Goal: Information Seeking & Learning: Check status

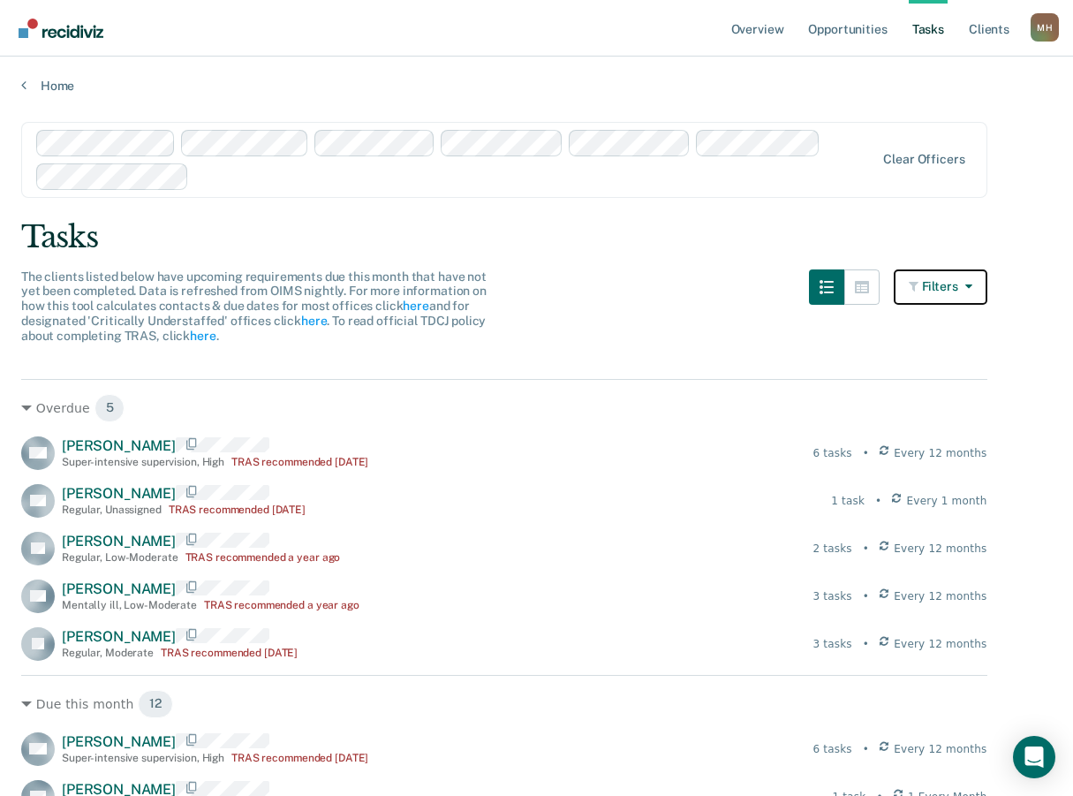
click at [972, 287] on icon "button" at bounding box center [965, 286] width 14 height 12
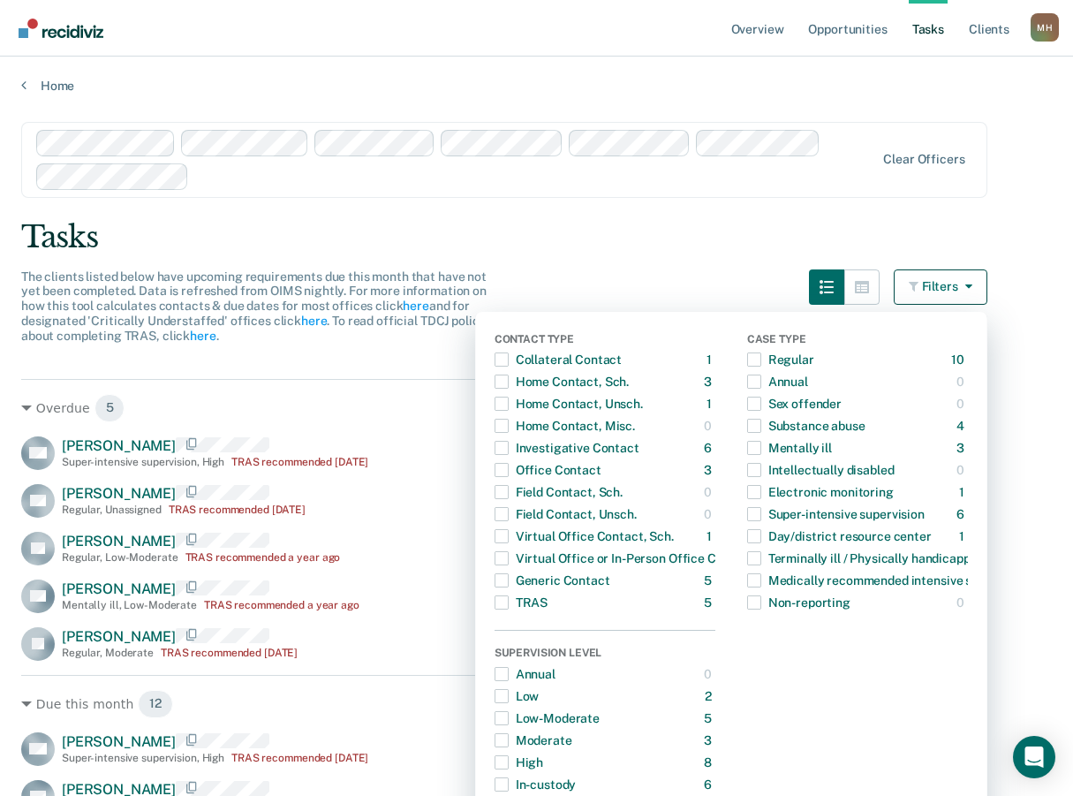
click at [856, 217] on main "Clear officers Tasks The clients listed below have upcoming requirements due th…" at bounding box center [536, 442] width 1073 height 697
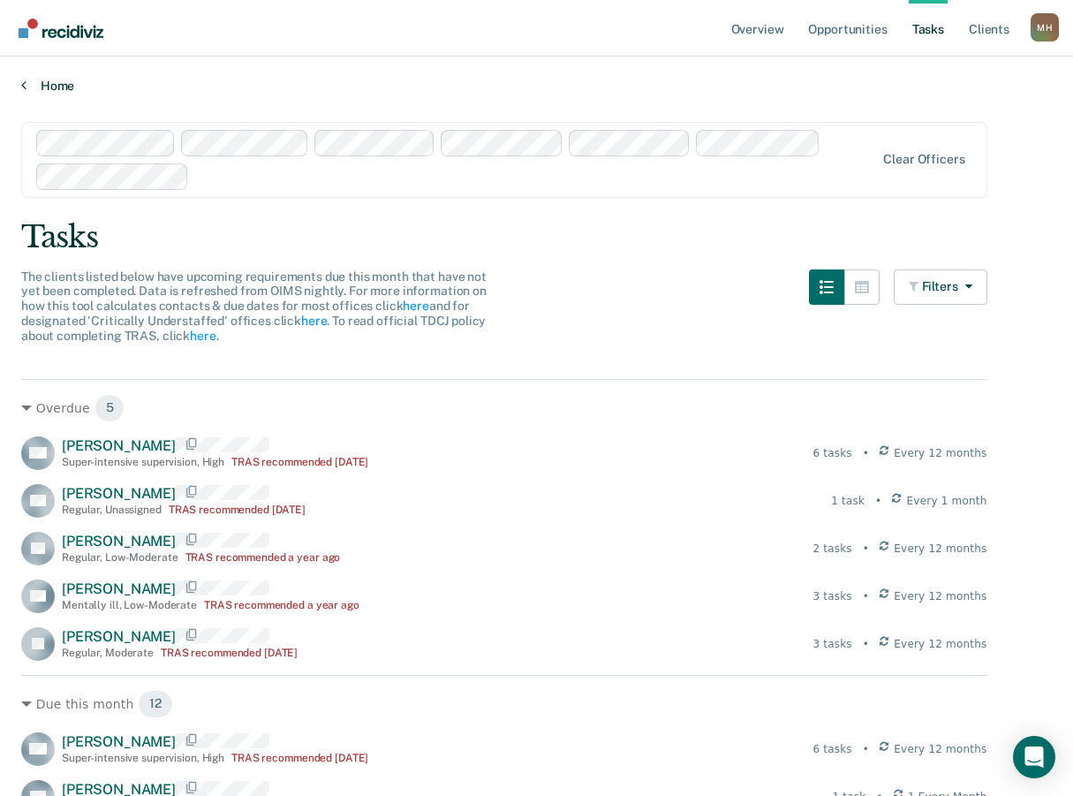
click at [23, 86] on icon at bounding box center [23, 85] width 5 height 14
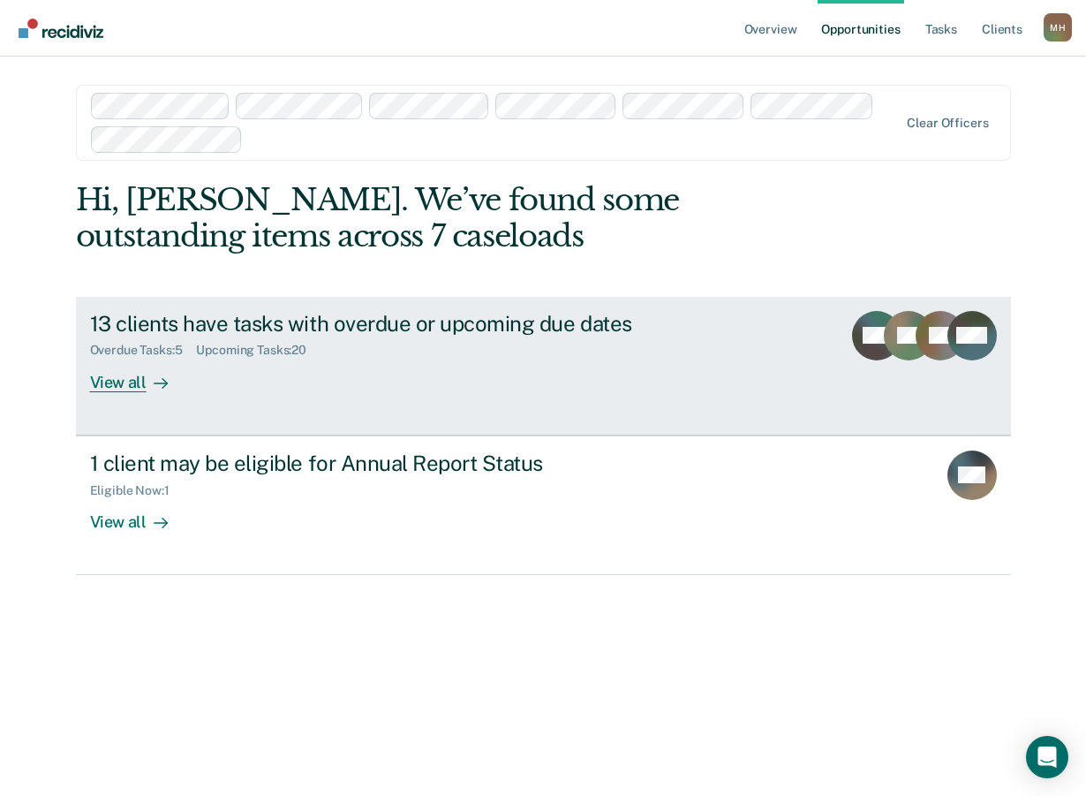
click at [140, 379] on div "View all" at bounding box center [139, 375] width 99 height 34
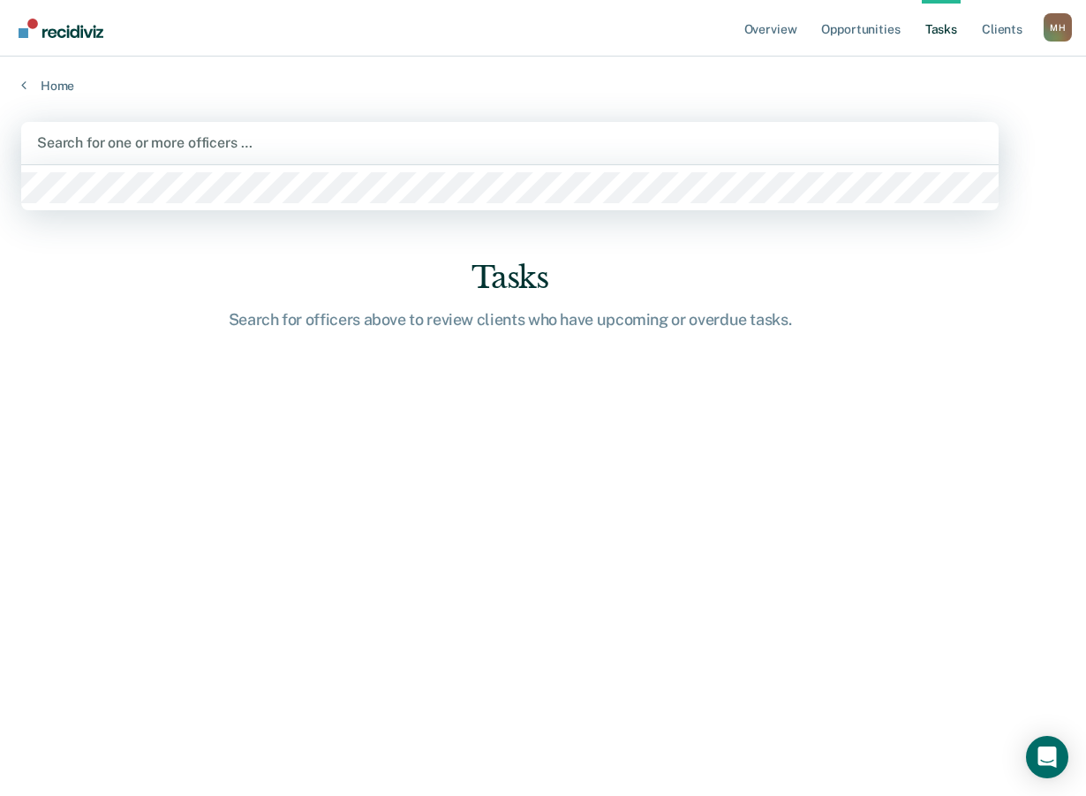
click at [911, 162] on div "Search for one or more officers …" at bounding box center [510, 143] width 978 height 42
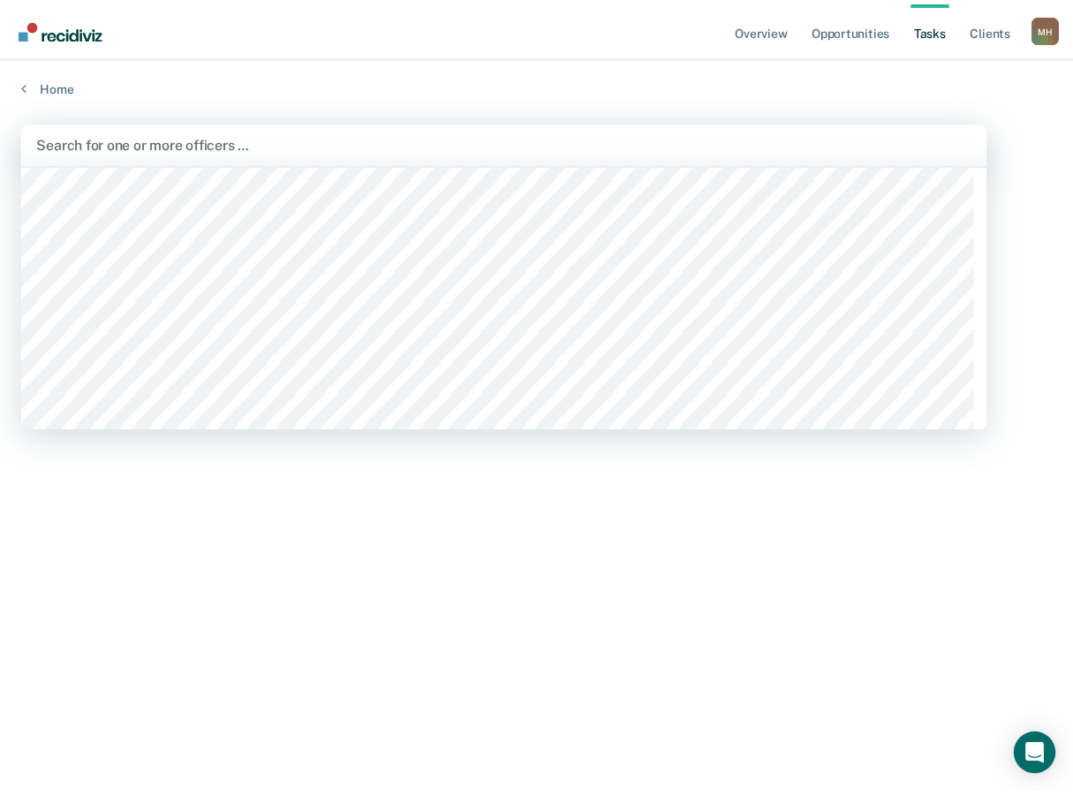
scroll to position [442, 0]
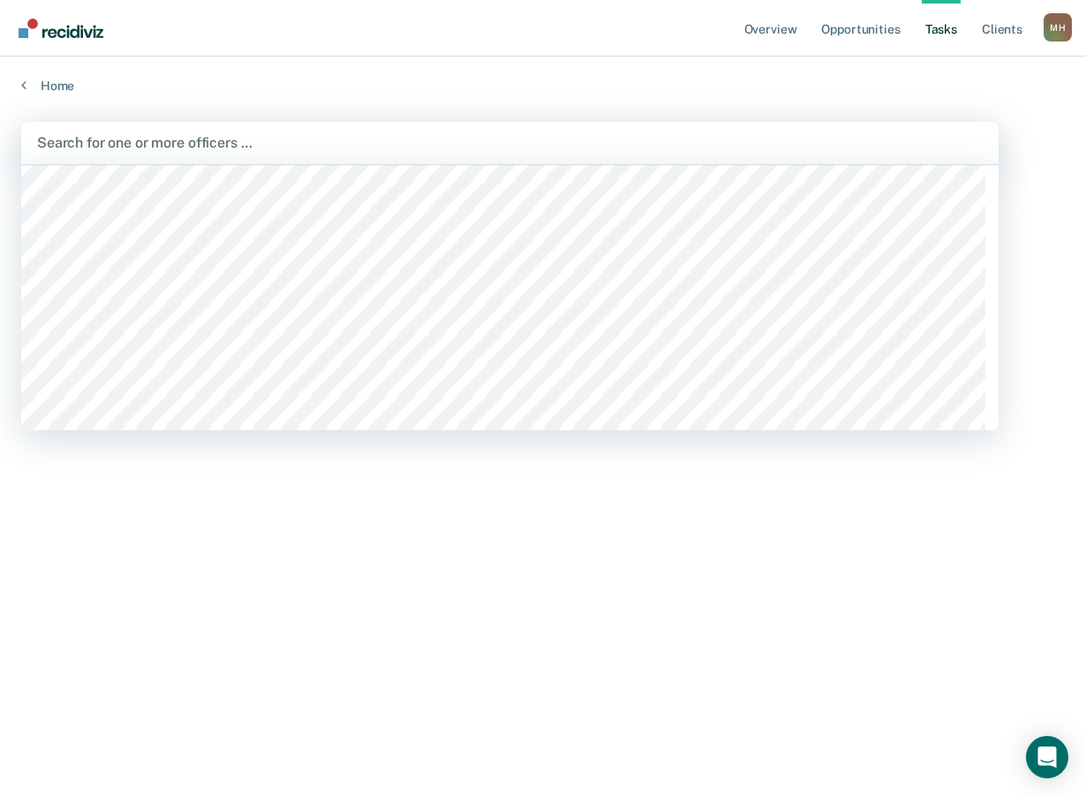
click at [96, 136] on div at bounding box center [510, 142] width 946 height 20
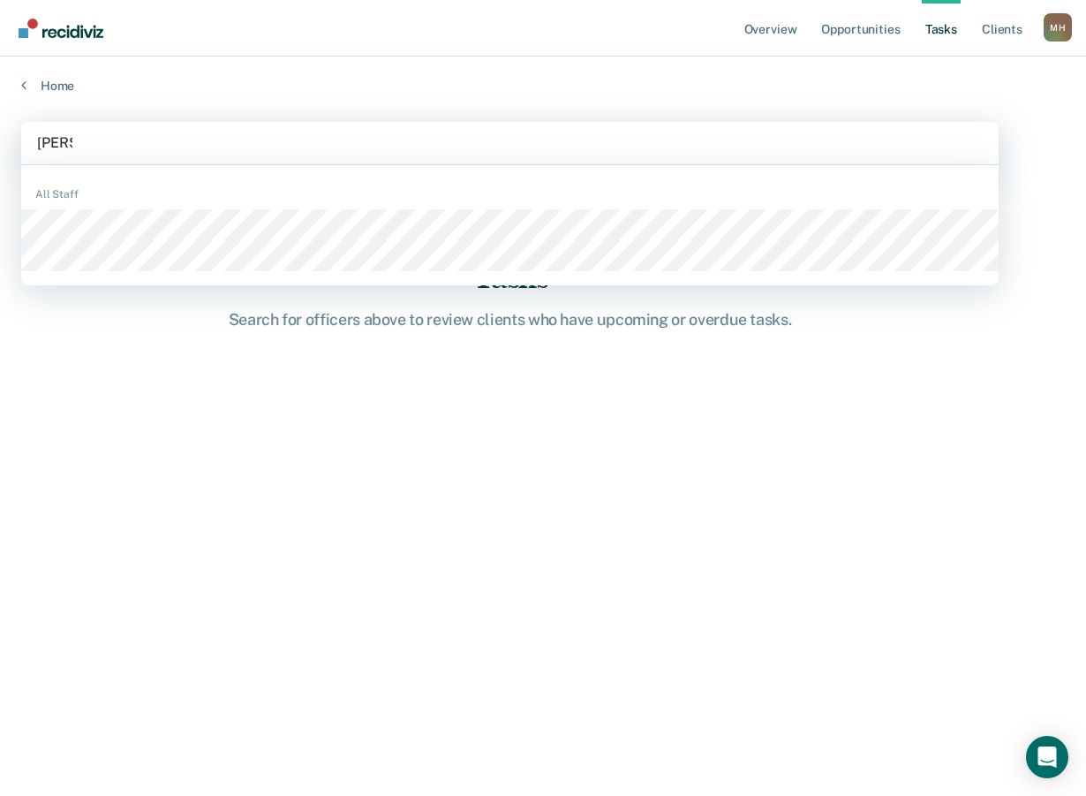
type input "[PERSON_NAME]"
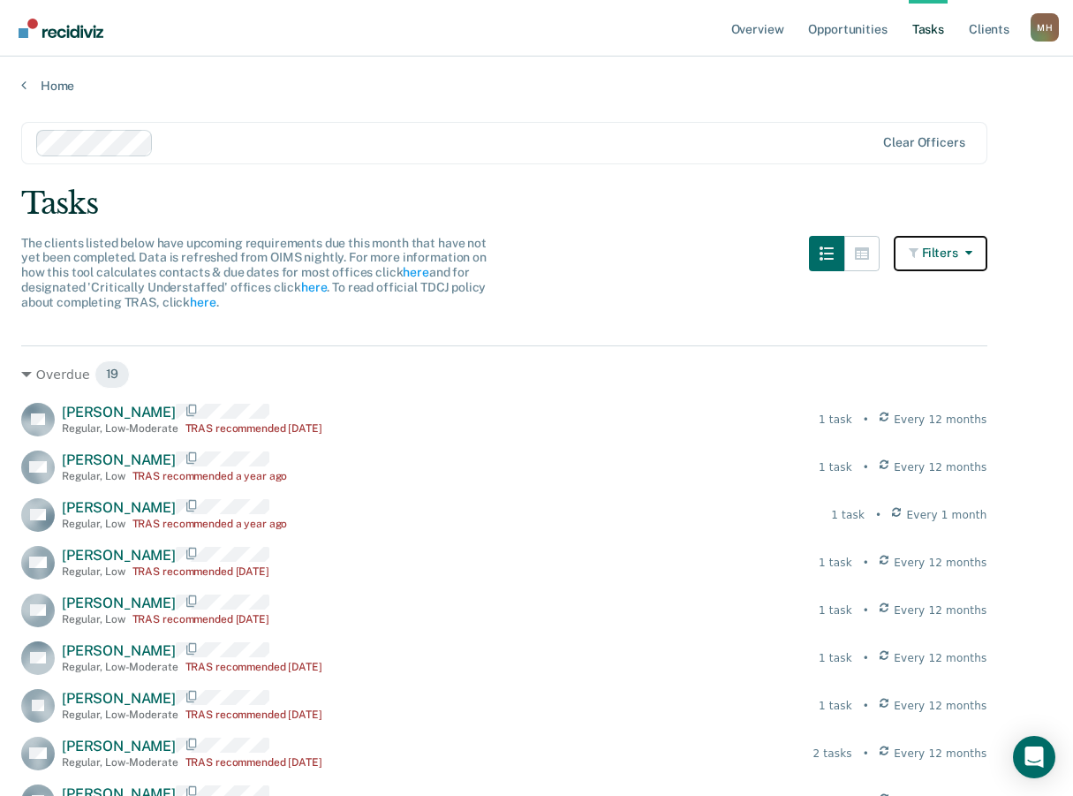
click at [971, 257] on icon "button" at bounding box center [965, 252] width 14 height 12
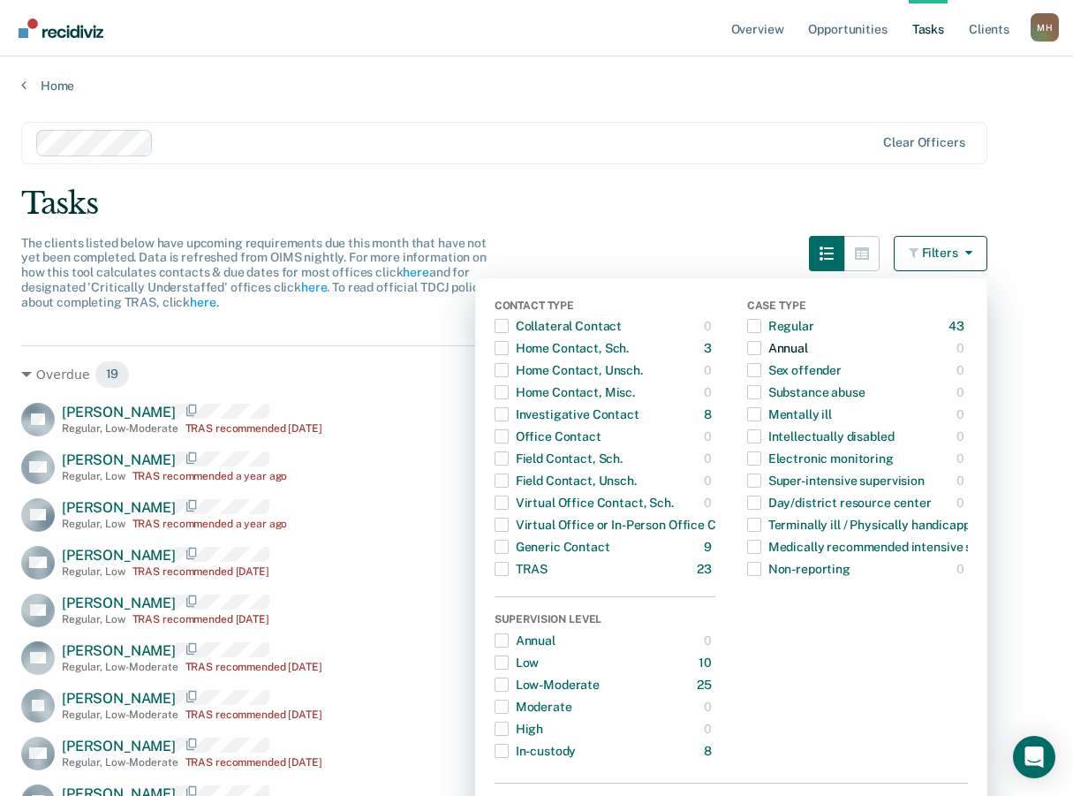
click at [761, 347] on span "button" at bounding box center [754, 348] width 14 height 14
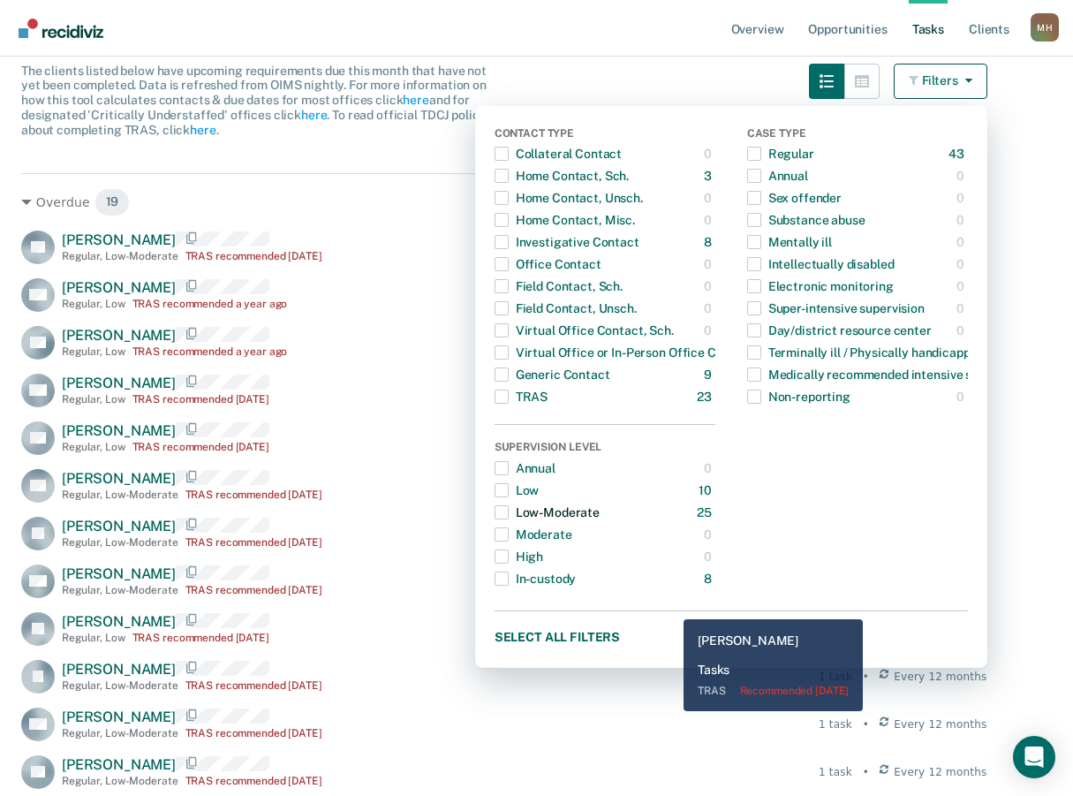
scroll to position [88, 0]
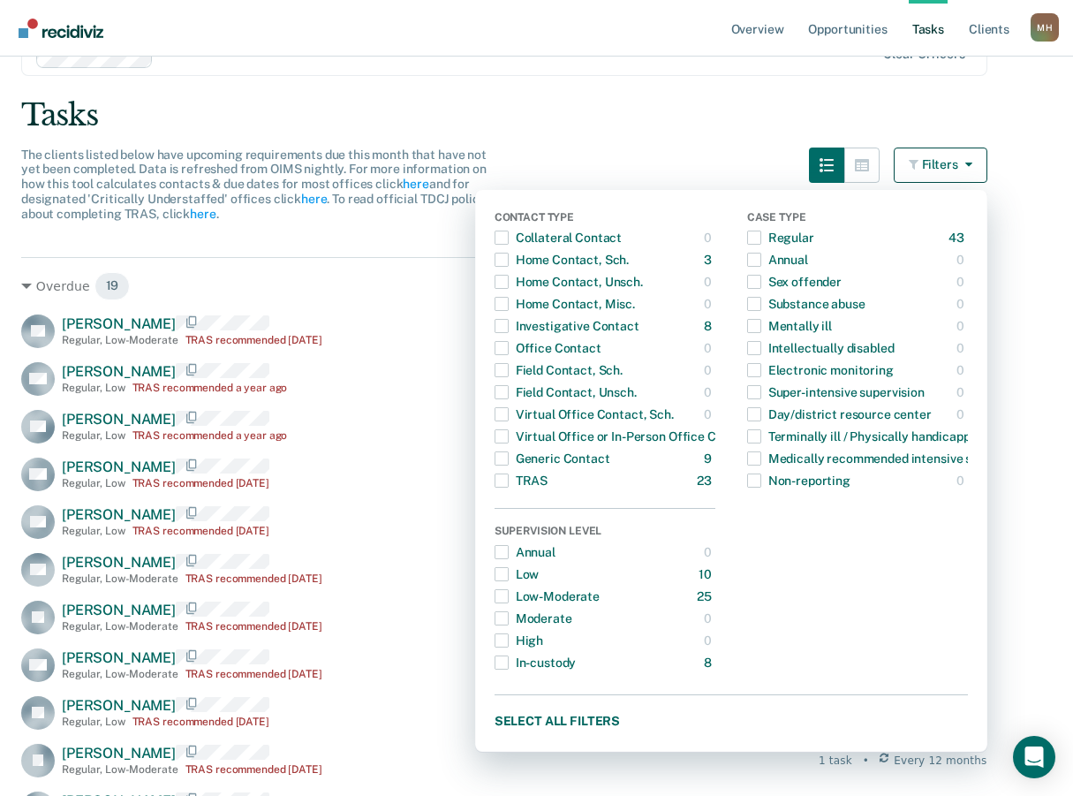
click at [959, 170] on button "Filters" at bounding box center [941, 164] width 94 height 35
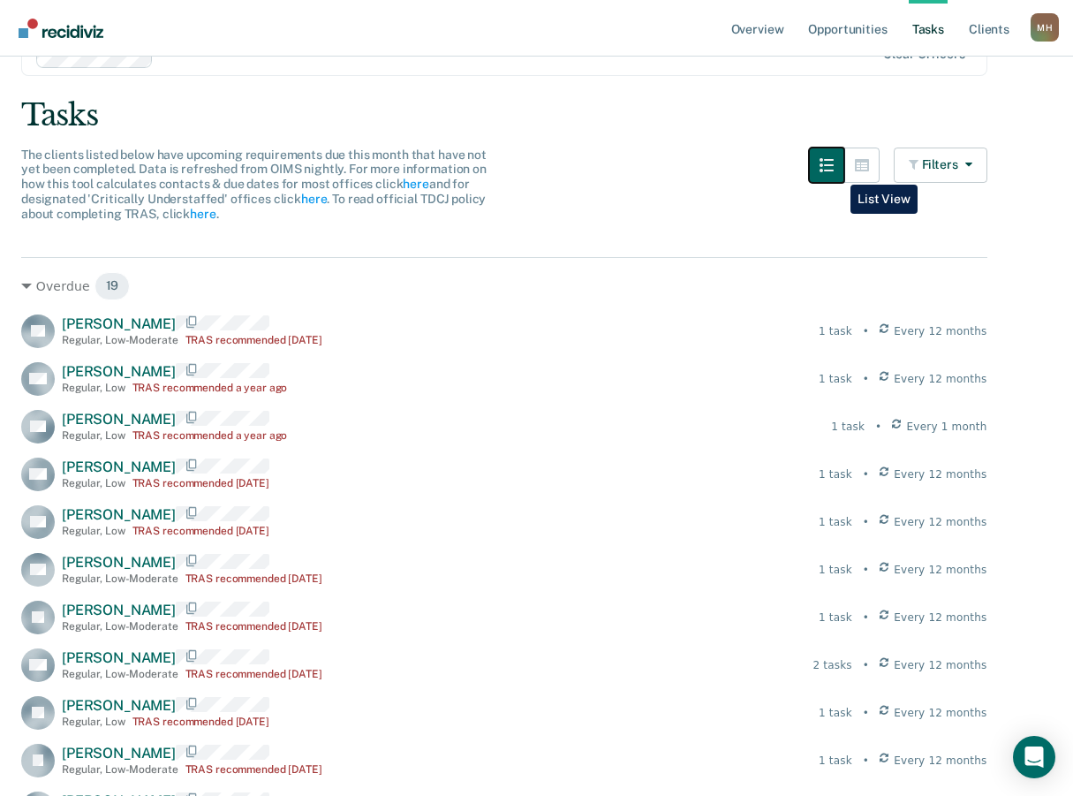
click at [834, 171] on icon "button" at bounding box center [826, 165] width 14 height 14
click at [865, 171] on button "button" at bounding box center [861, 164] width 35 height 35
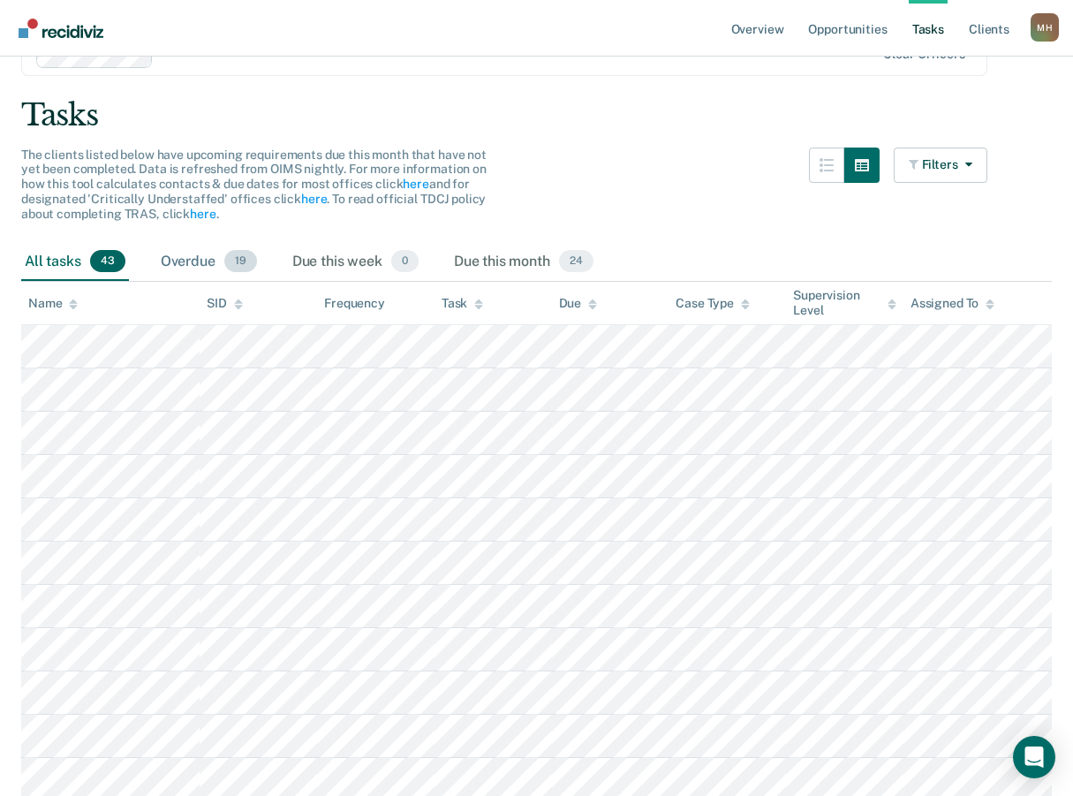
click at [186, 265] on div "Overdue 19" at bounding box center [208, 262] width 103 height 39
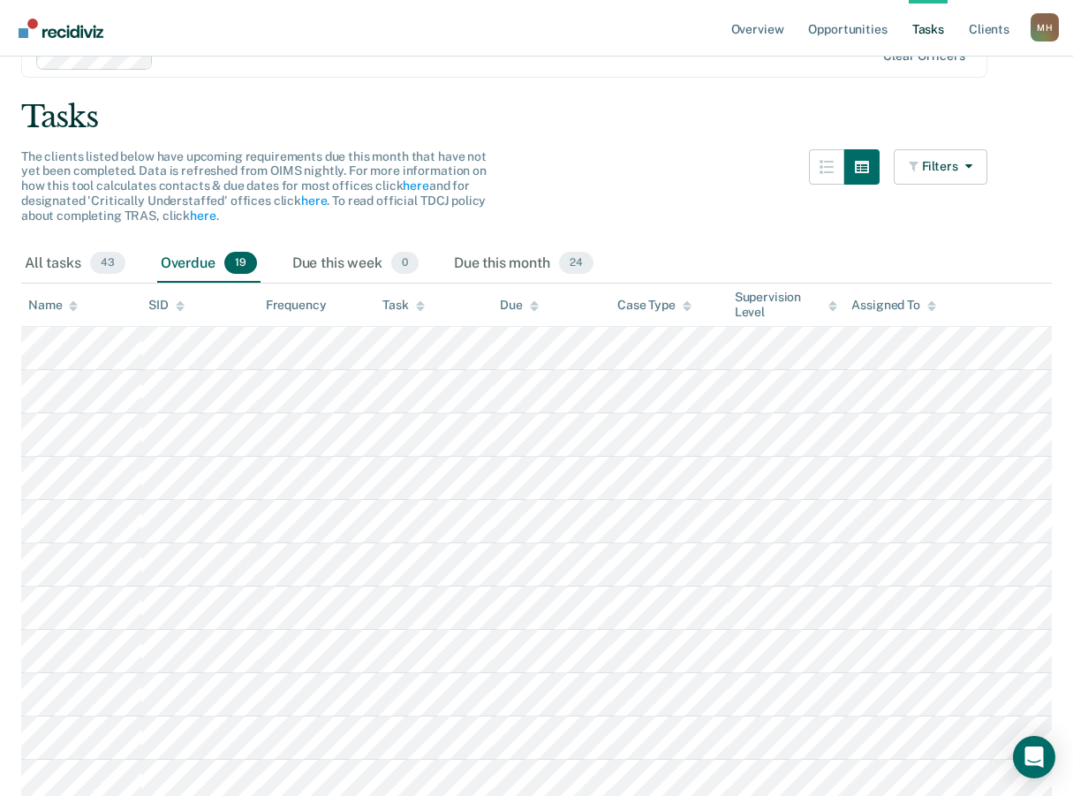
scroll to position [0, 0]
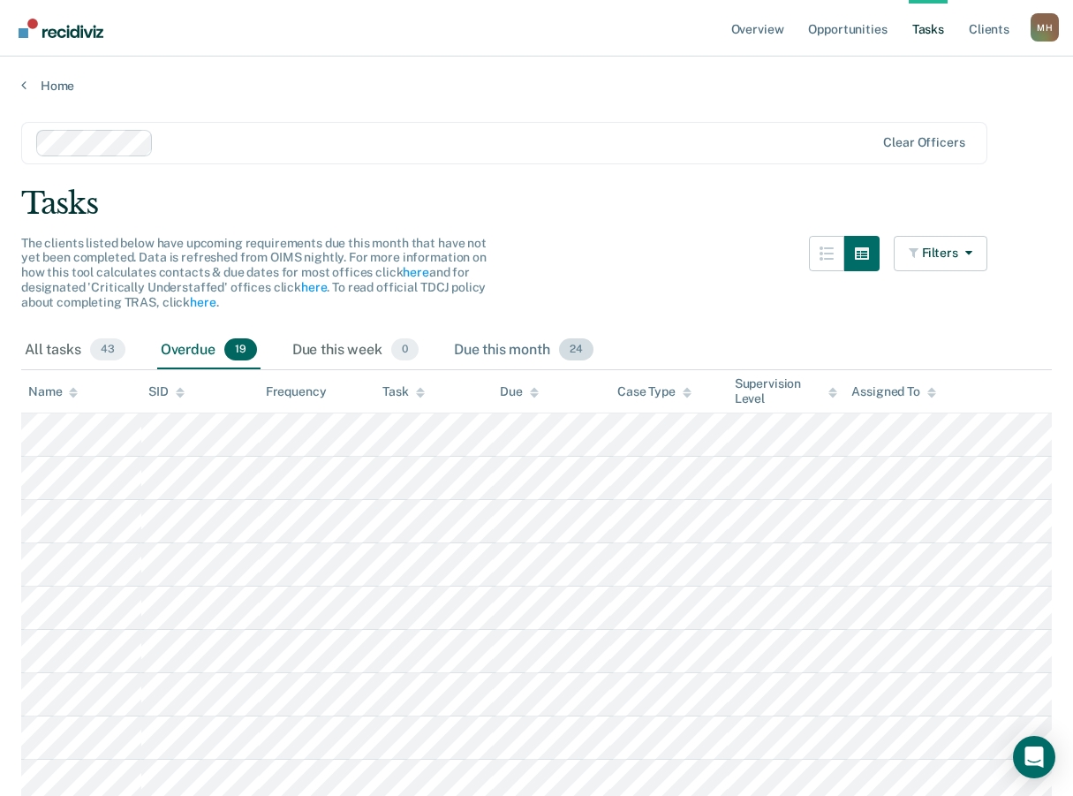
click at [501, 351] on div "Due this month 24" at bounding box center [523, 350] width 147 height 39
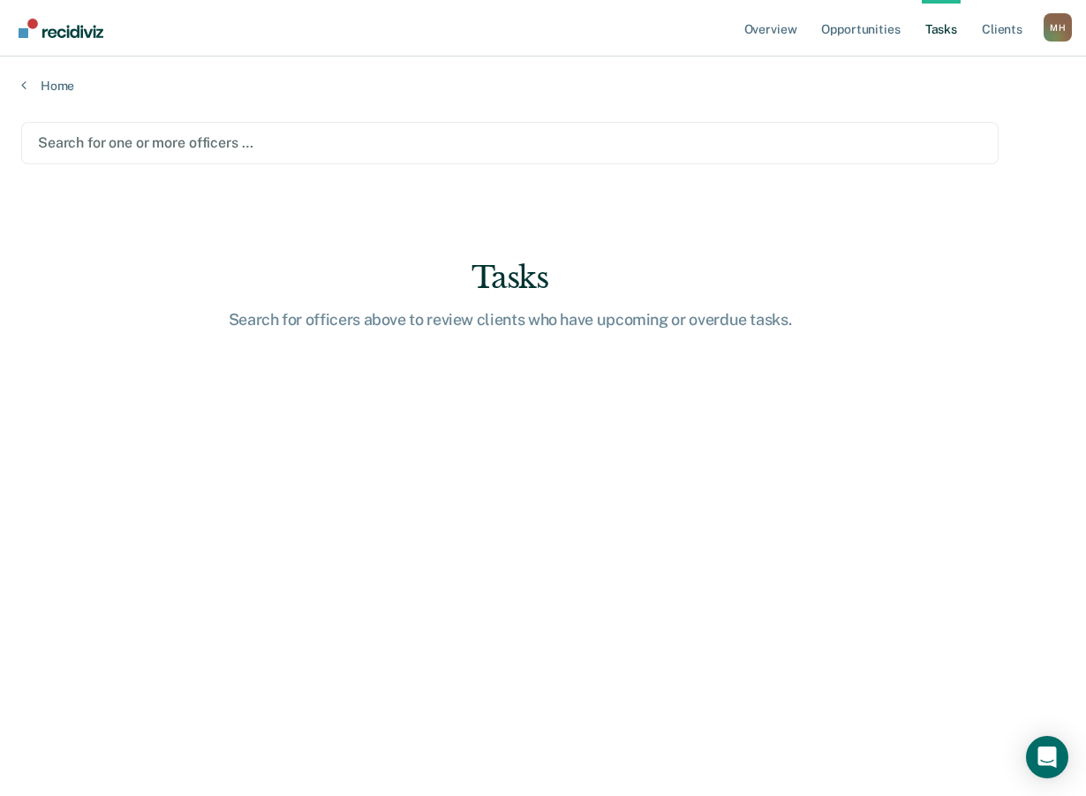
click at [138, 144] on div at bounding box center [510, 142] width 944 height 20
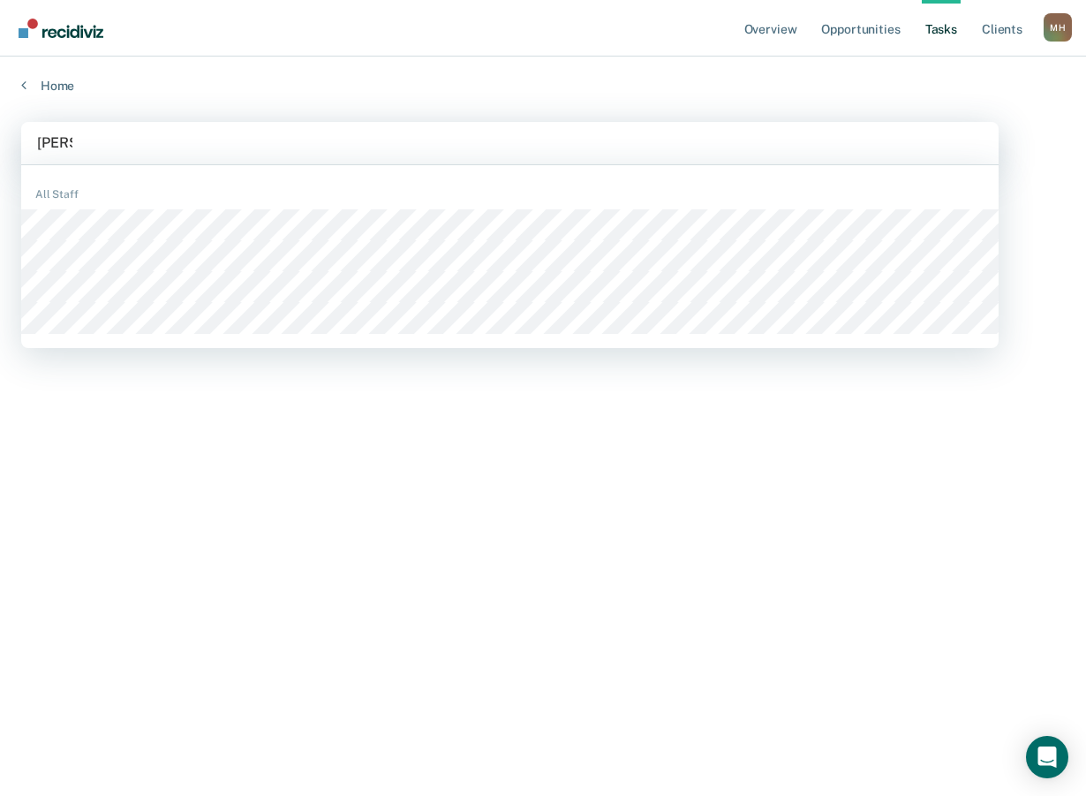
type input "[PERSON_NAME]"
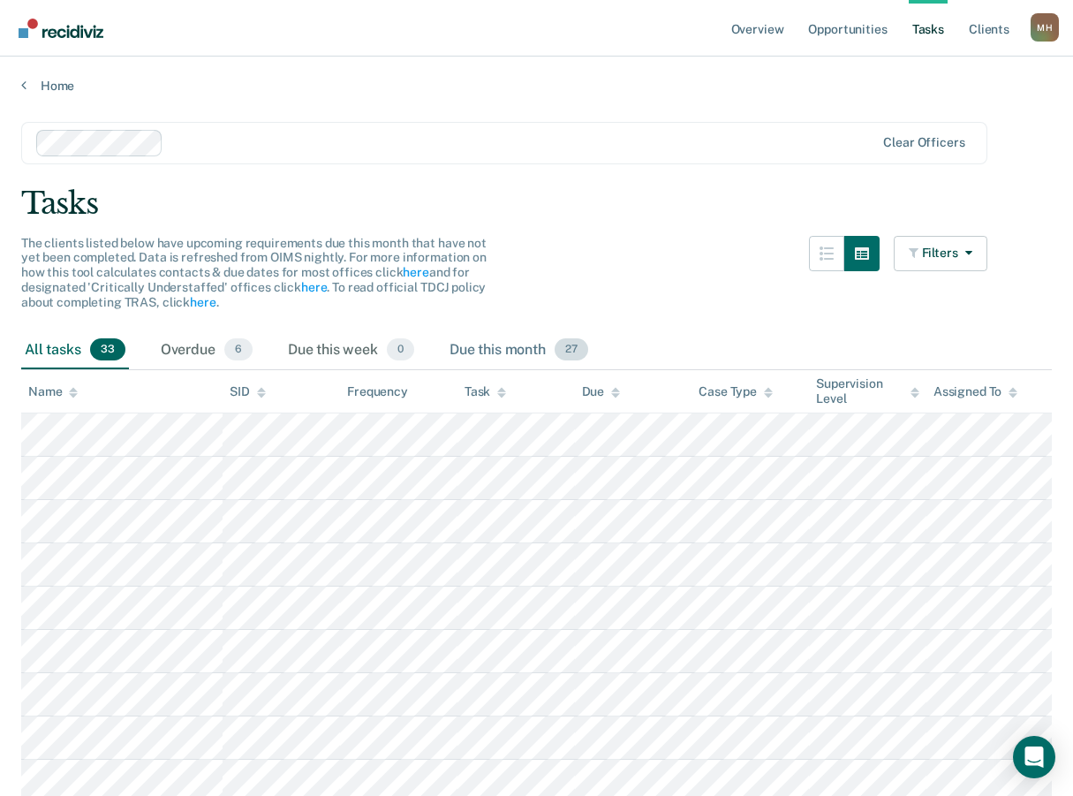
click at [492, 352] on div "Due this month 27" at bounding box center [519, 350] width 146 height 39
click at [934, 38] on link "Tasks" at bounding box center [928, 28] width 39 height 57
click at [75, 351] on div "All tasks 33" at bounding box center [75, 350] width 108 height 39
click at [503, 396] on icon at bounding box center [501, 395] width 9 height 4
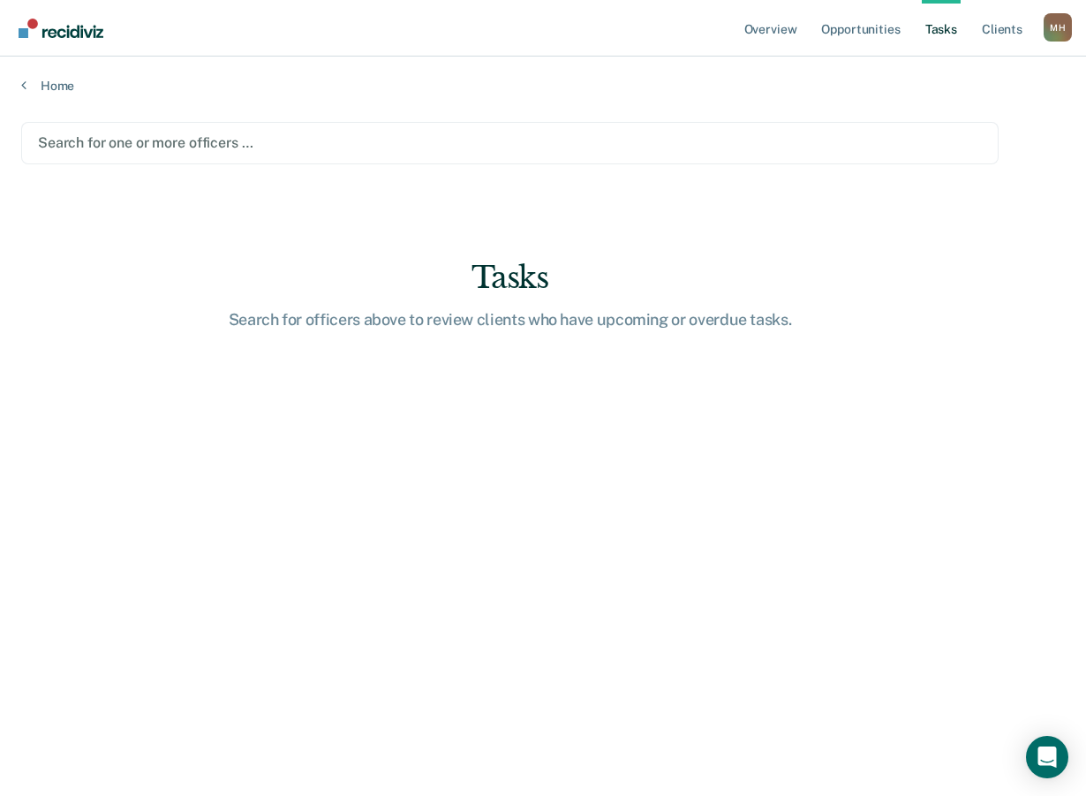
click at [118, 140] on div at bounding box center [510, 142] width 944 height 20
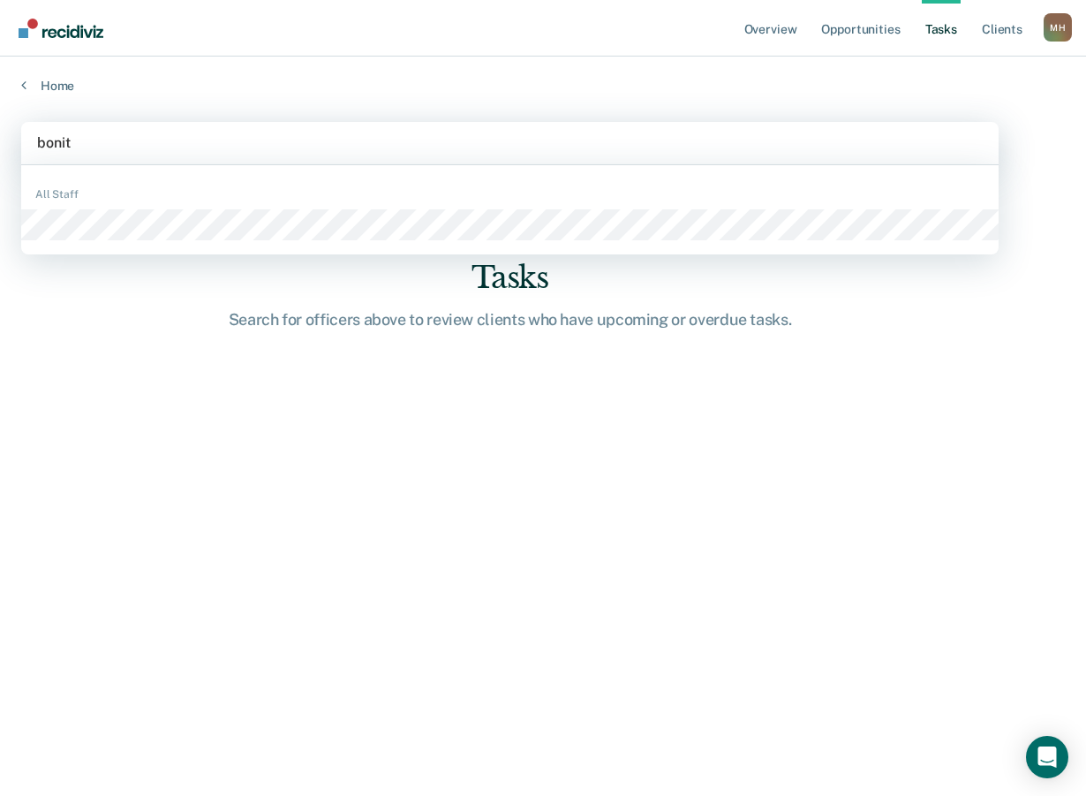
type input "[PERSON_NAME]"
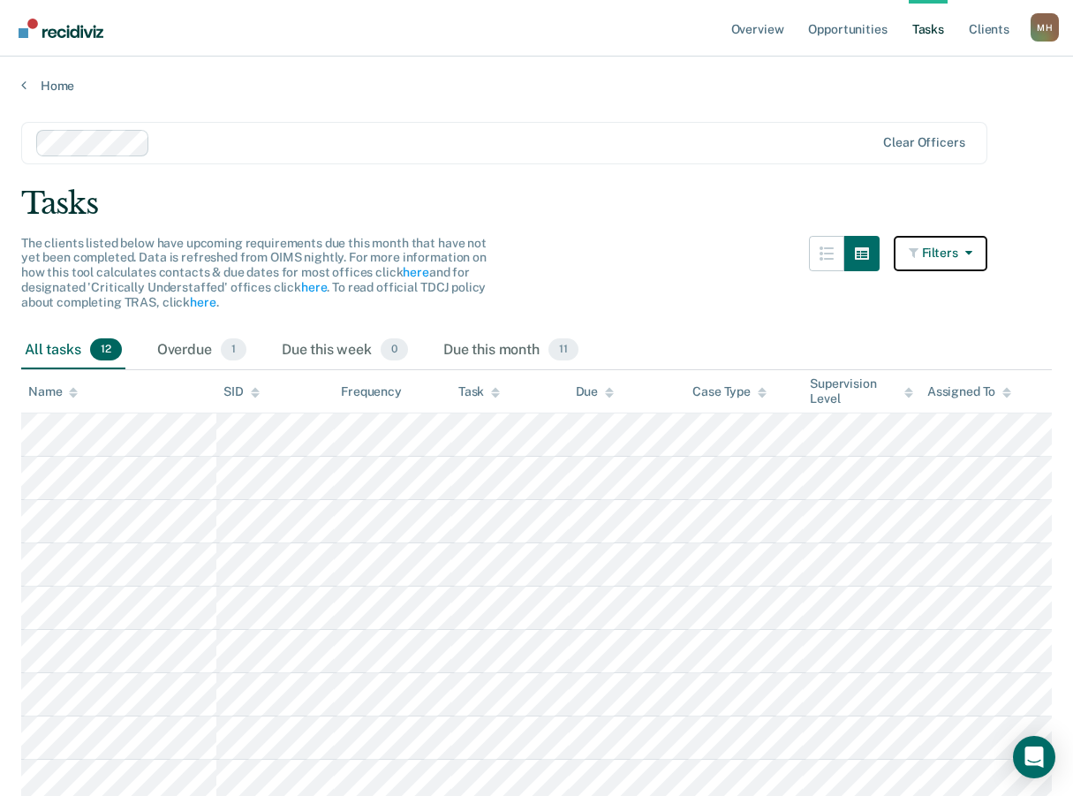
click at [969, 267] on button "Filters" at bounding box center [941, 253] width 94 height 35
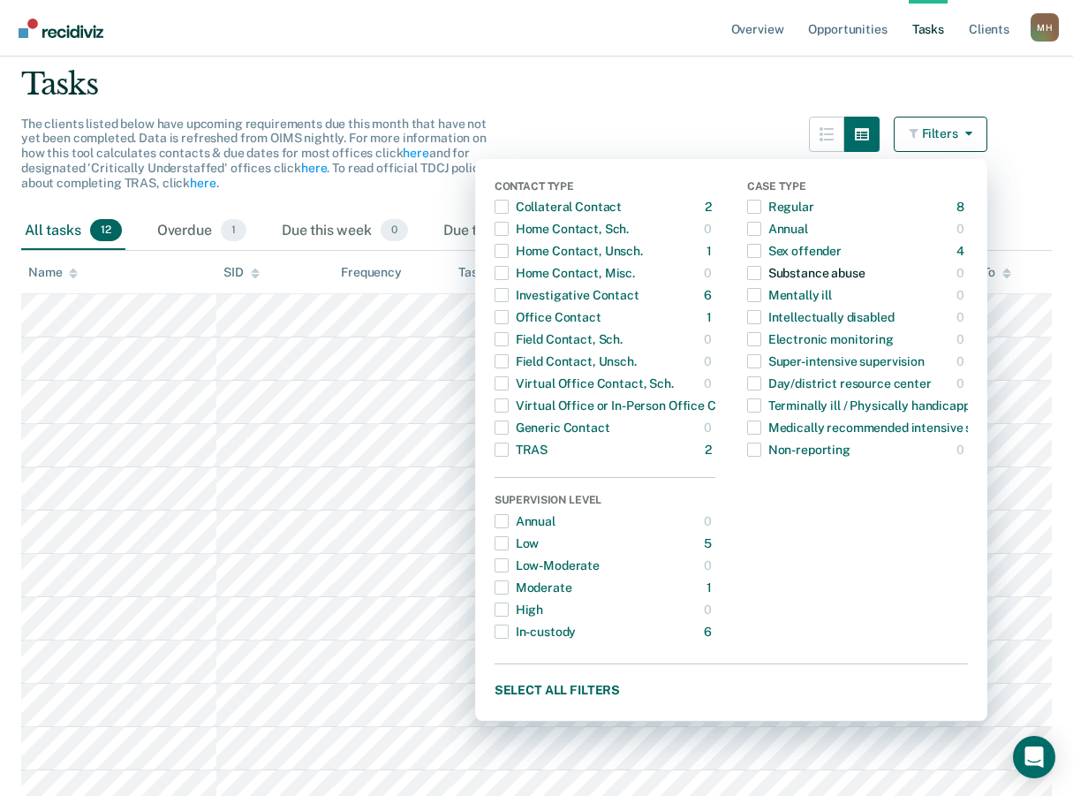
scroll to position [137, 0]
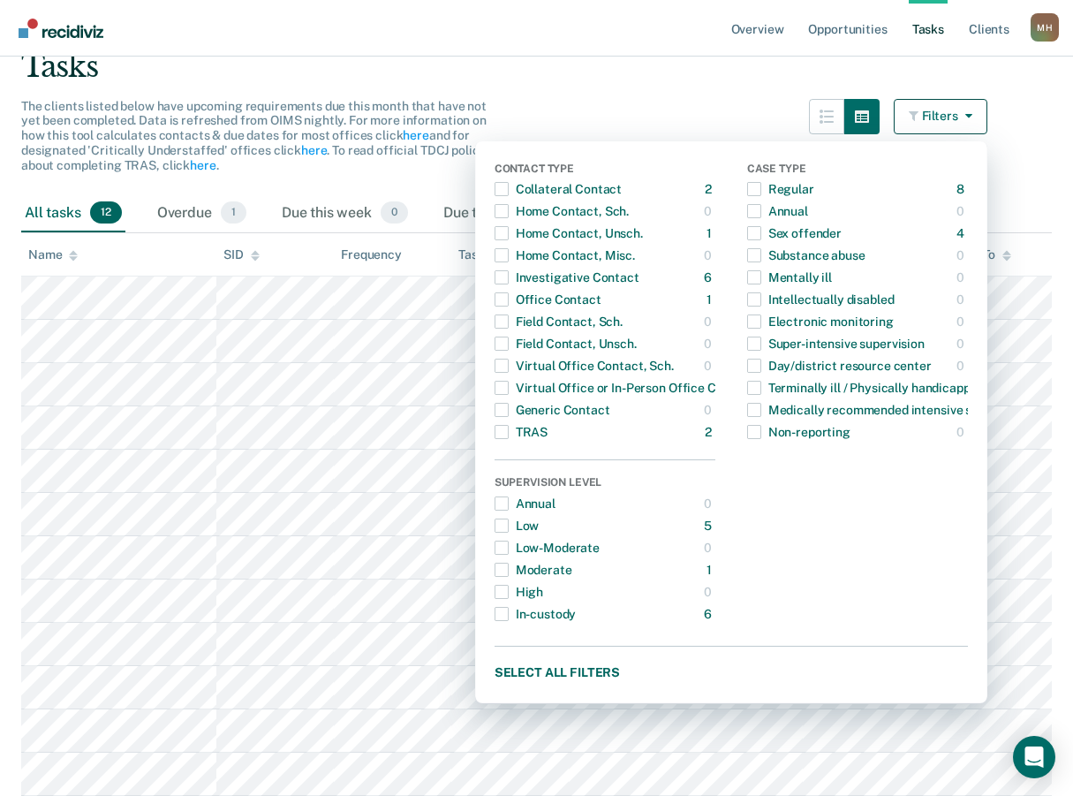
click at [662, 74] on div "Tasks" at bounding box center [536, 67] width 1031 height 36
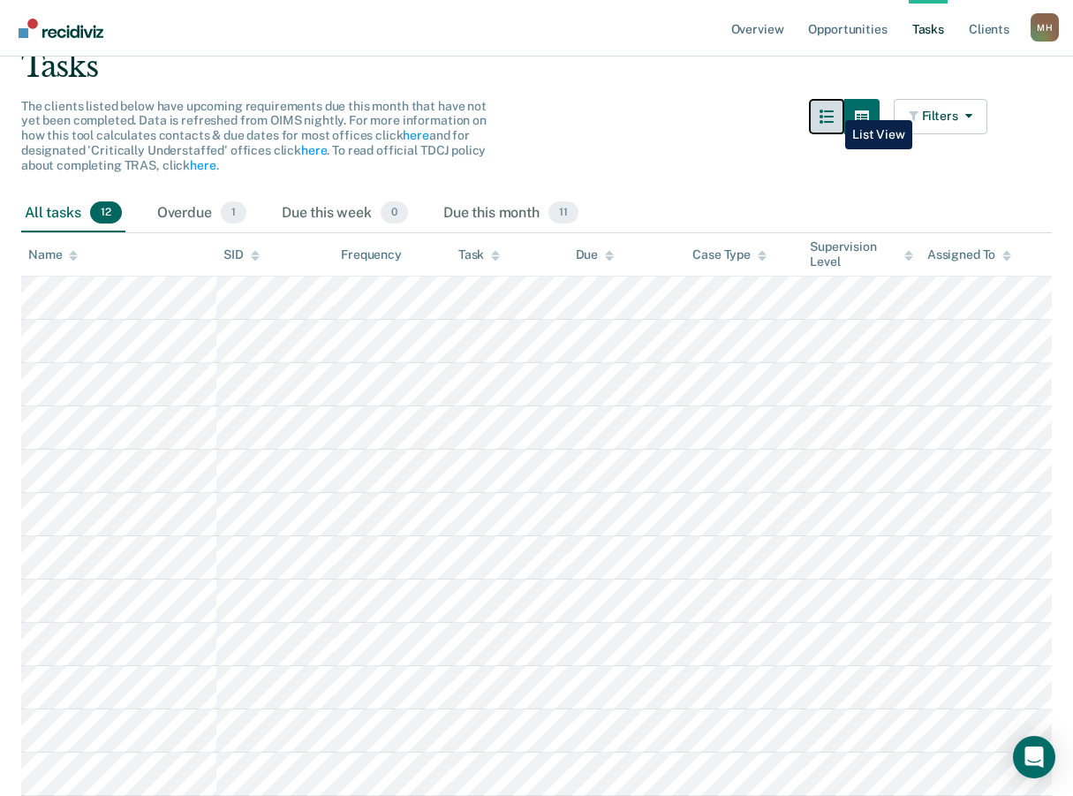
click at [832, 107] on button "button" at bounding box center [826, 116] width 35 height 35
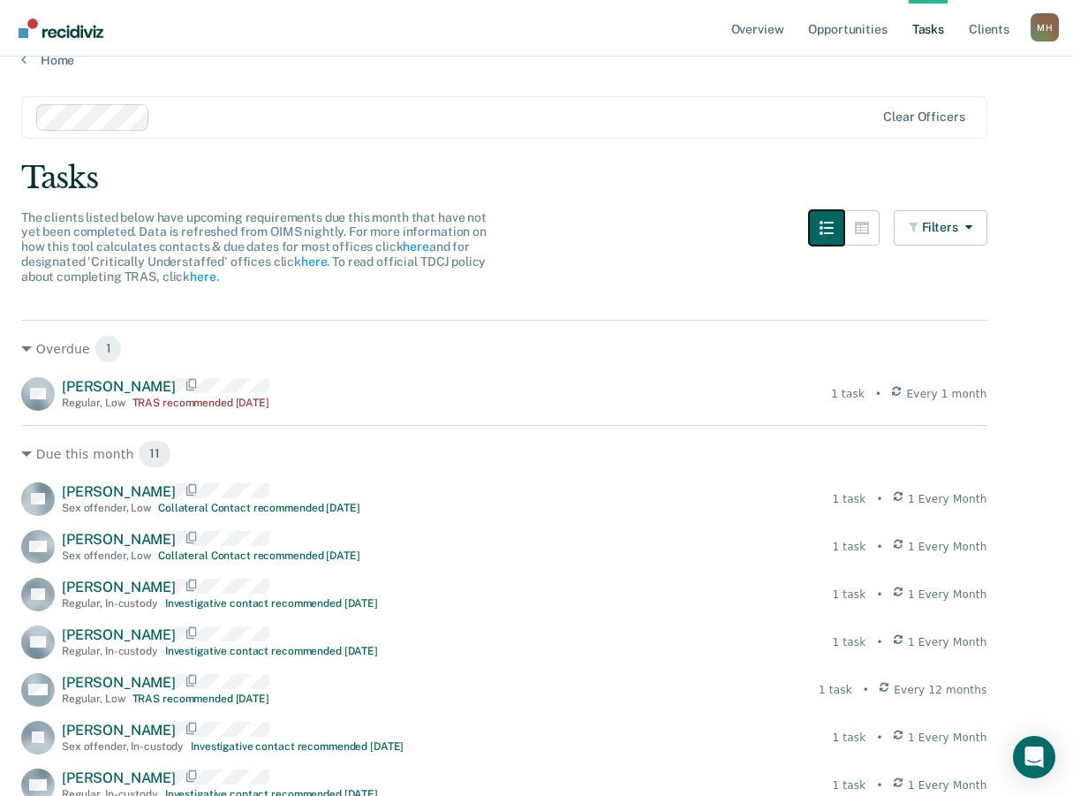
scroll to position [0, 0]
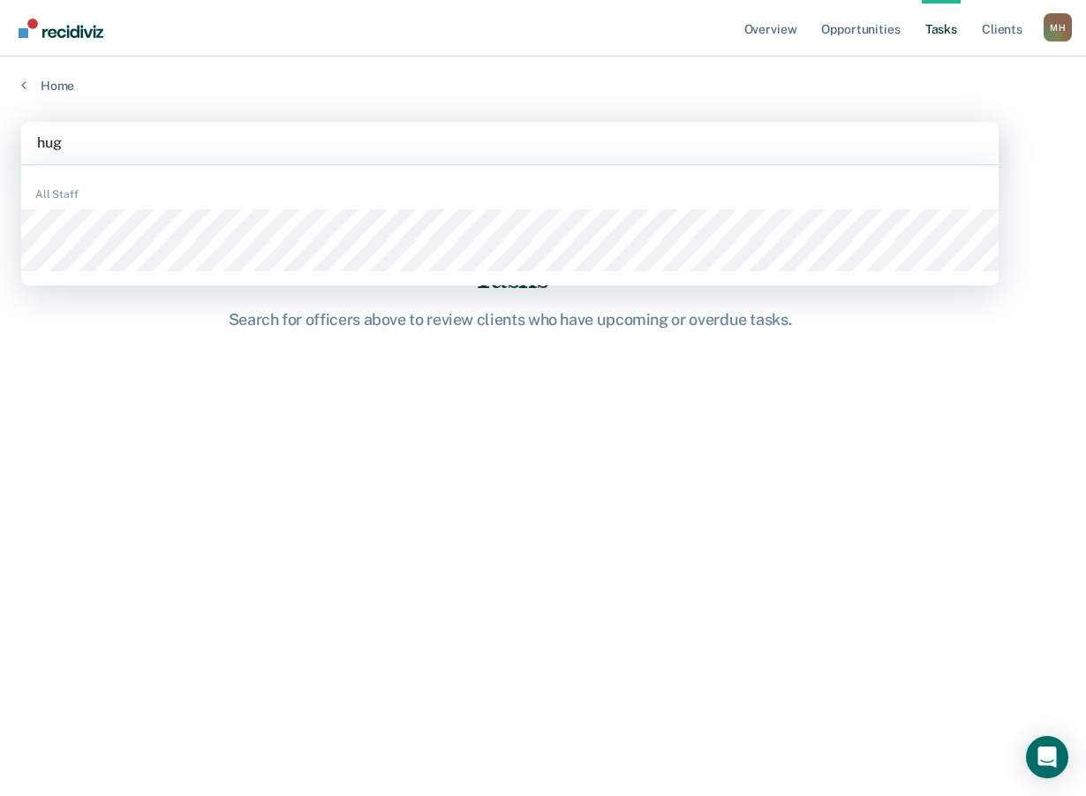
type input "[PERSON_NAME]"
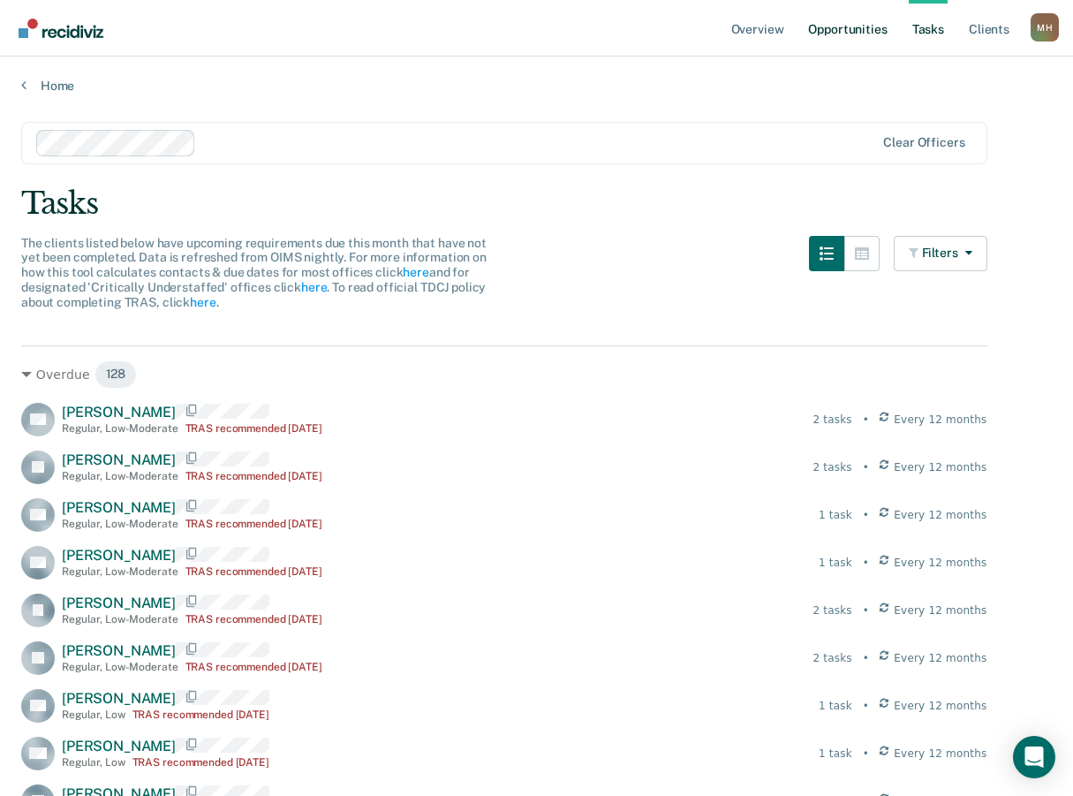
click at [856, 35] on link "Opportunities" at bounding box center [847, 28] width 86 height 57
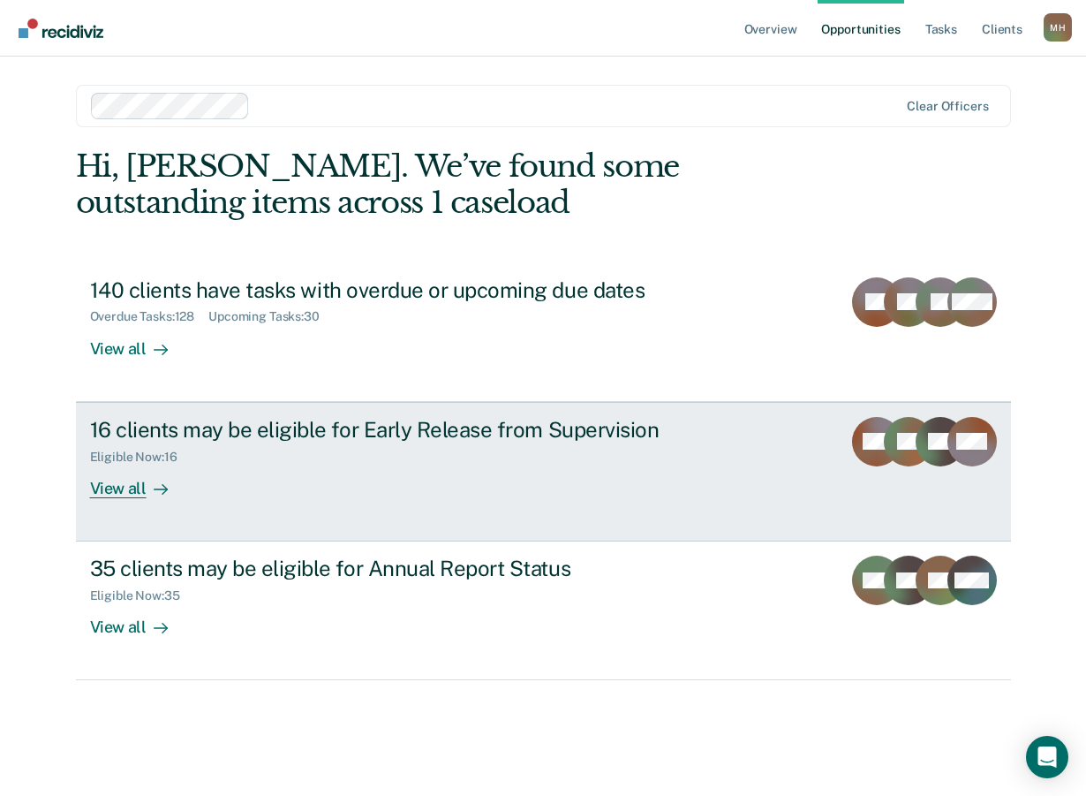
click at [125, 484] on div "View all" at bounding box center [139, 481] width 99 height 34
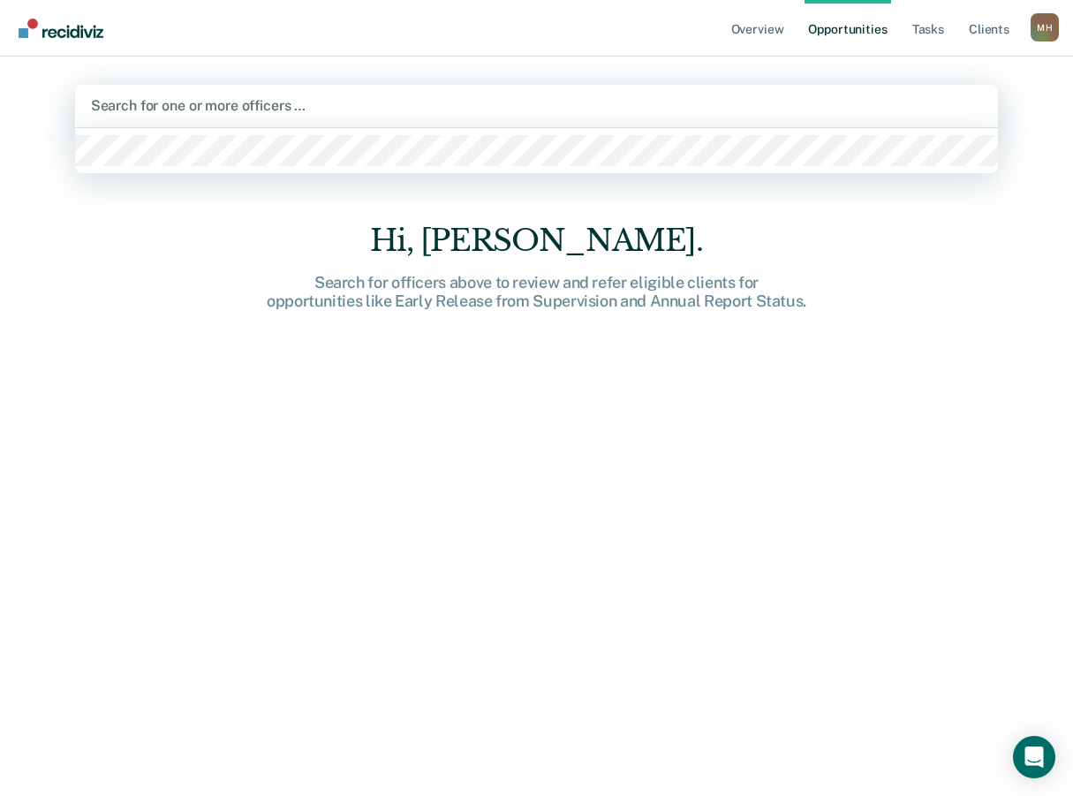
click at [232, 103] on div at bounding box center [537, 105] width 892 height 20
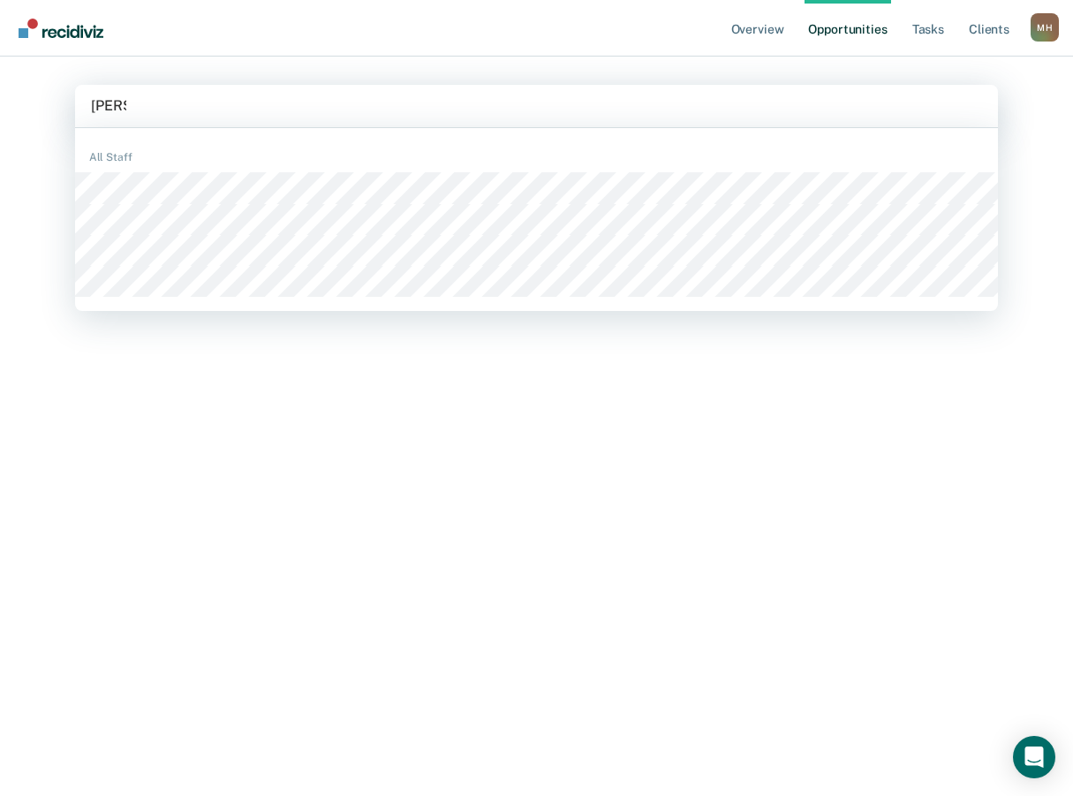
type input "[PERSON_NAME]"
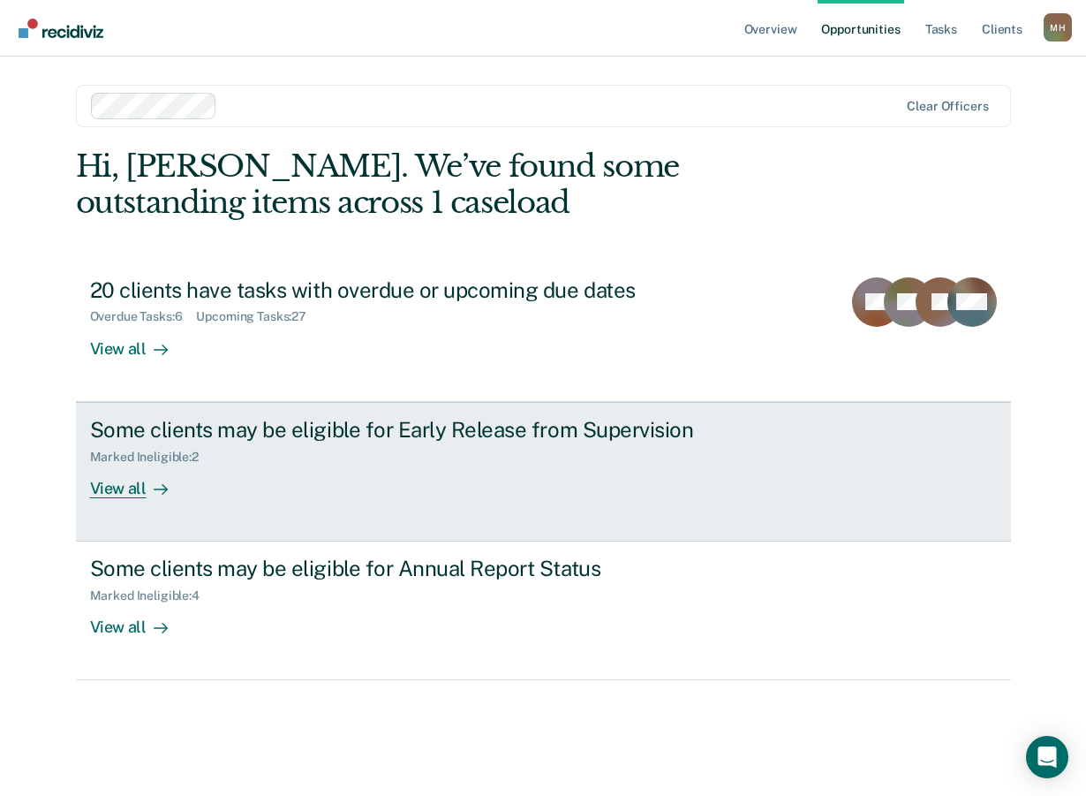
click at [129, 488] on div "View all" at bounding box center [139, 481] width 99 height 34
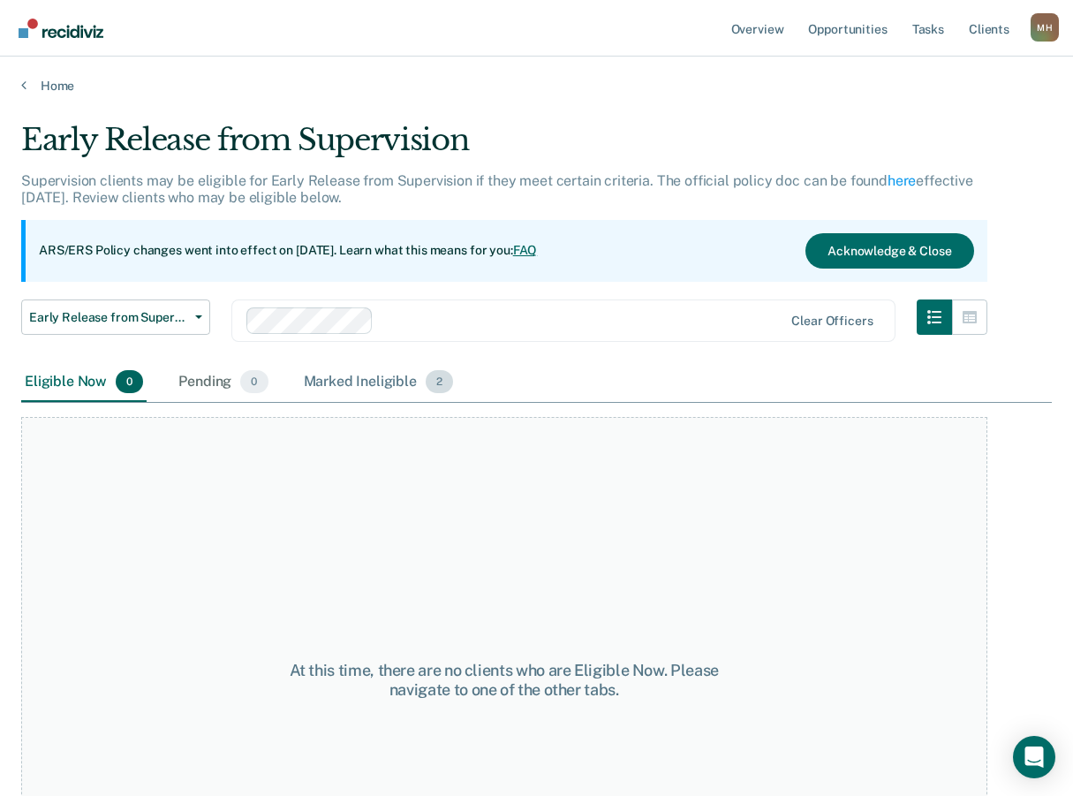
click at [355, 389] on div "Marked Ineligible 2" at bounding box center [378, 382] width 157 height 39
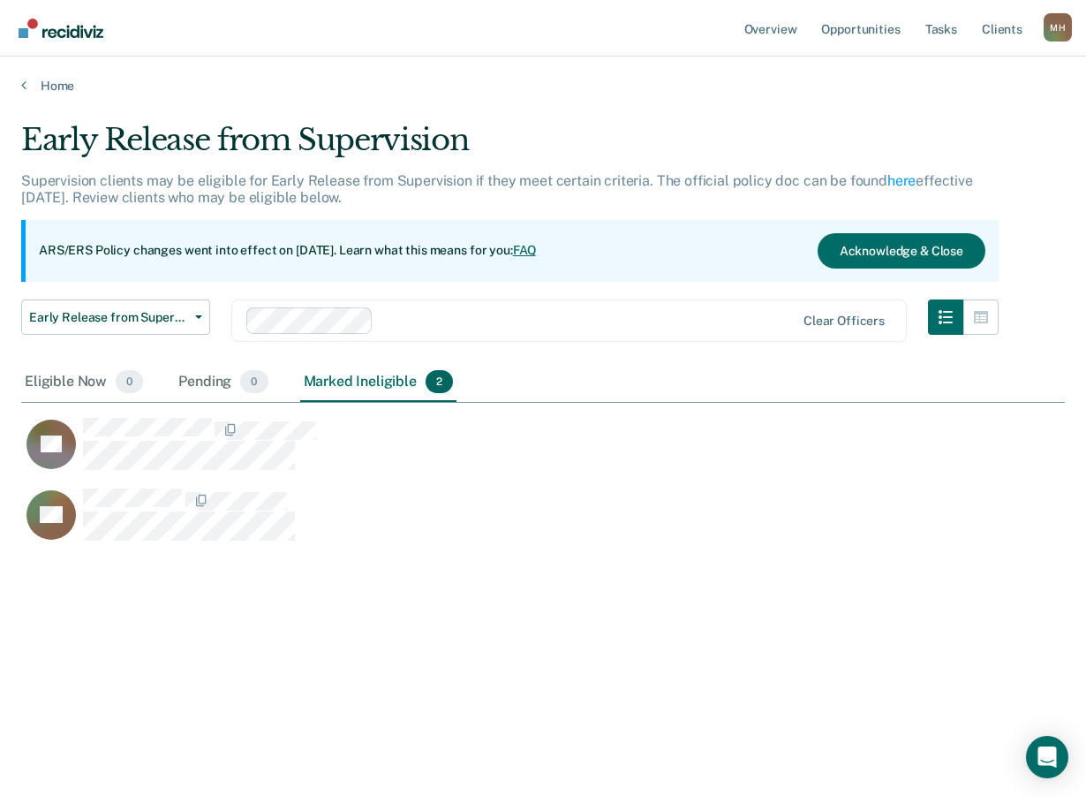
scroll to position [528, 1031]
click at [30, 87] on link "Home" at bounding box center [543, 86] width 1044 height 16
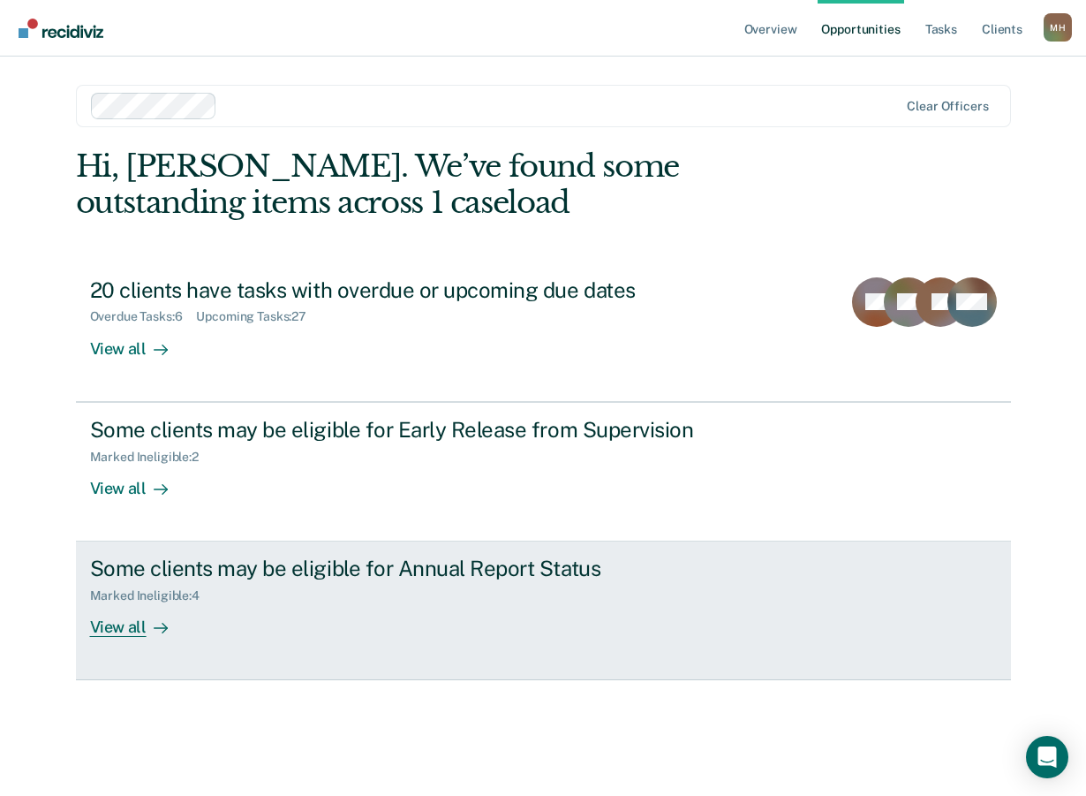
click at [142, 623] on div "View all" at bounding box center [139, 620] width 99 height 34
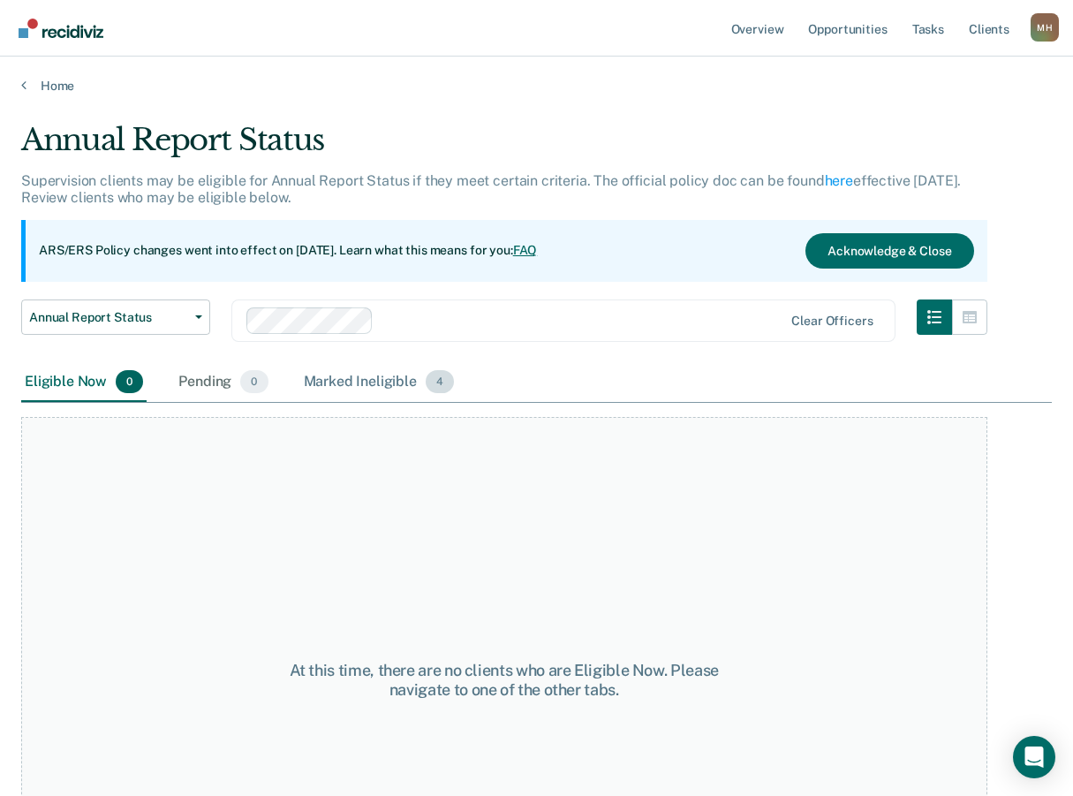
click at [402, 385] on div "Marked Ineligible 4" at bounding box center [379, 382] width 158 height 39
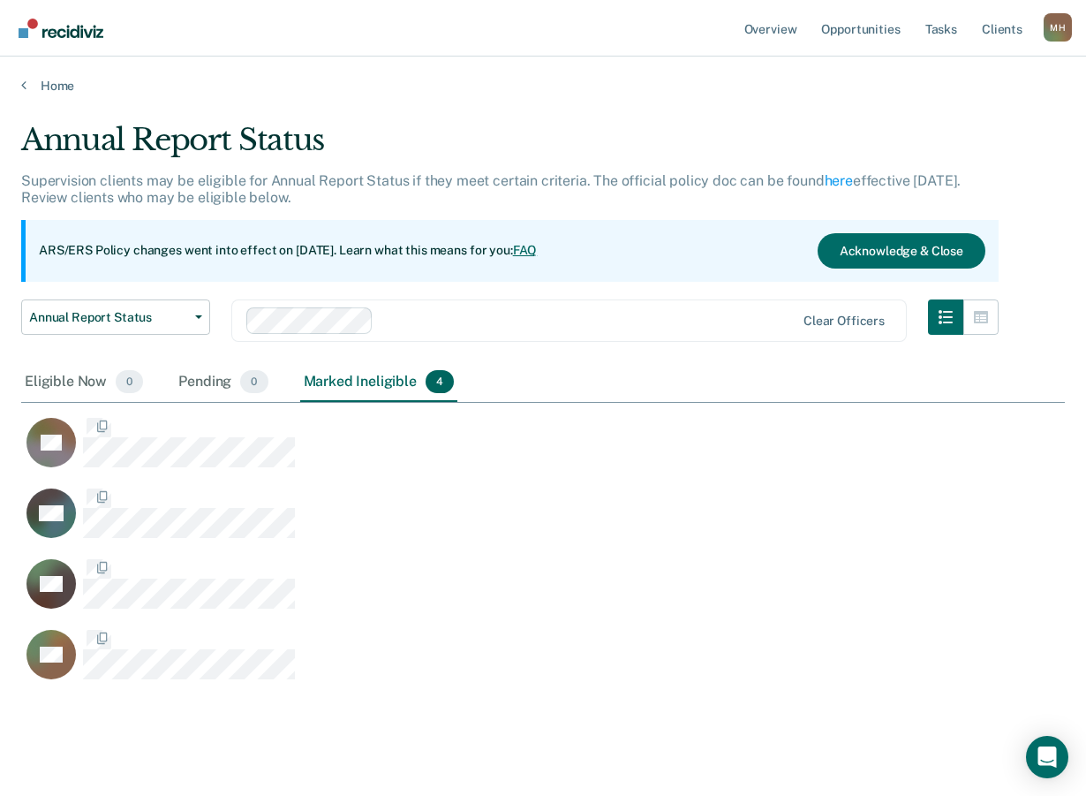
scroll to position [528, 1031]
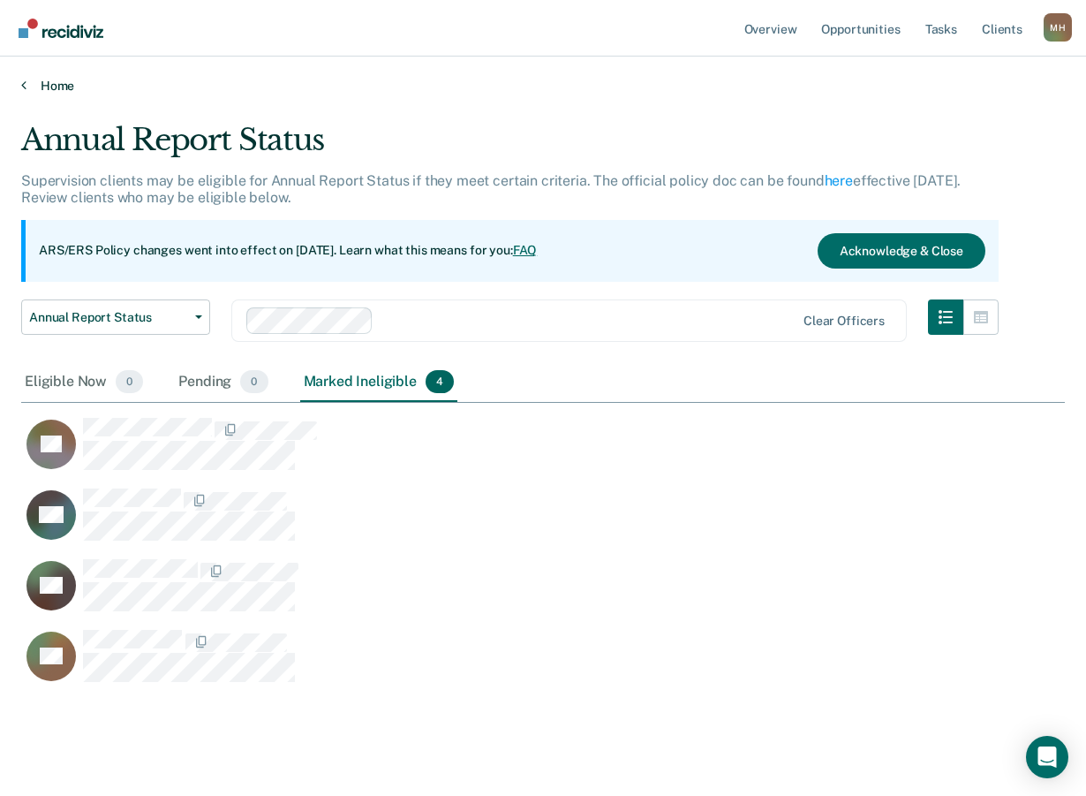
click at [32, 89] on link "Home" at bounding box center [543, 86] width 1044 height 16
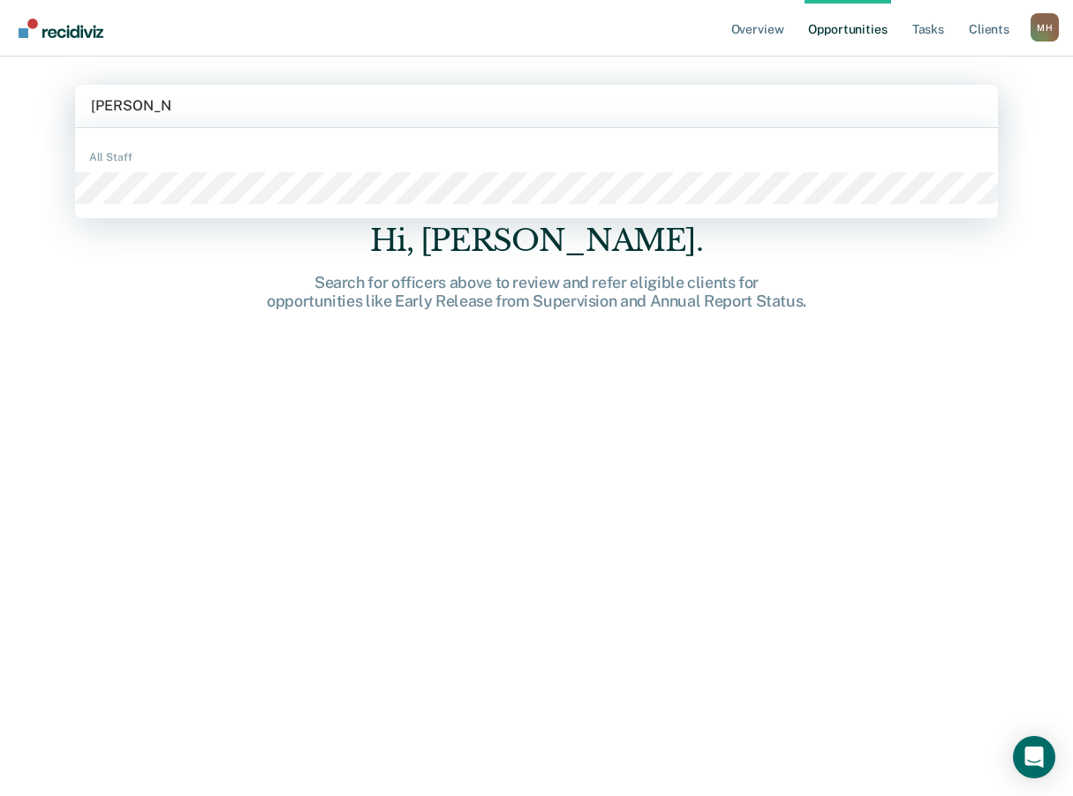
type input "[PERSON_NAME]"
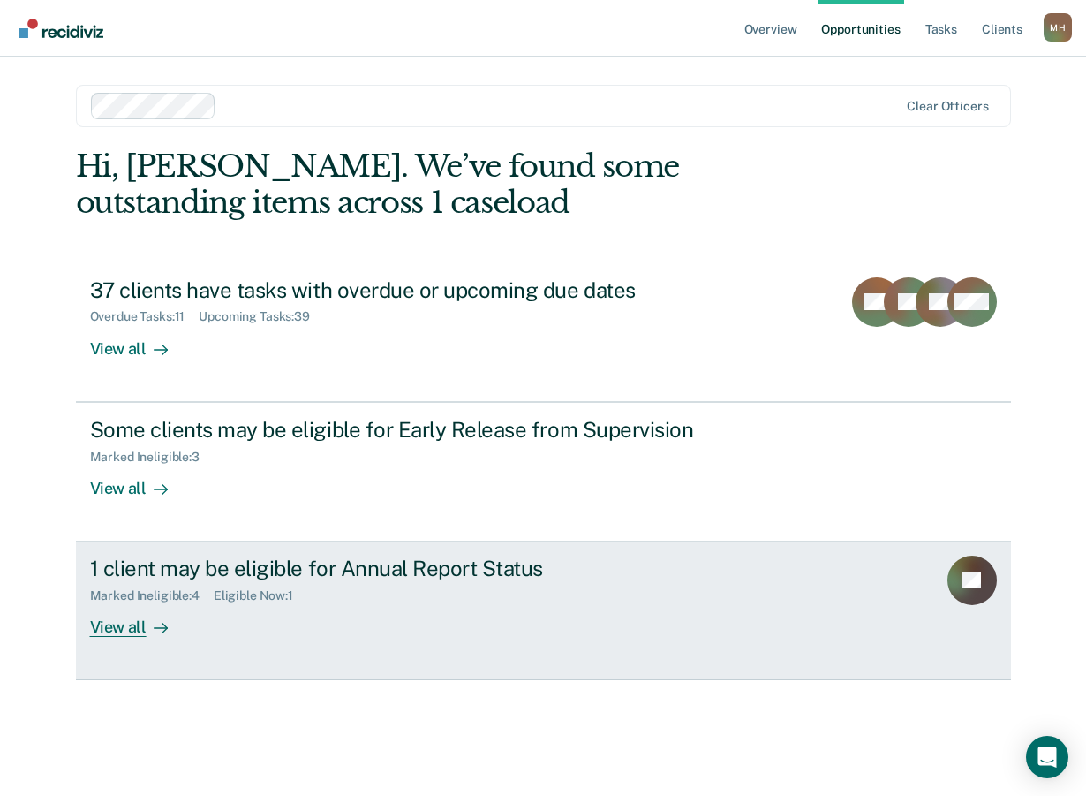
click at [119, 630] on div "View all" at bounding box center [139, 620] width 99 height 34
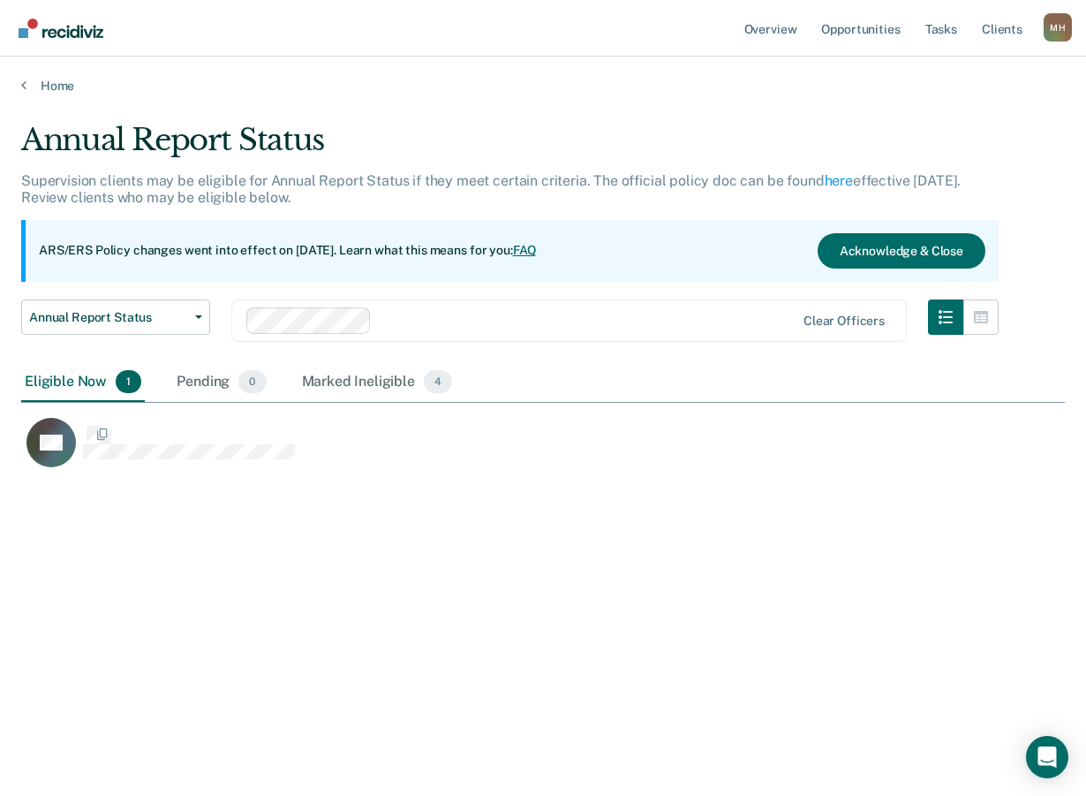
scroll to position [528, 1031]
click at [29, 86] on link "Home" at bounding box center [543, 86] width 1044 height 16
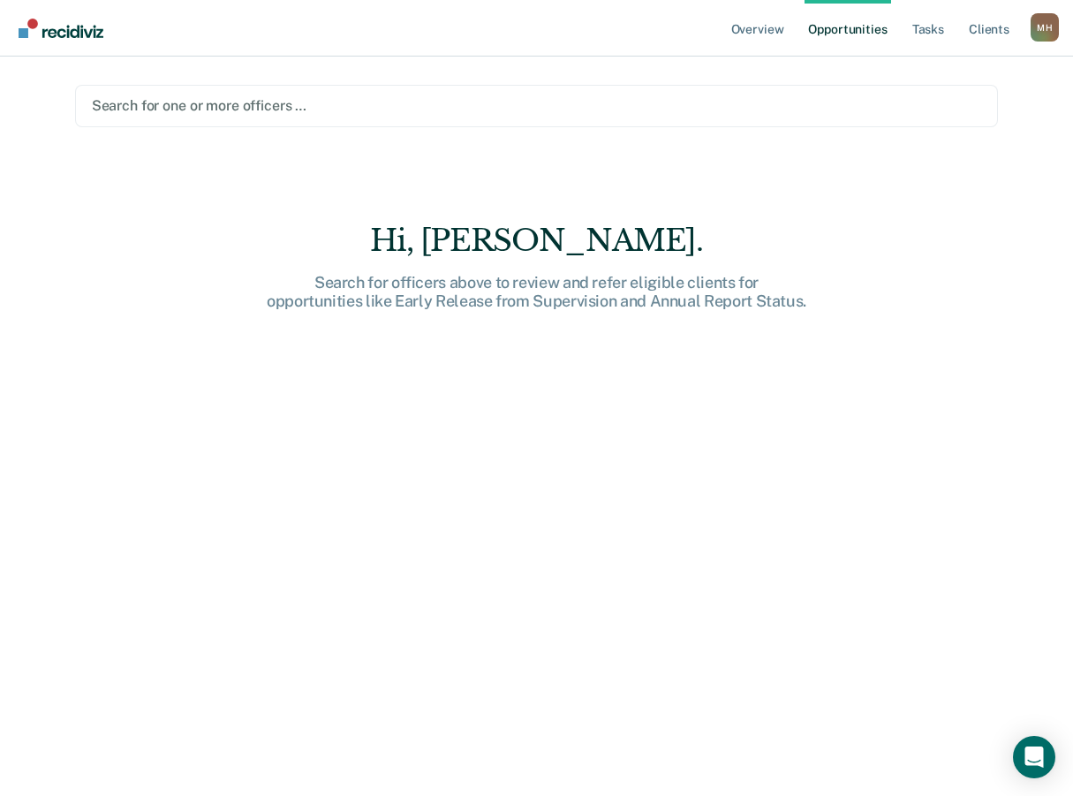
click at [179, 99] on div at bounding box center [537, 105] width 890 height 20
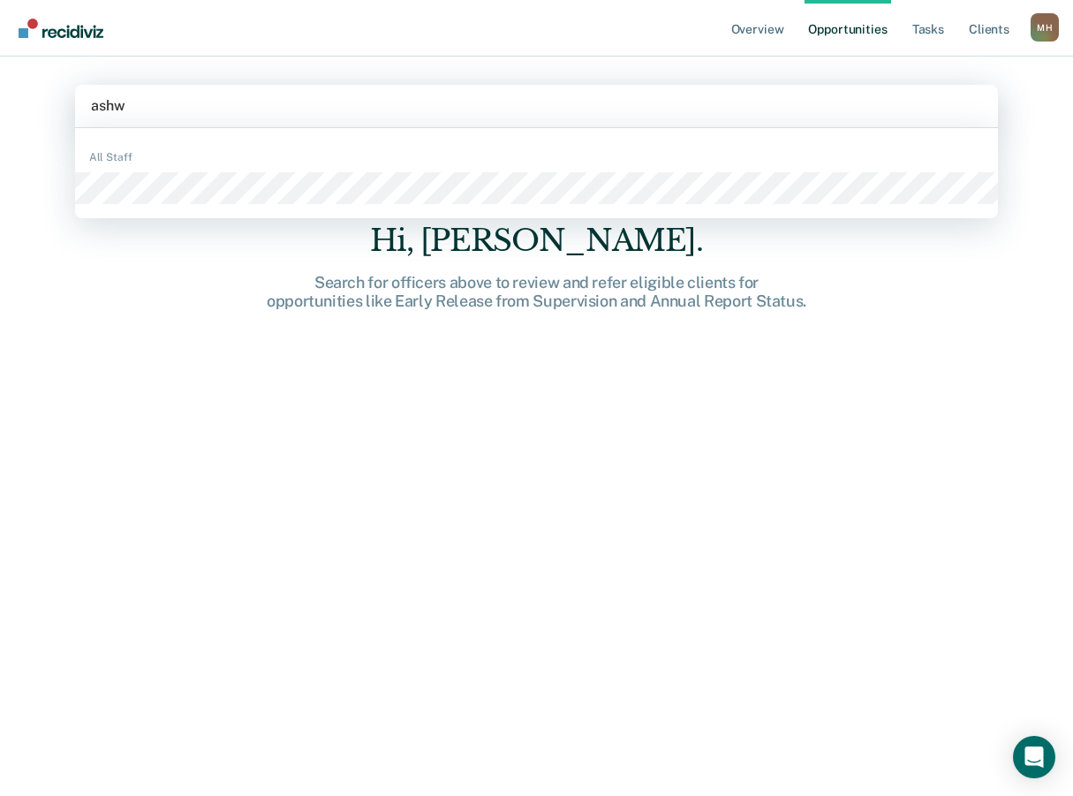
type input "[DEMOGRAPHIC_DATA]"
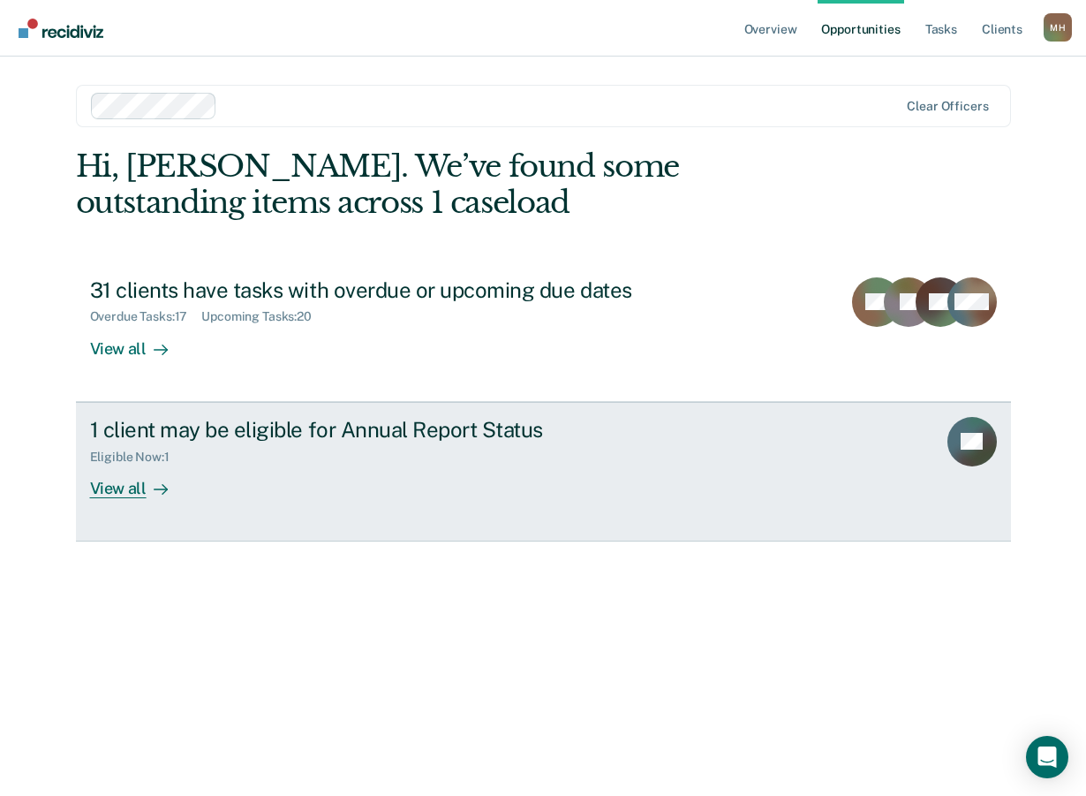
click at [121, 486] on div "View all" at bounding box center [139, 481] width 99 height 34
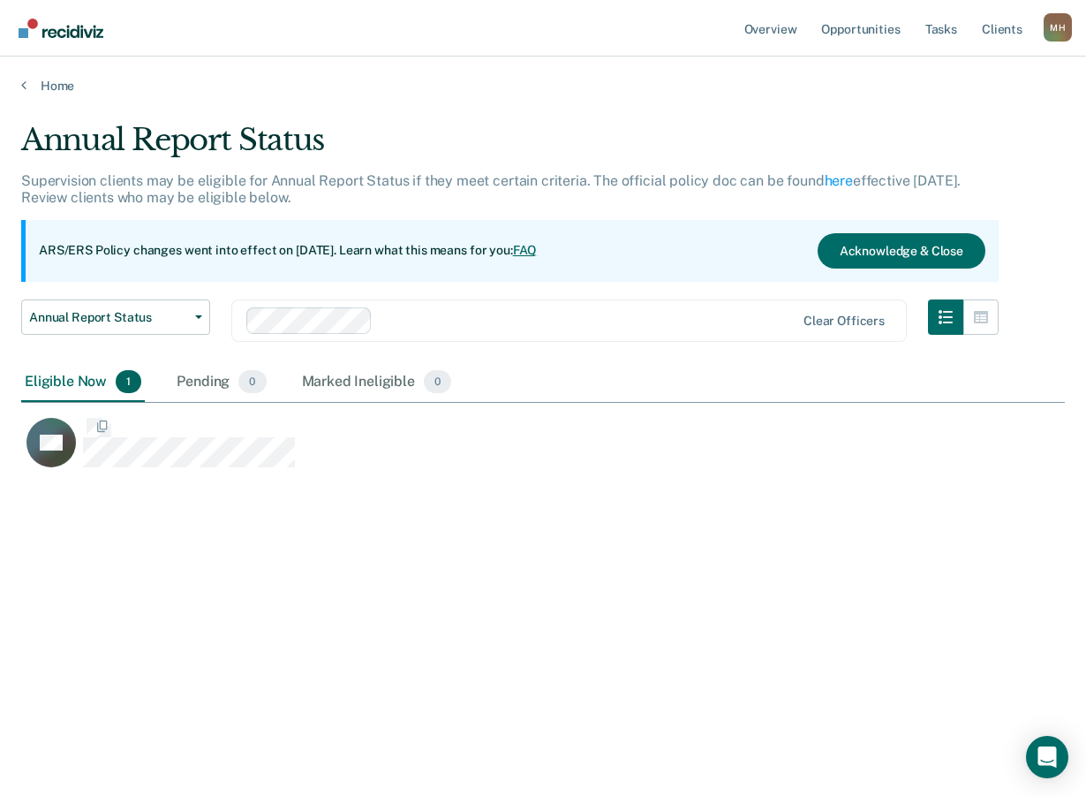
scroll to position [528, 1031]
click at [55, 661] on div "Annual Report Status Supervision clients may be eligible for Annual Report Stat…" at bounding box center [543, 392] width 1044 height 541
click at [27, 83] on link "Home" at bounding box center [543, 86] width 1044 height 16
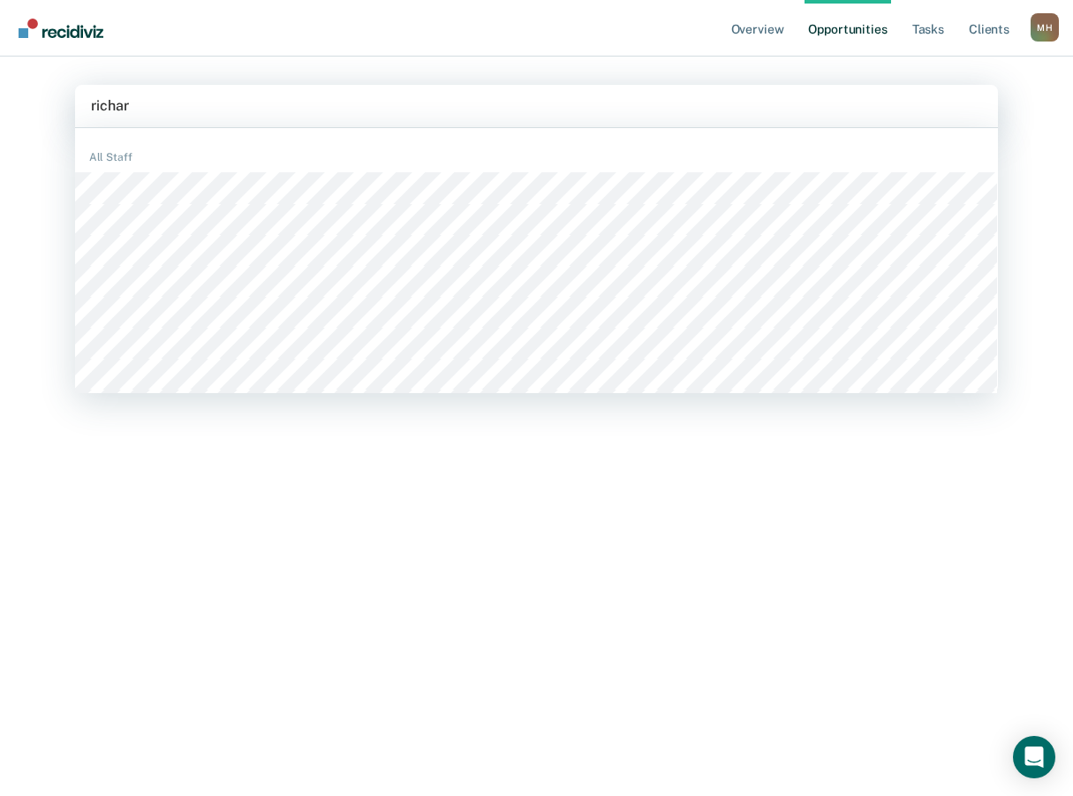
type input "[PERSON_NAME]"
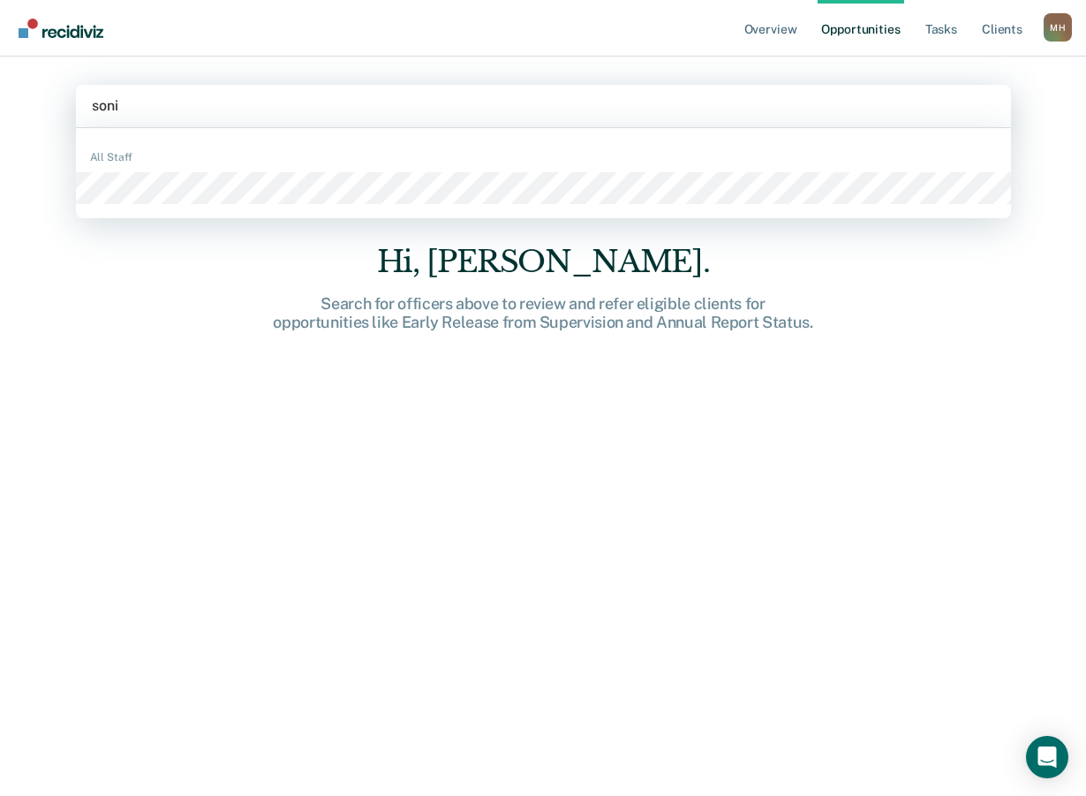
type input "[PERSON_NAME]"
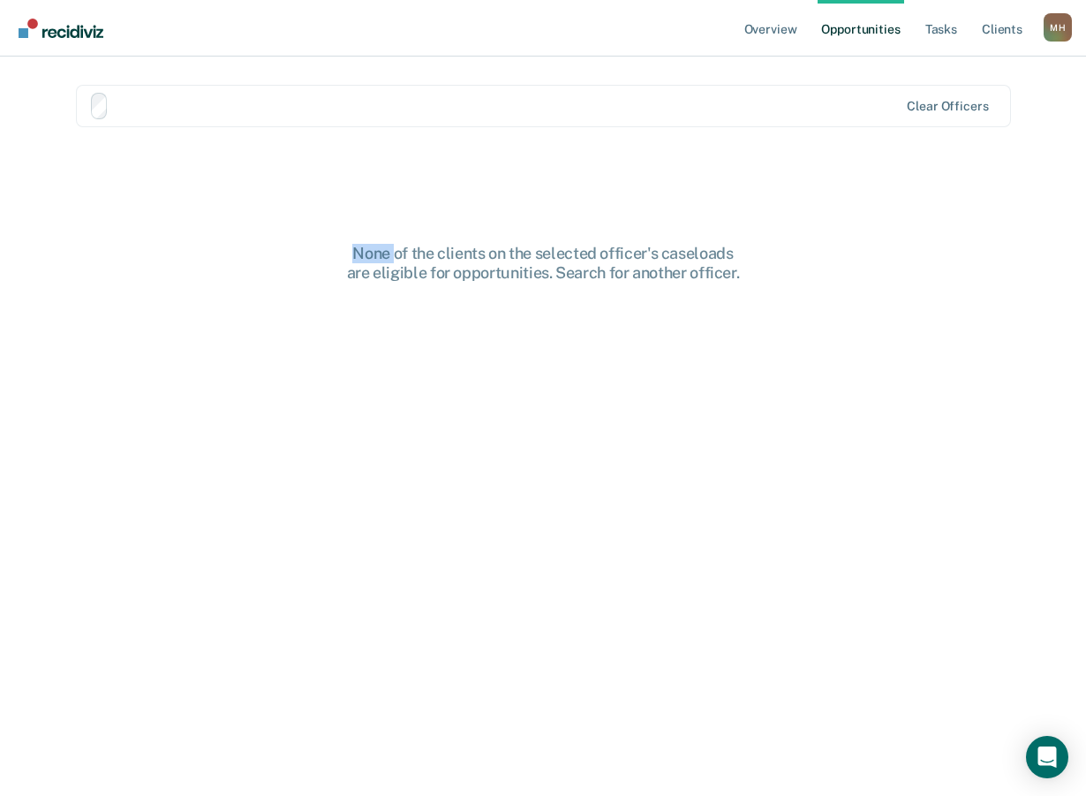
click at [163, 199] on div "None of the clients on the selected officer's caseloads are eligible for opport…" at bounding box center [543, 447] width 935 height 598
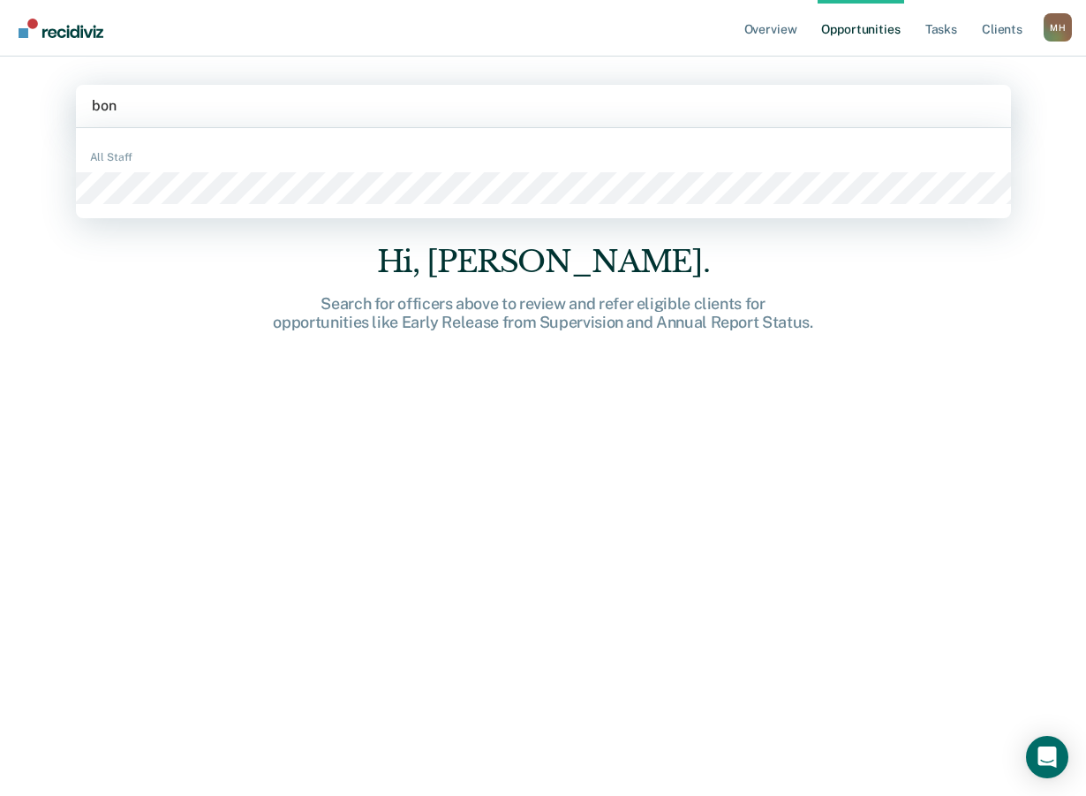
type input "boni"
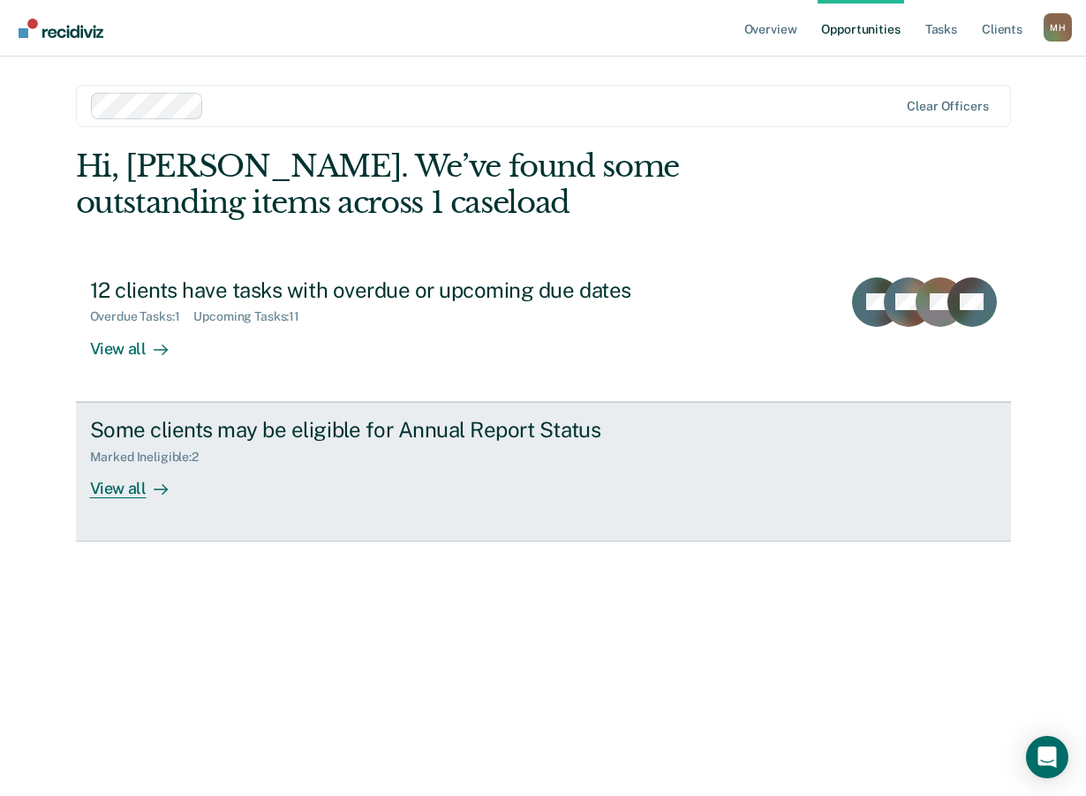
click at [109, 486] on div "View all" at bounding box center [139, 481] width 99 height 34
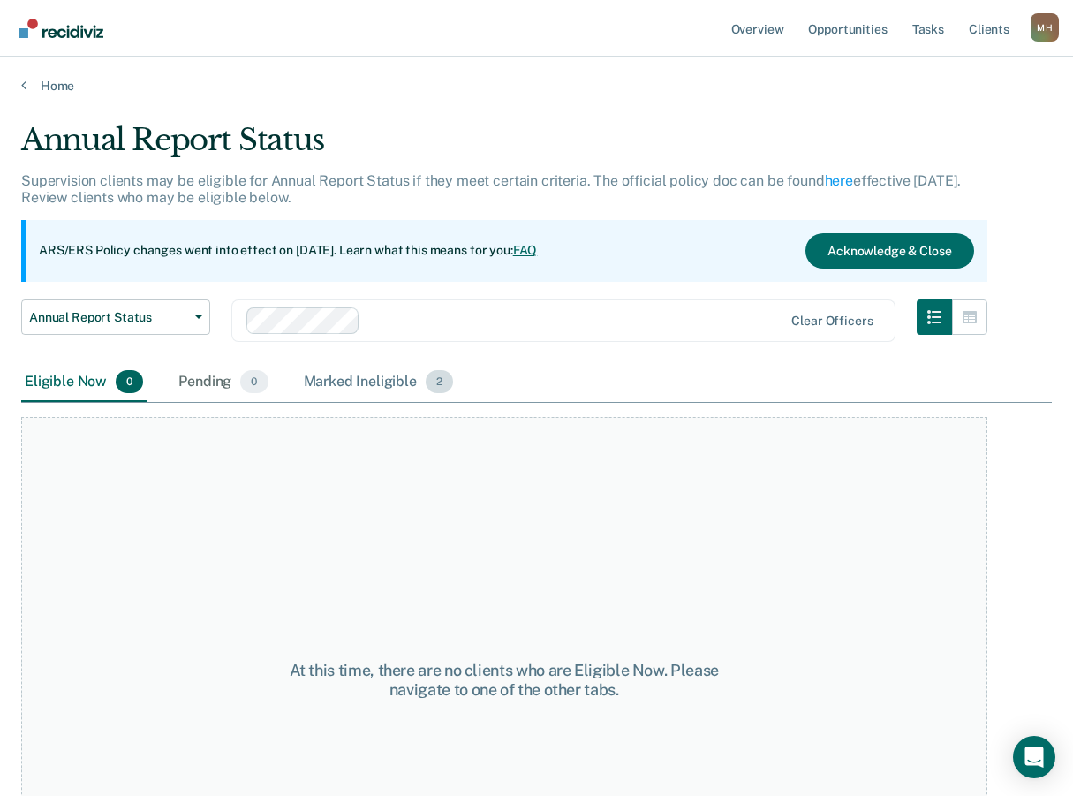
click at [396, 381] on div "Marked Ineligible 2" at bounding box center [378, 382] width 157 height 39
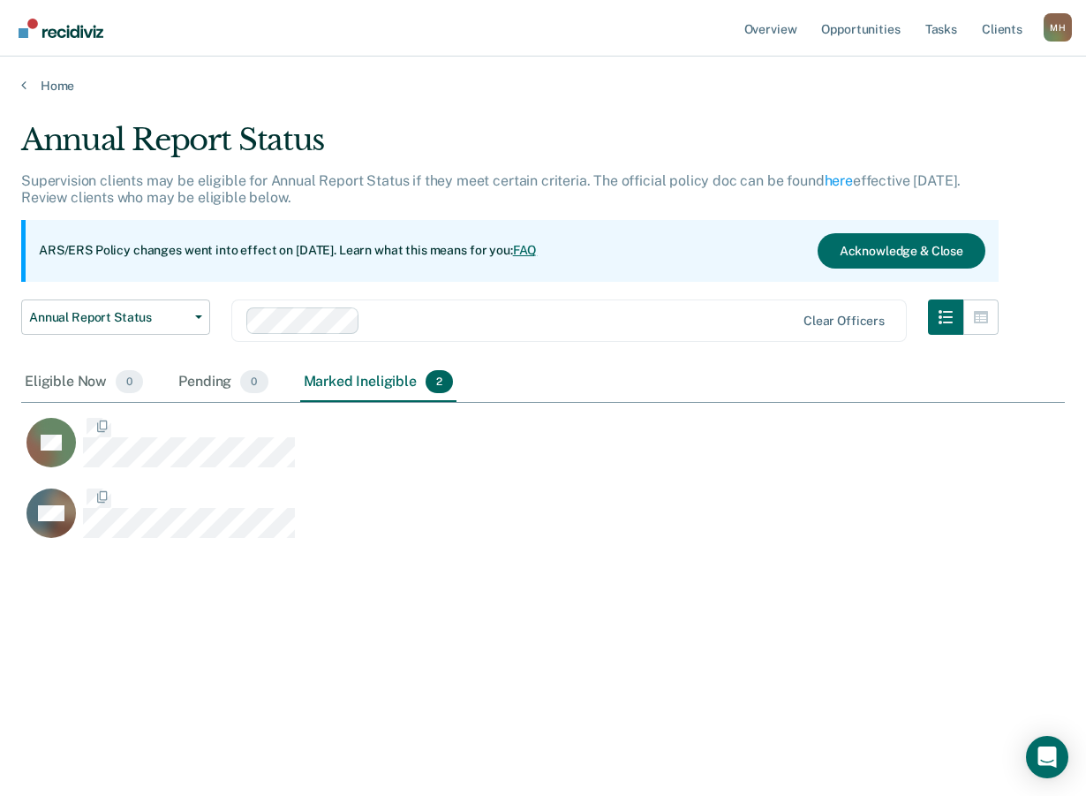
scroll to position [528, 1031]
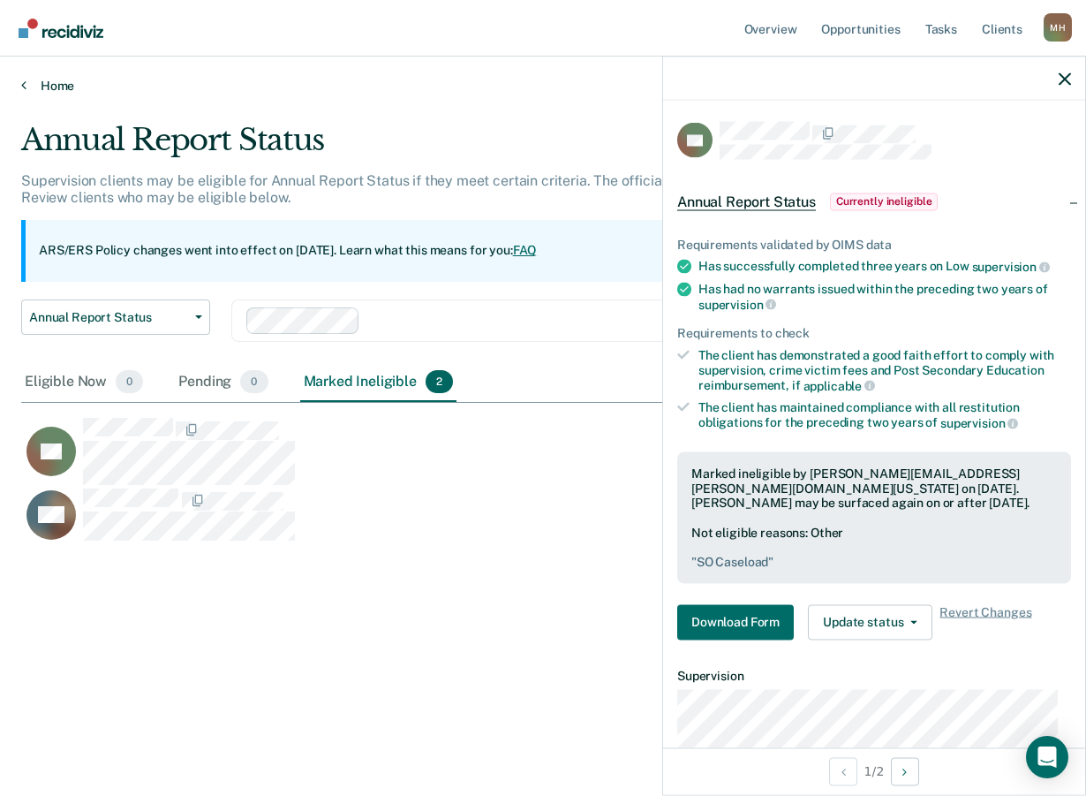
click at [26, 87] on icon at bounding box center [23, 85] width 5 height 14
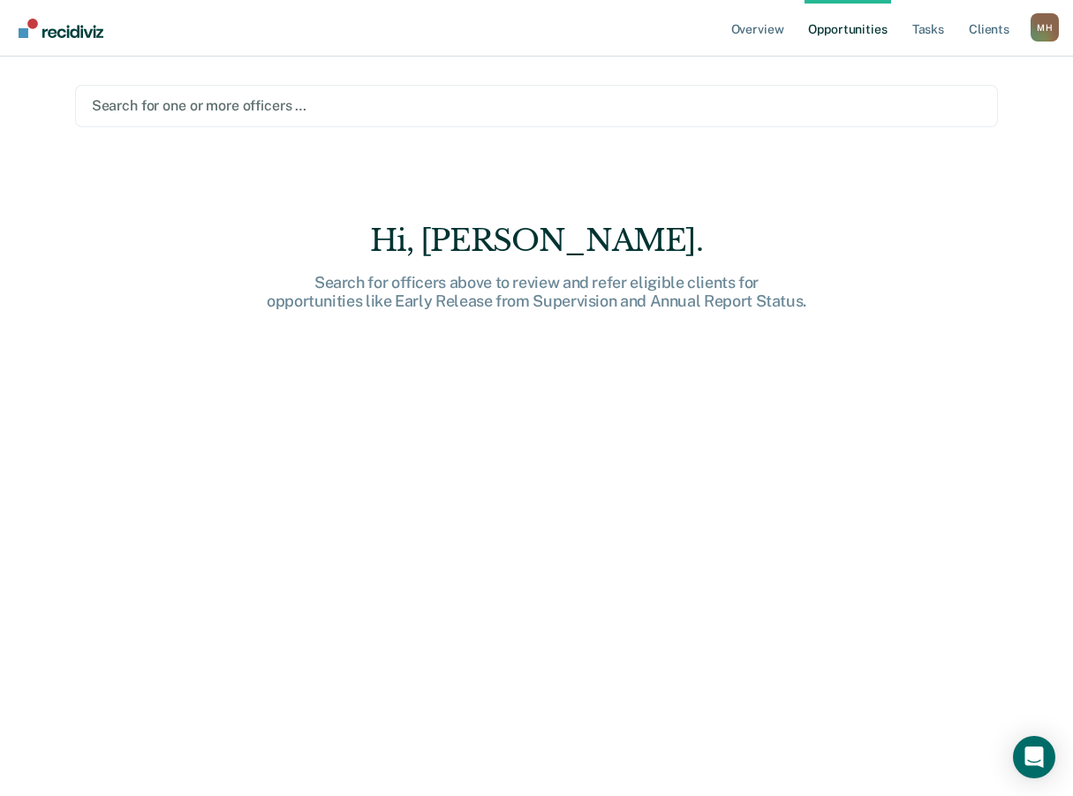
click at [188, 103] on div at bounding box center [537, 105] width 890 height 20
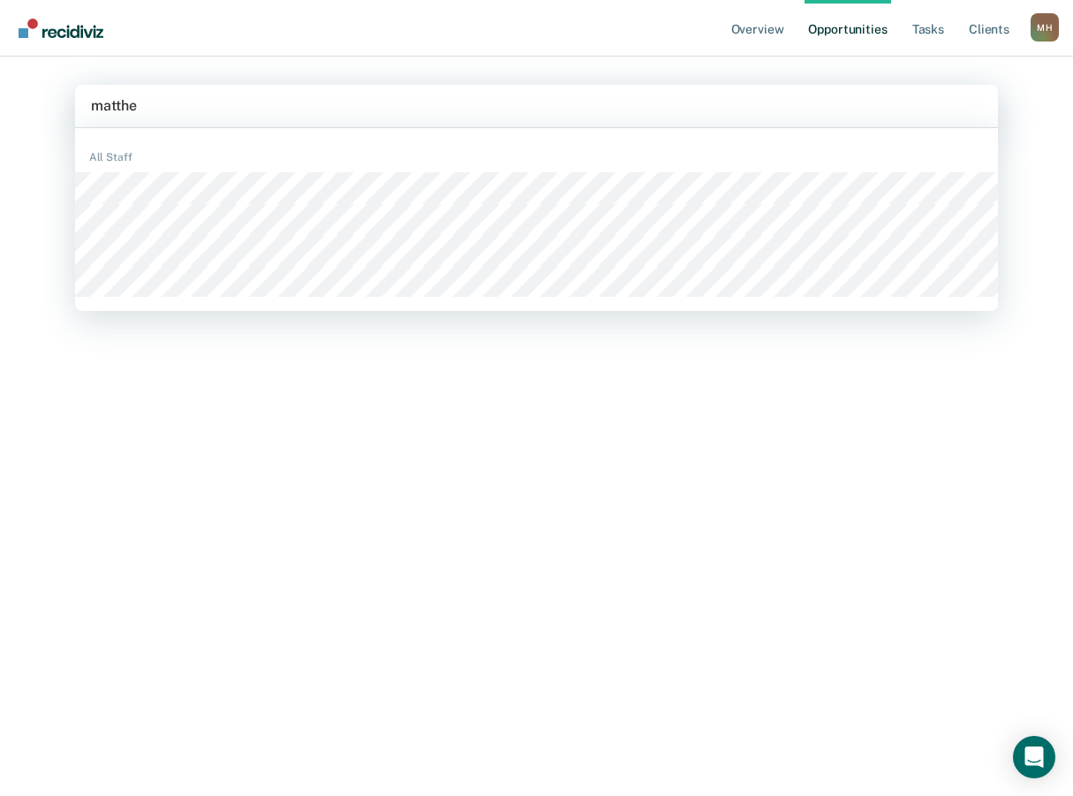
type input "[PERSON_NAME]"
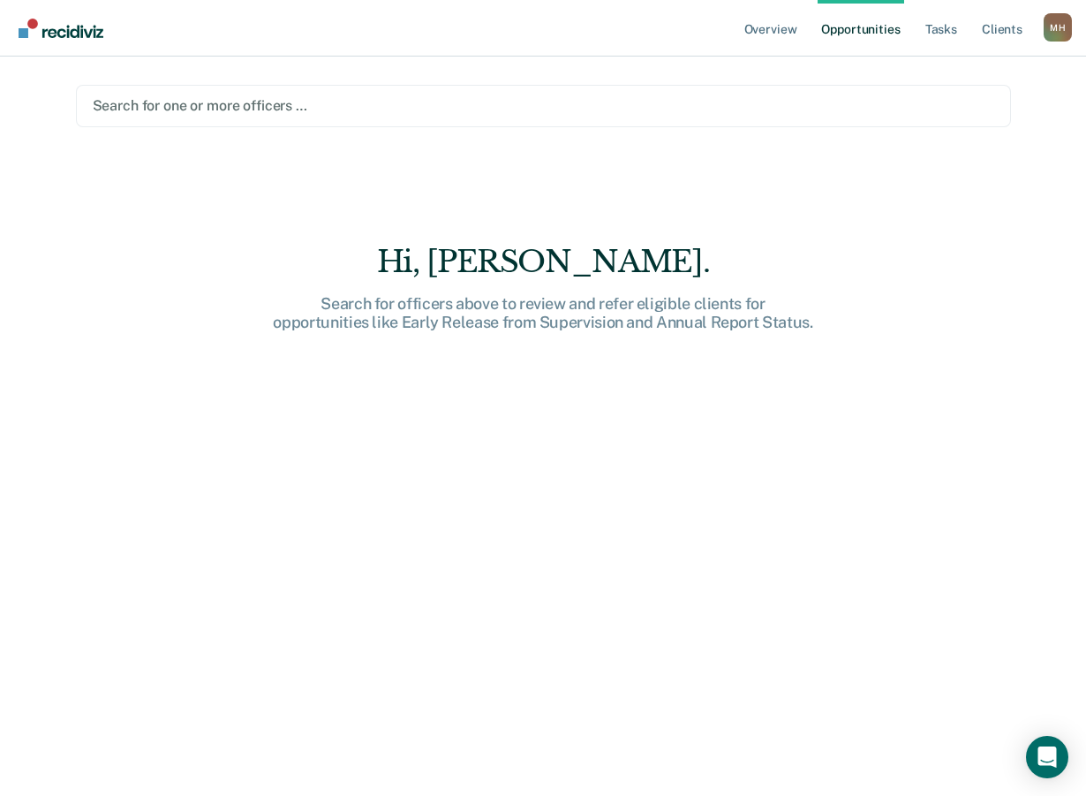
click at [181, 98] on div at bounding box center [544, 105] width 902 height 20
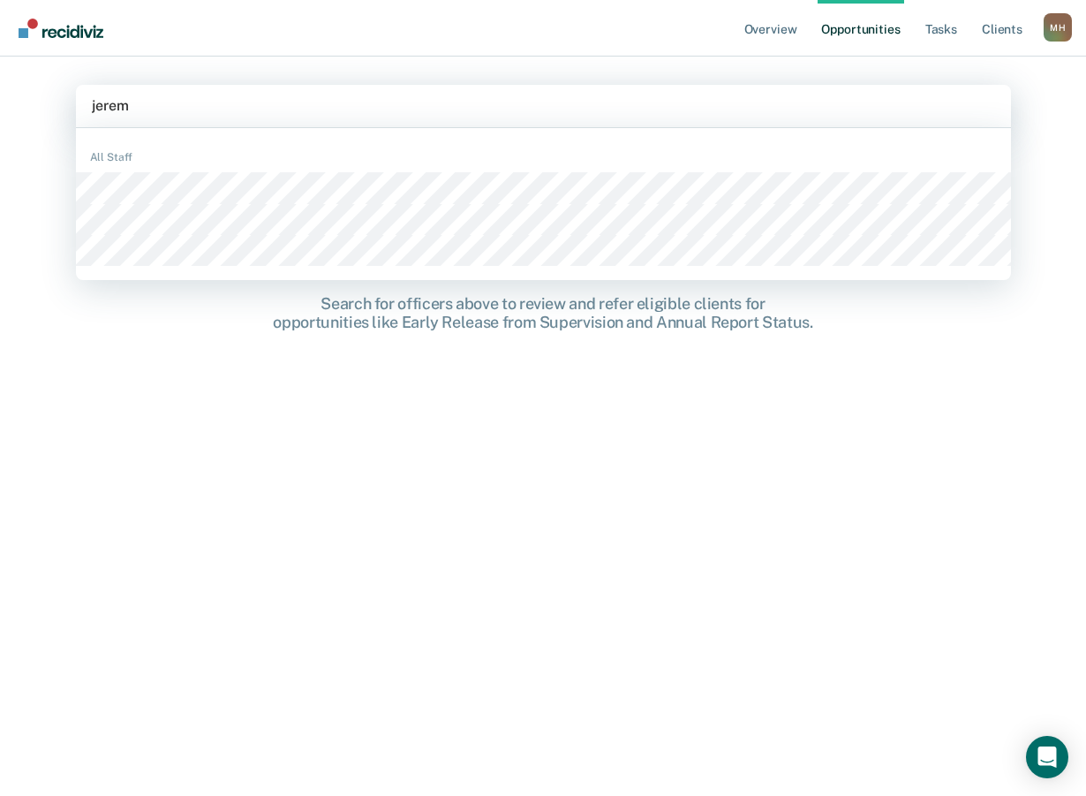
type input "[PERSON_NAME]"
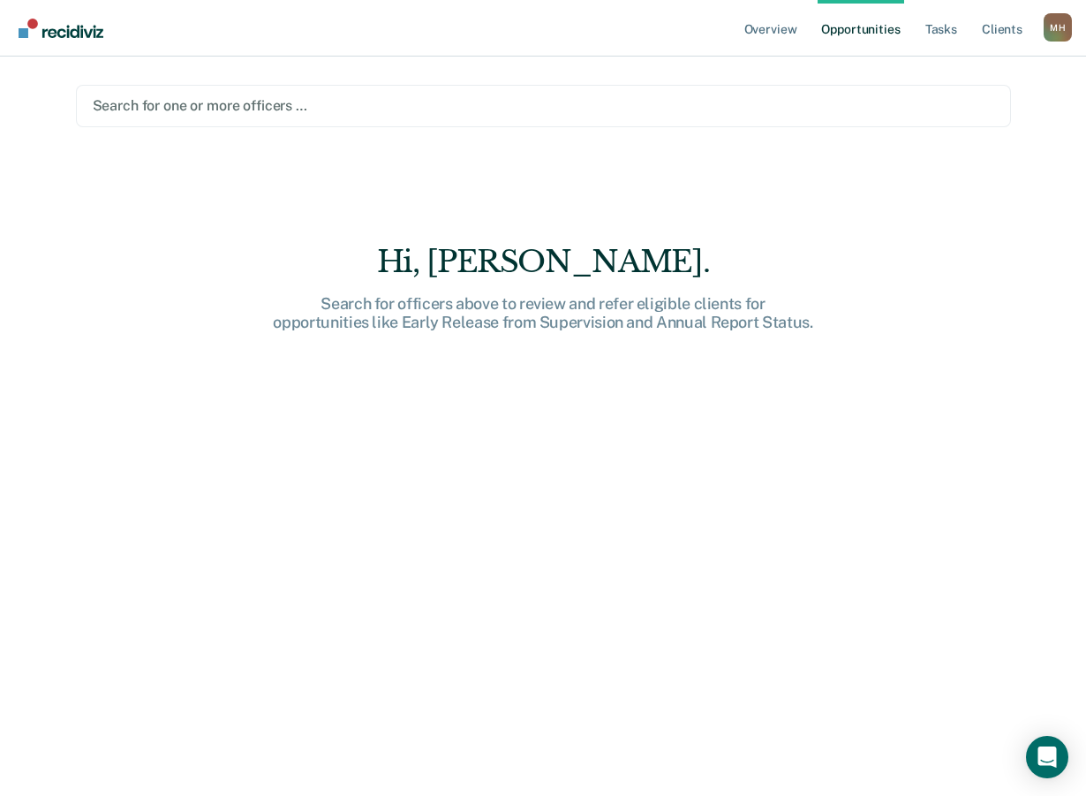
click at [142, 100] on div at bounding box center [544, 105] width 902 height 20
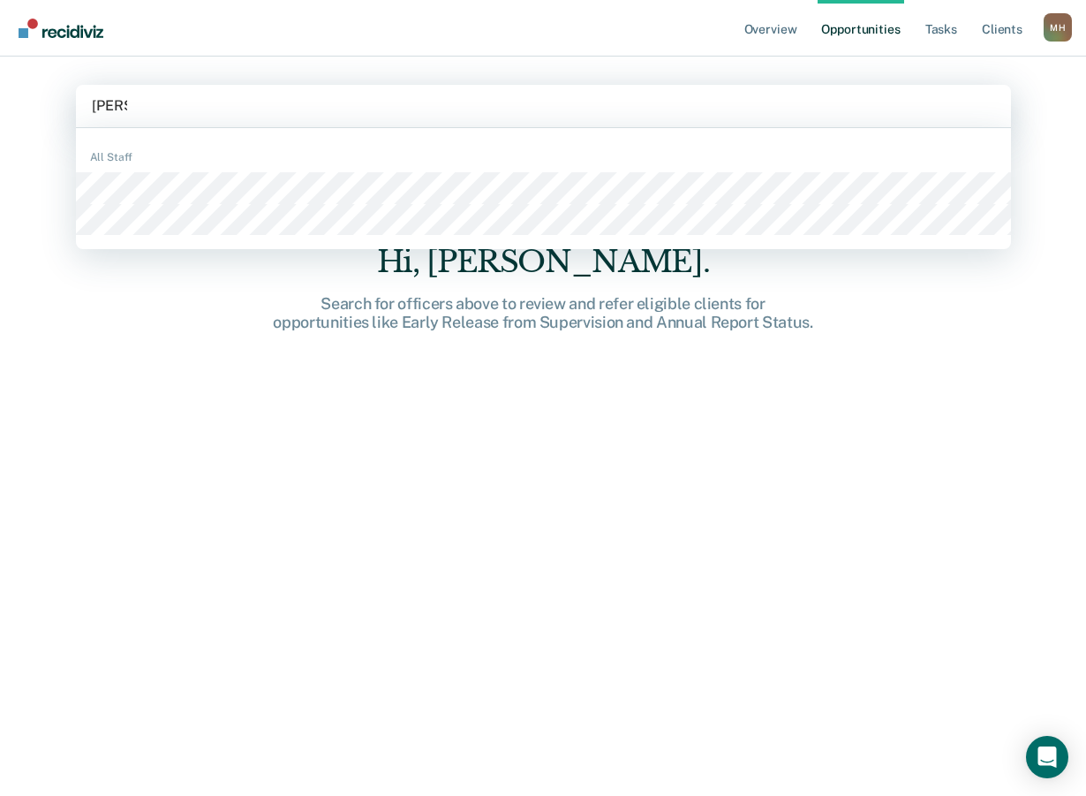
type input "[PERSON_NAME]"
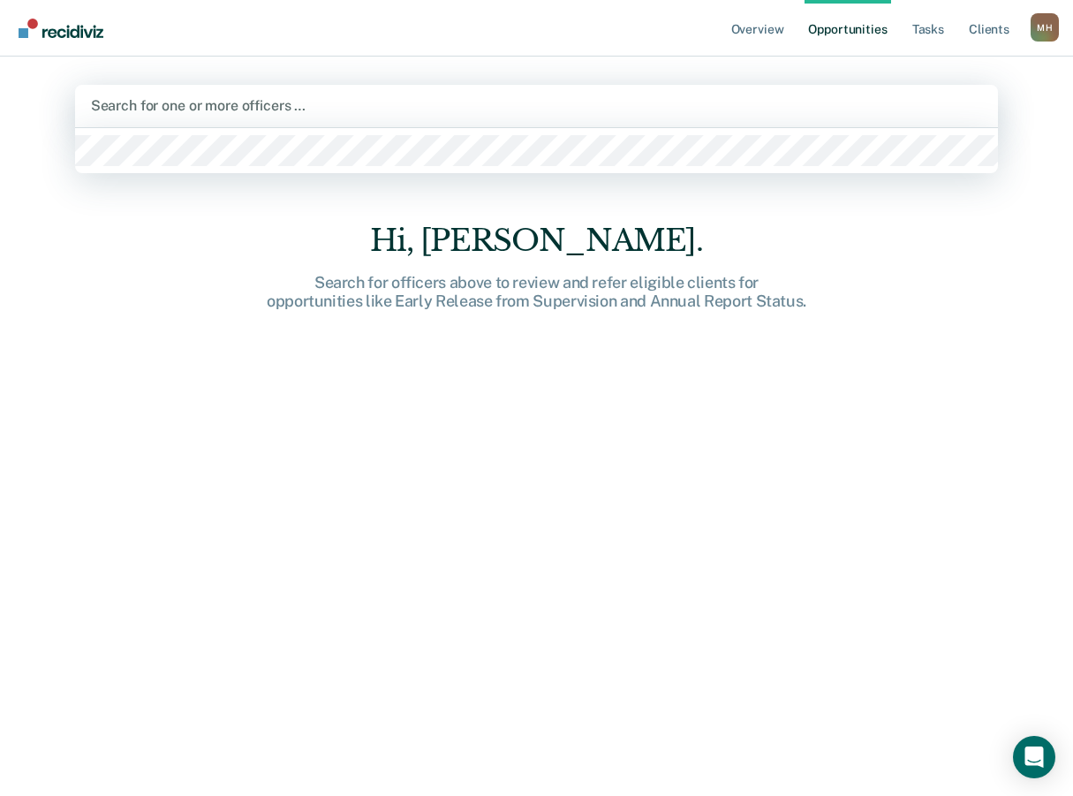
click at [122, 104] on div at bounding box center [537, 105] width 892 height 20
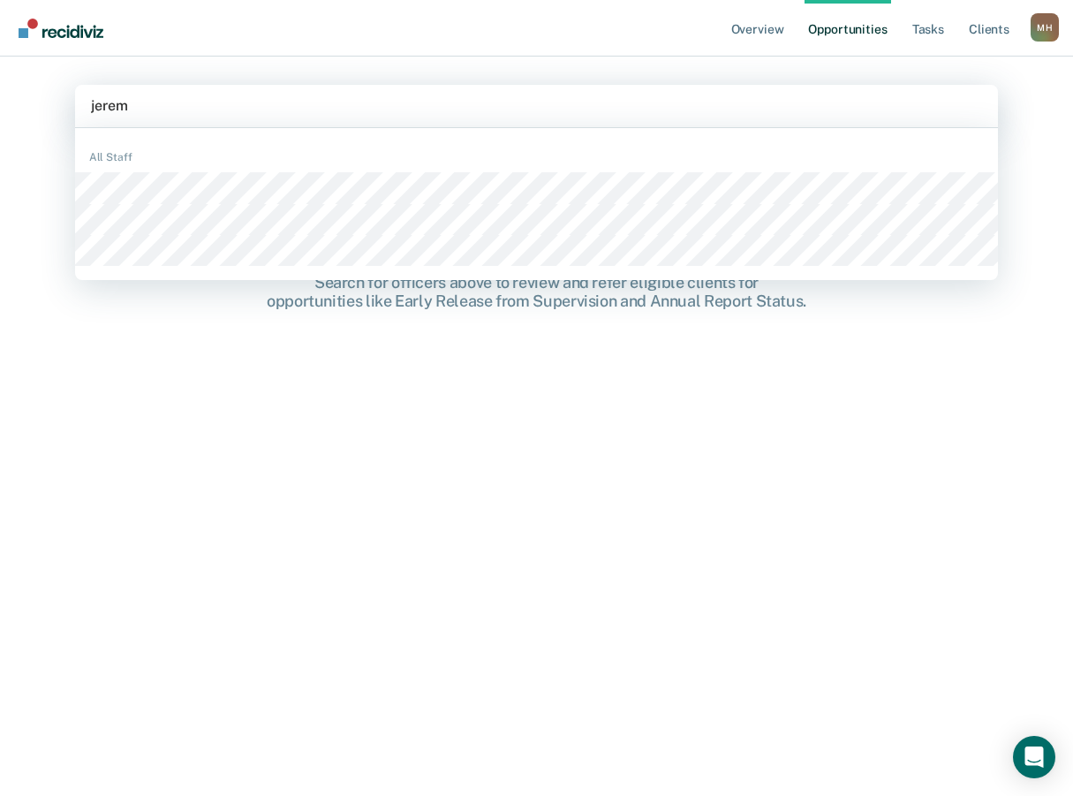
type input "[PERSON_NAME]"
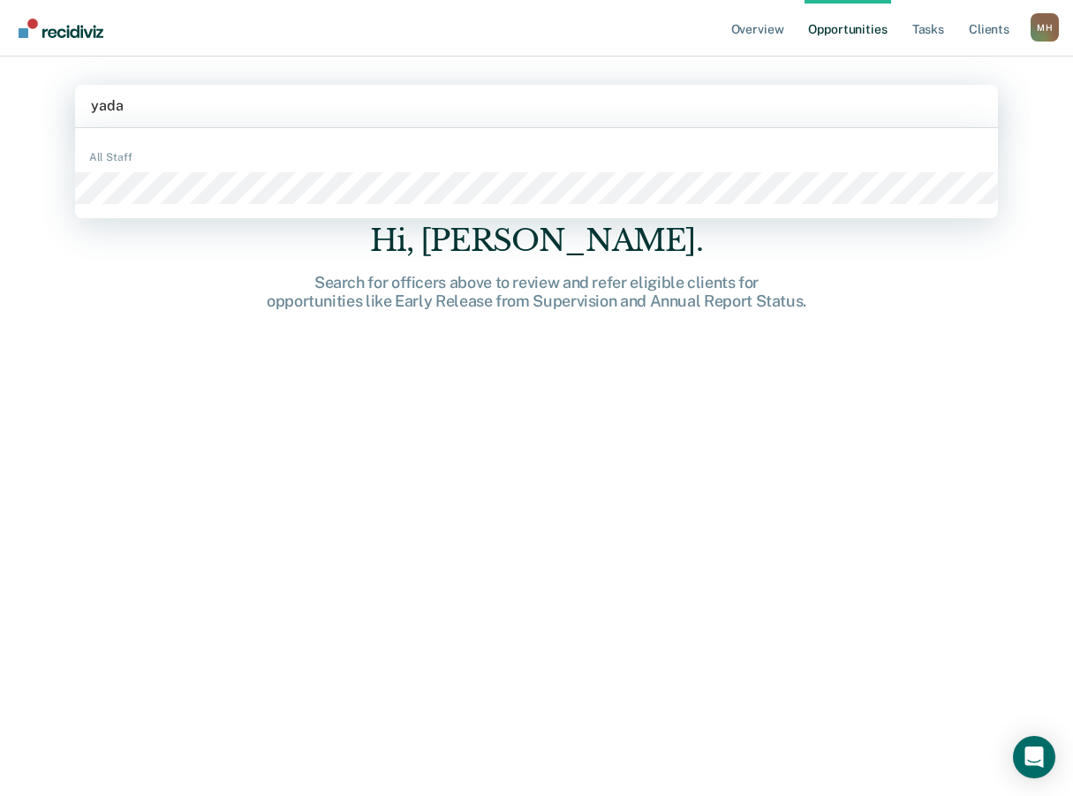
type input "yadav"
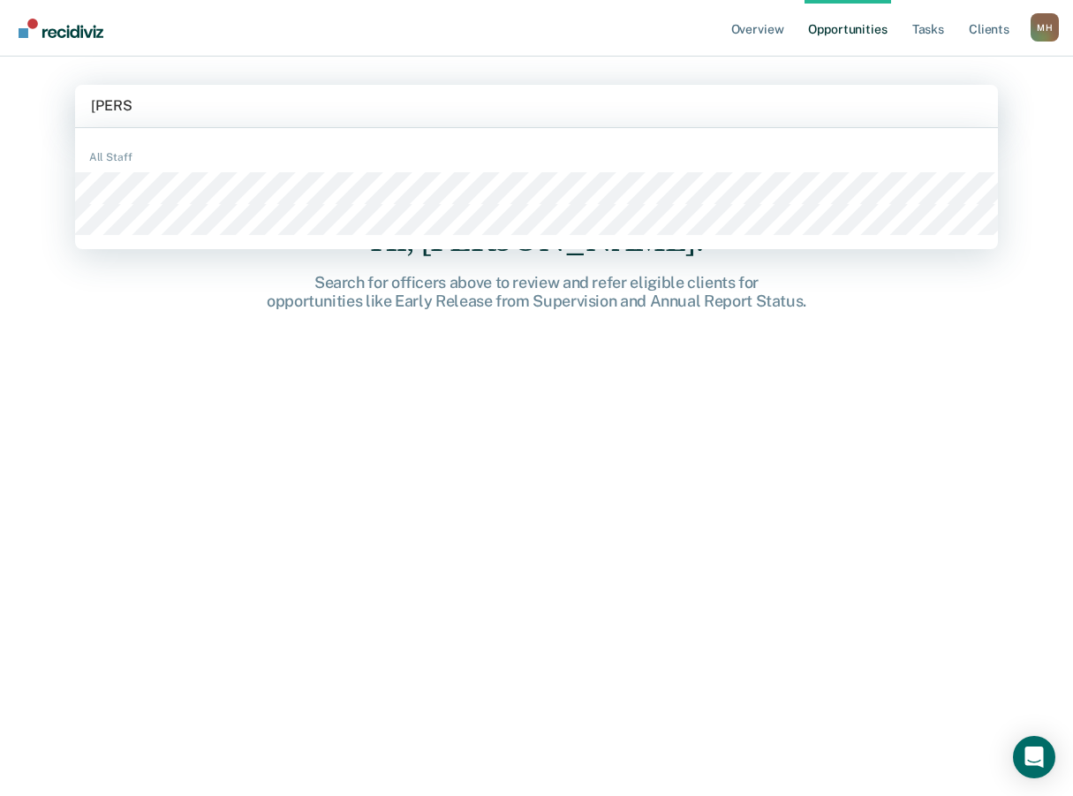
type input "[PERSON_NAME]"
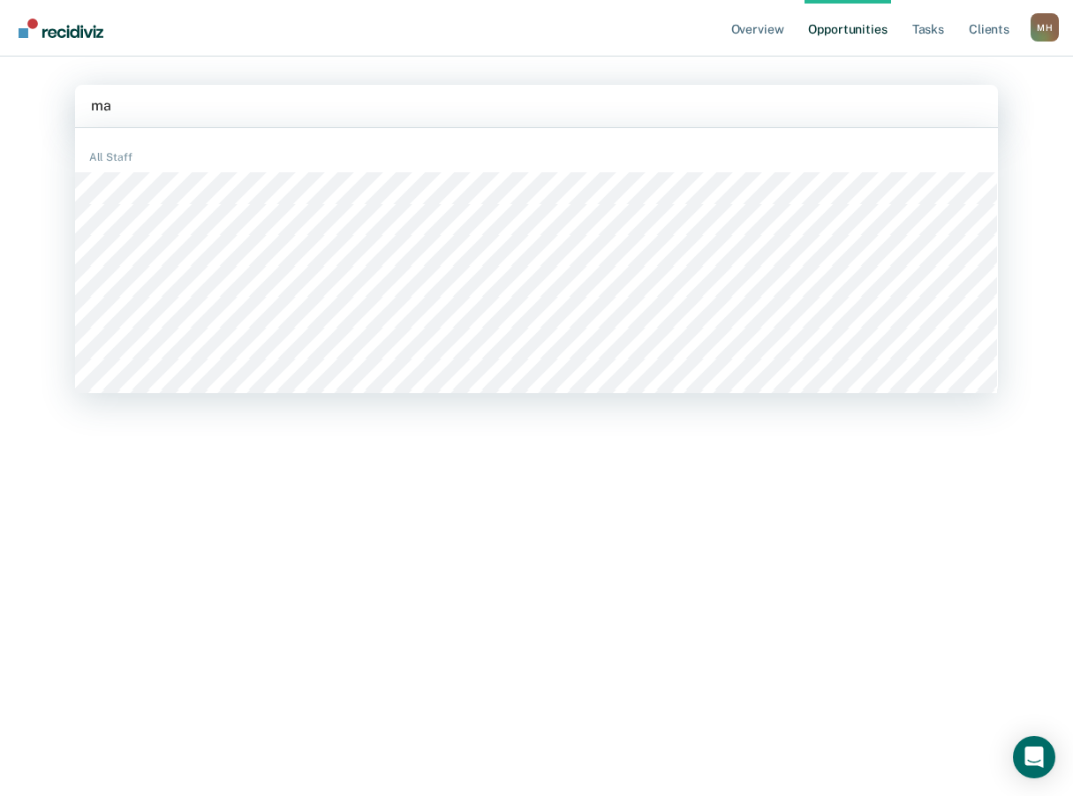
type input "mat"
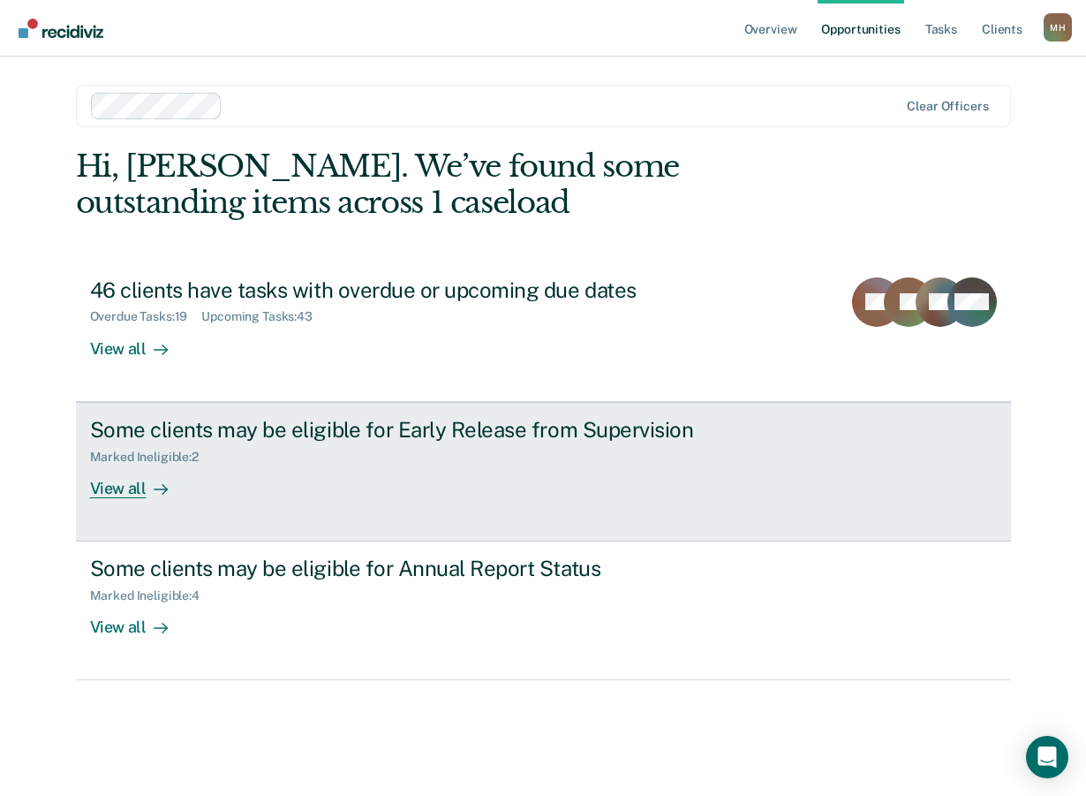
click at [184, 457] on div "Marked Ineligible : 2" at bounding box center [151, 456] width 123 height 15
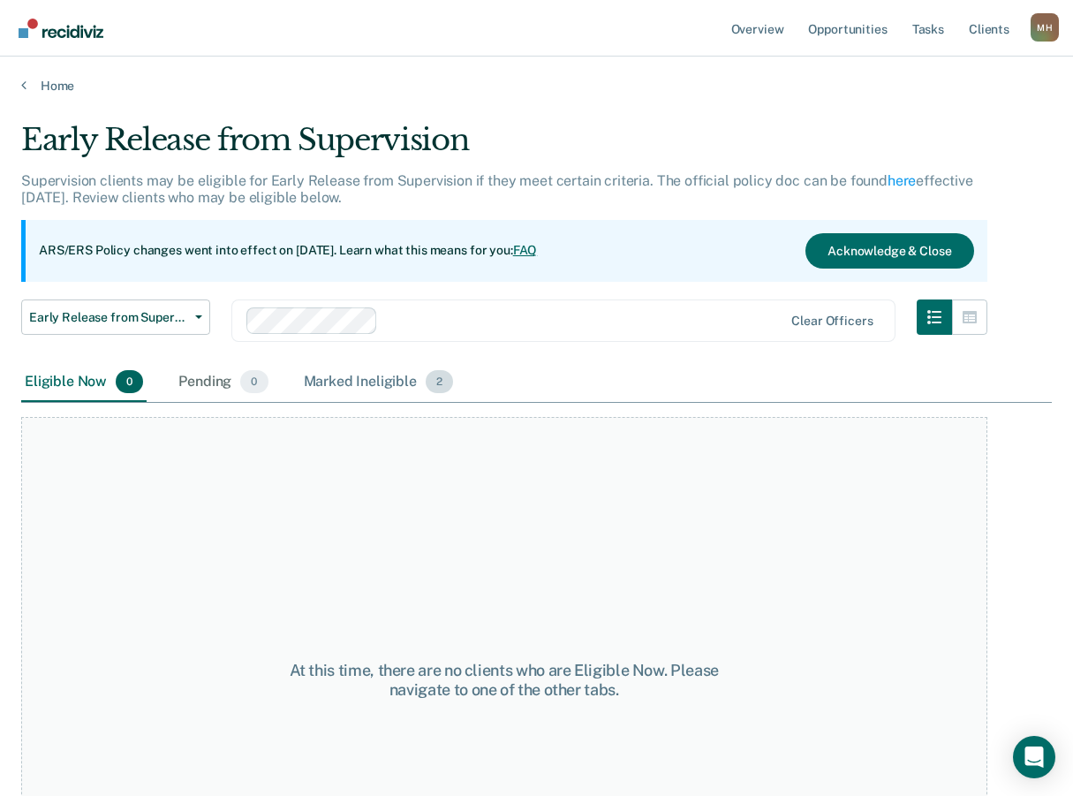
click at [381, 379] on div "Marked Ineligible 2" at bounding box center [378, 382] width 157 height 39
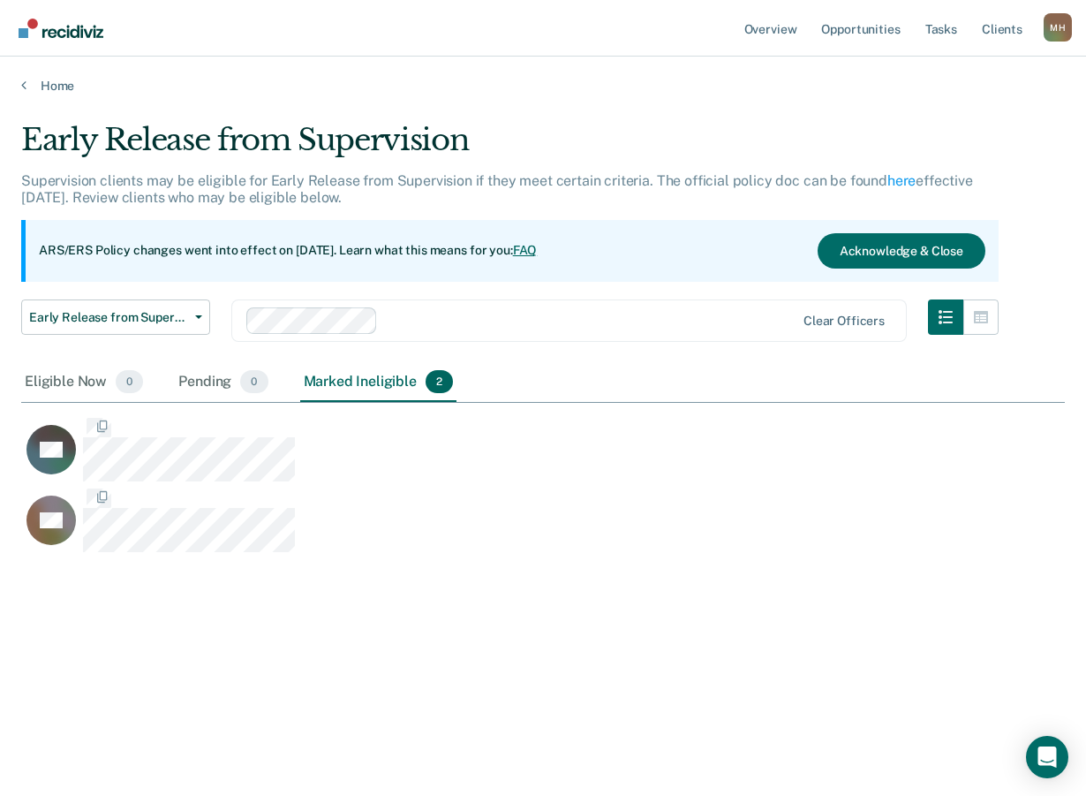
scroll to position [528, 1031]
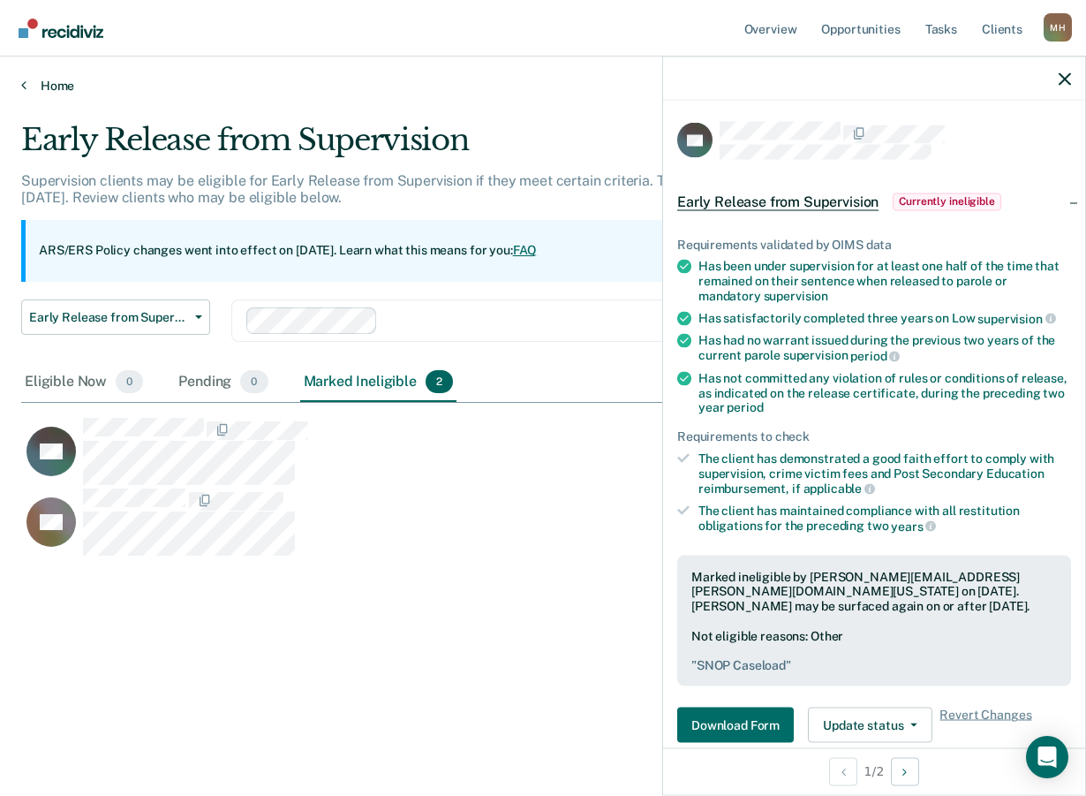
click at [25, 84] on icon at bounding box center [23, 85] width 5 height 14
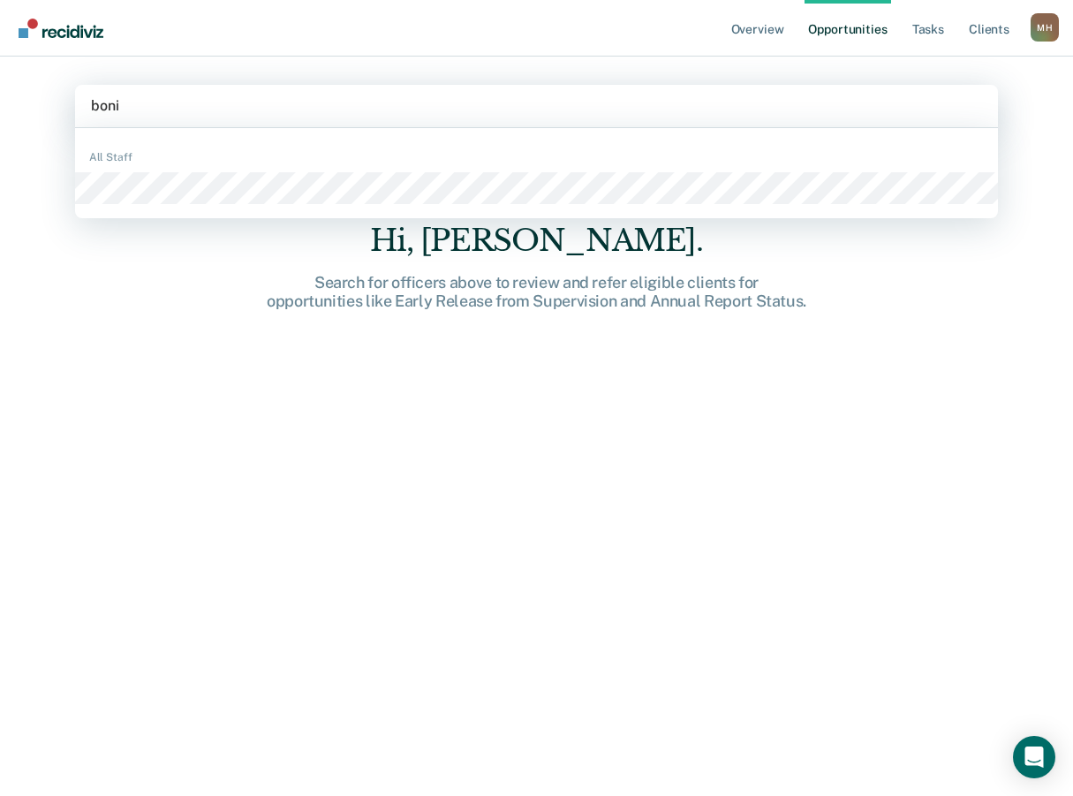
type input "bonit"
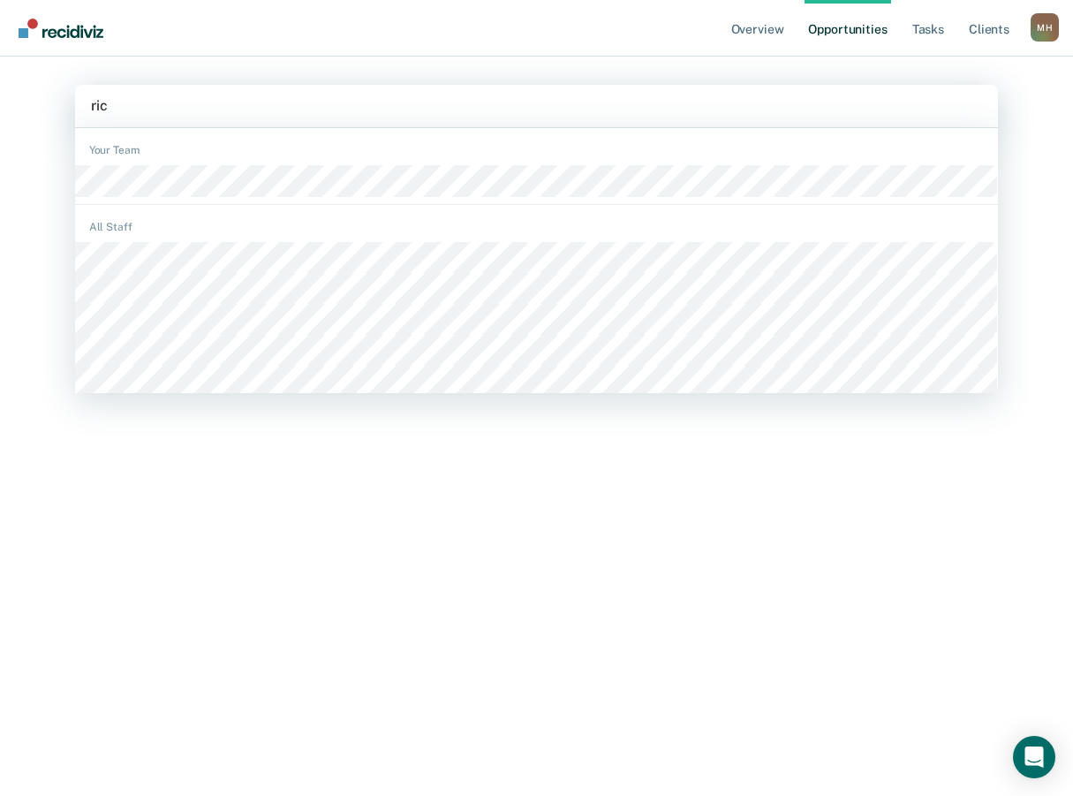
type input "rich"
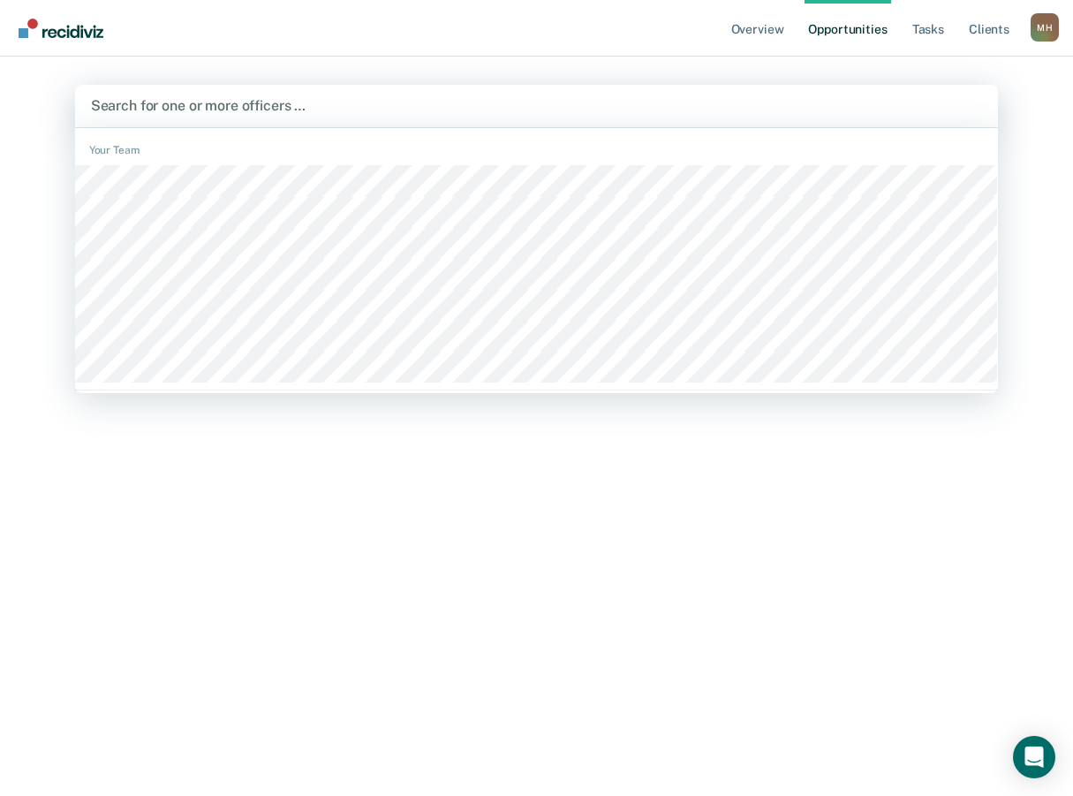
click at [103, 107] on div at bounding box center [537, 105] width 892 height 20
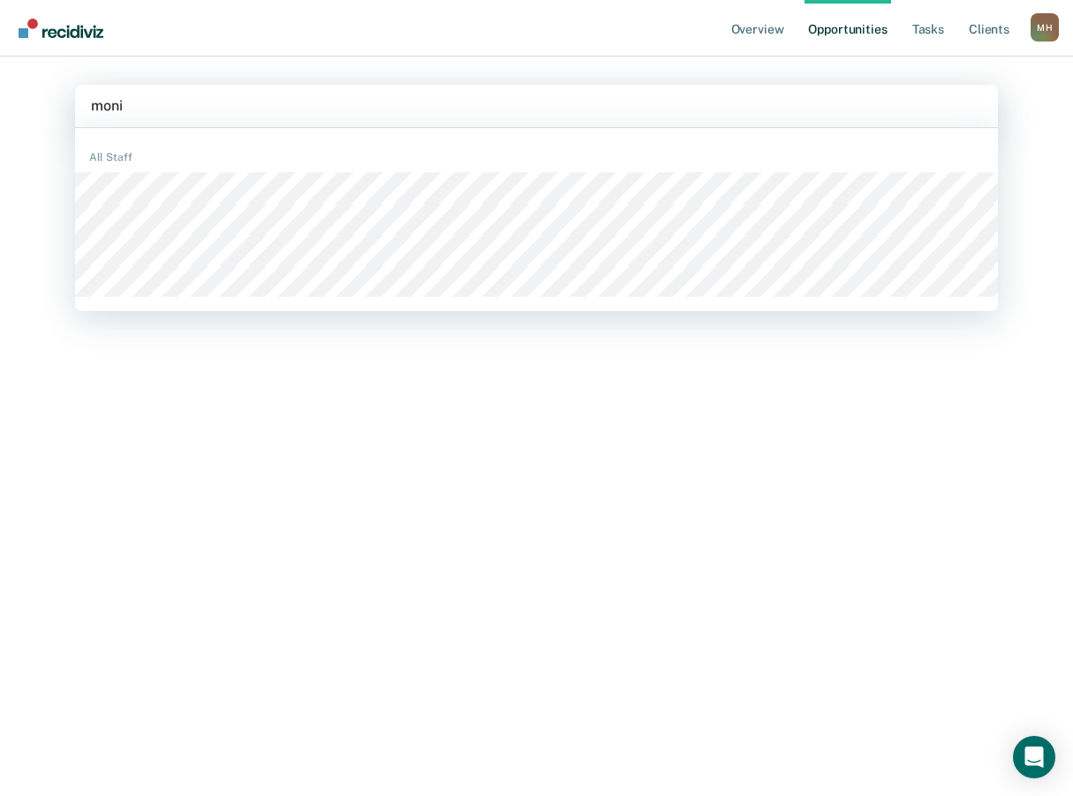
type input "moniq"
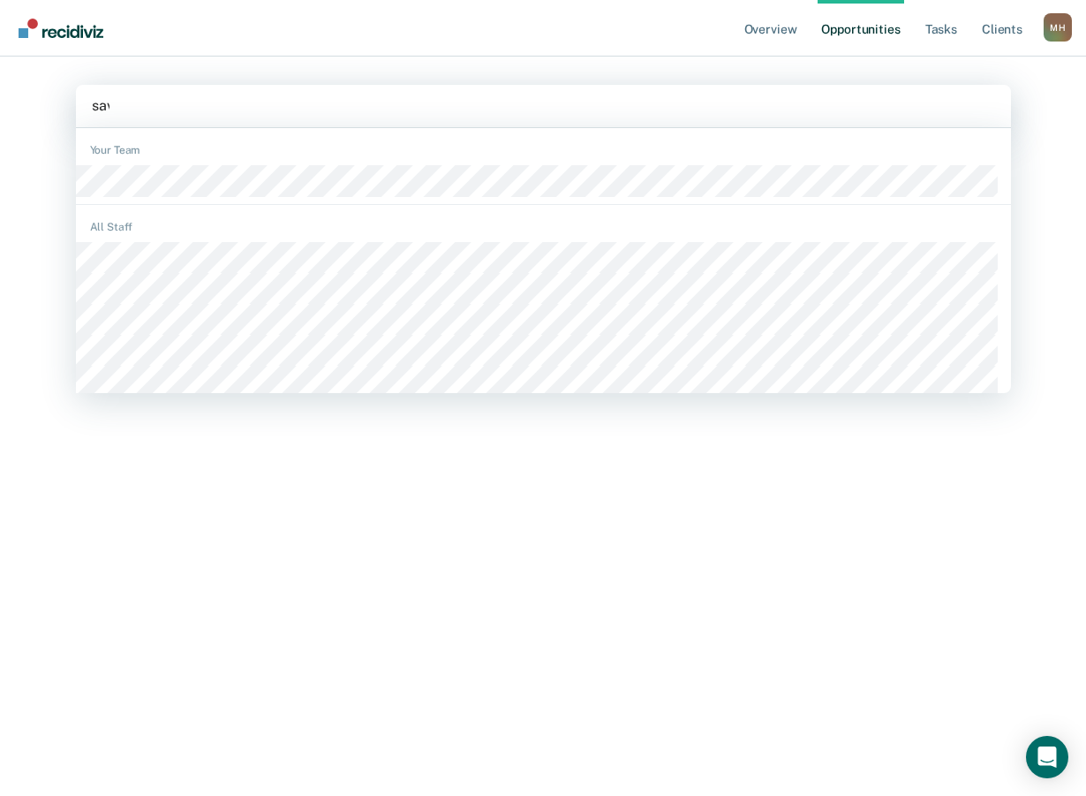
type input "sava"
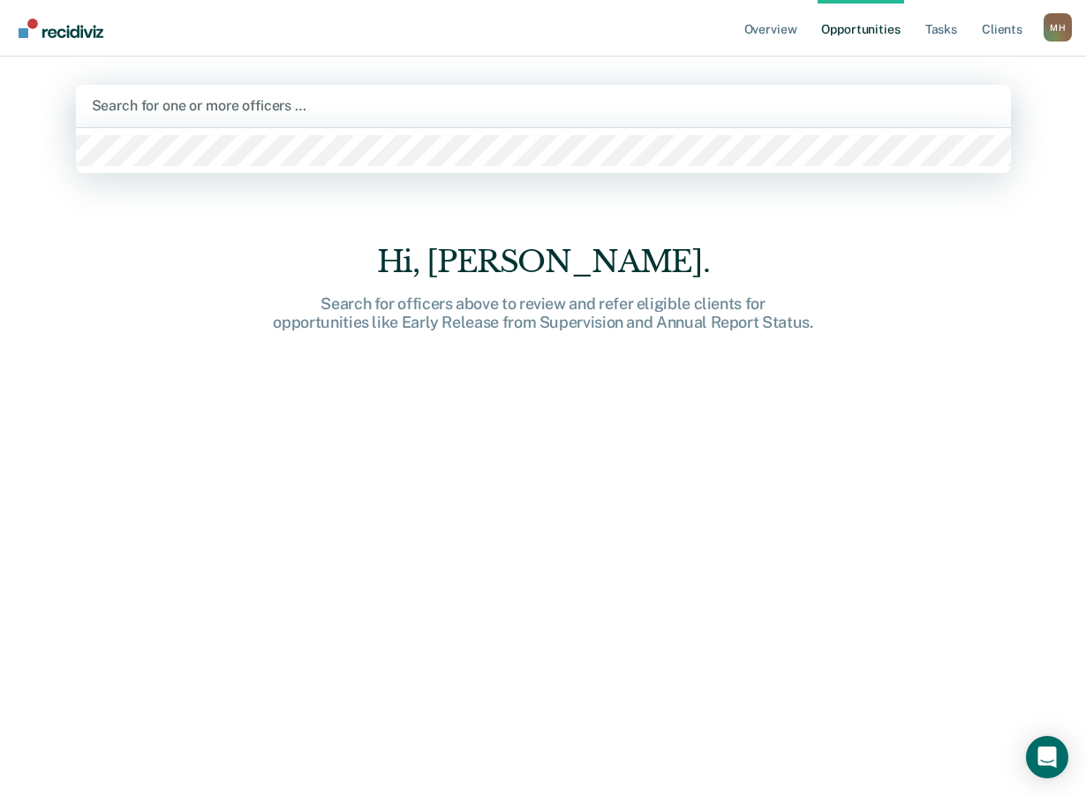
click at [203, 91] on div "Search for one or more officers …" at bounding box center [543, 106] width 935 height 42
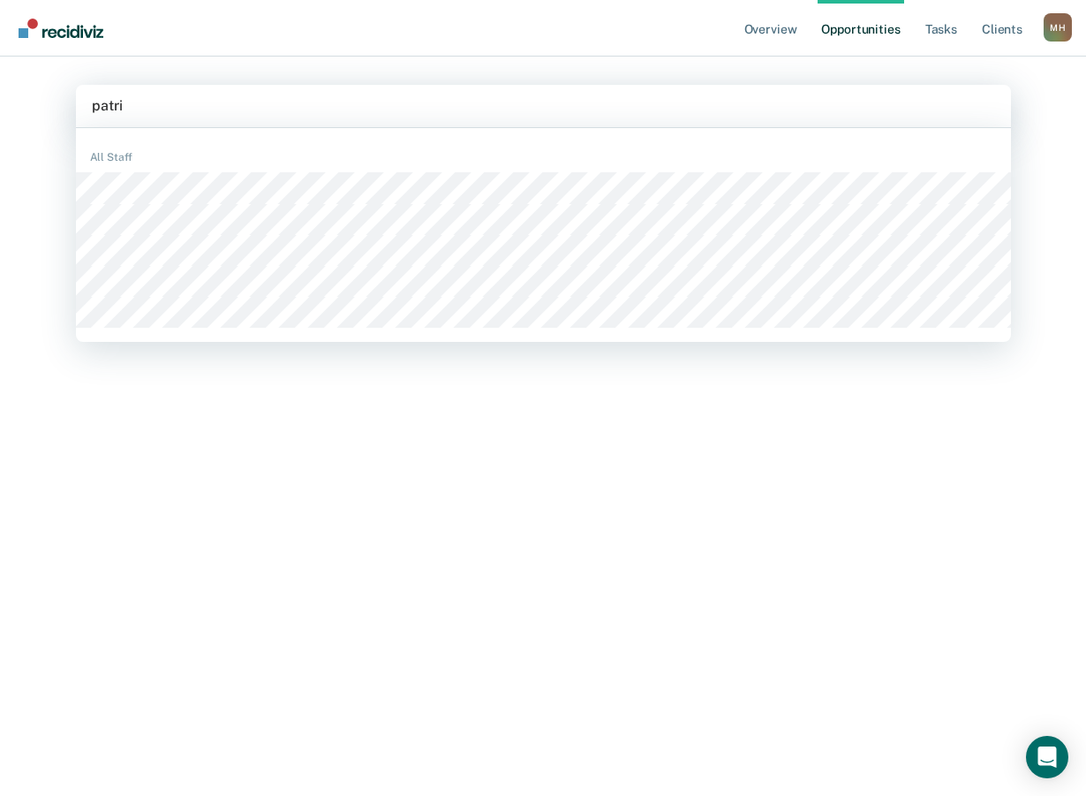
type input "patric"
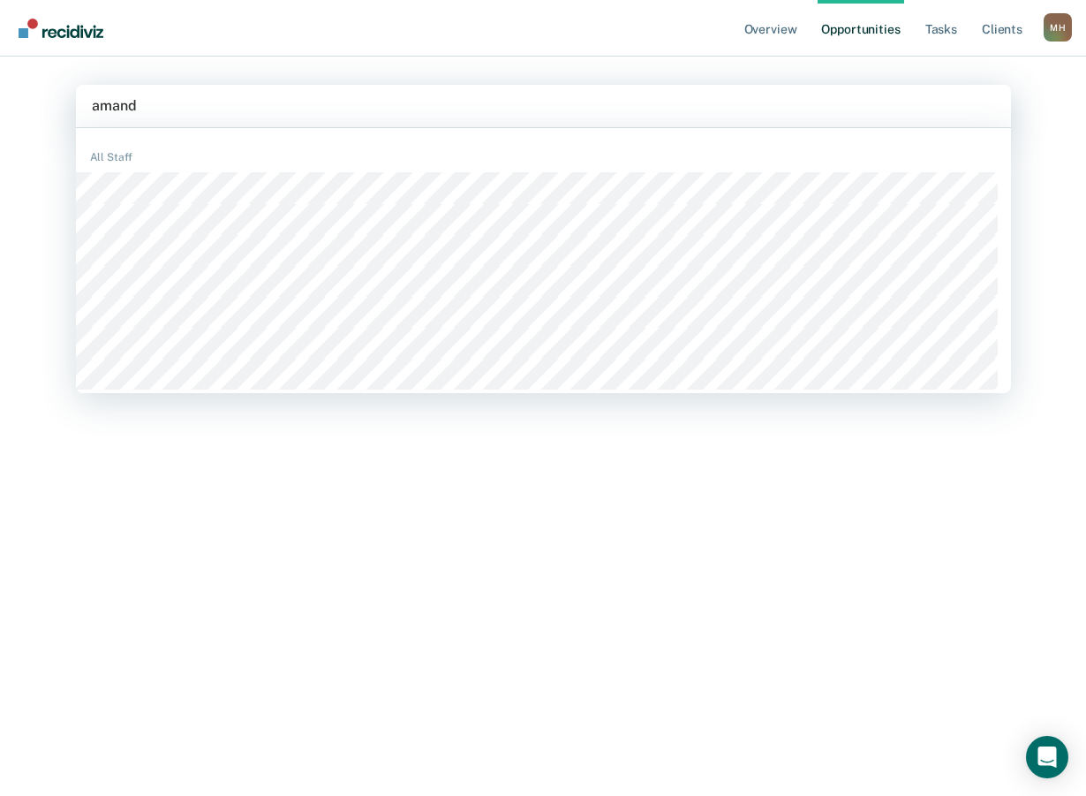
type input "[PERSON_NAME]"
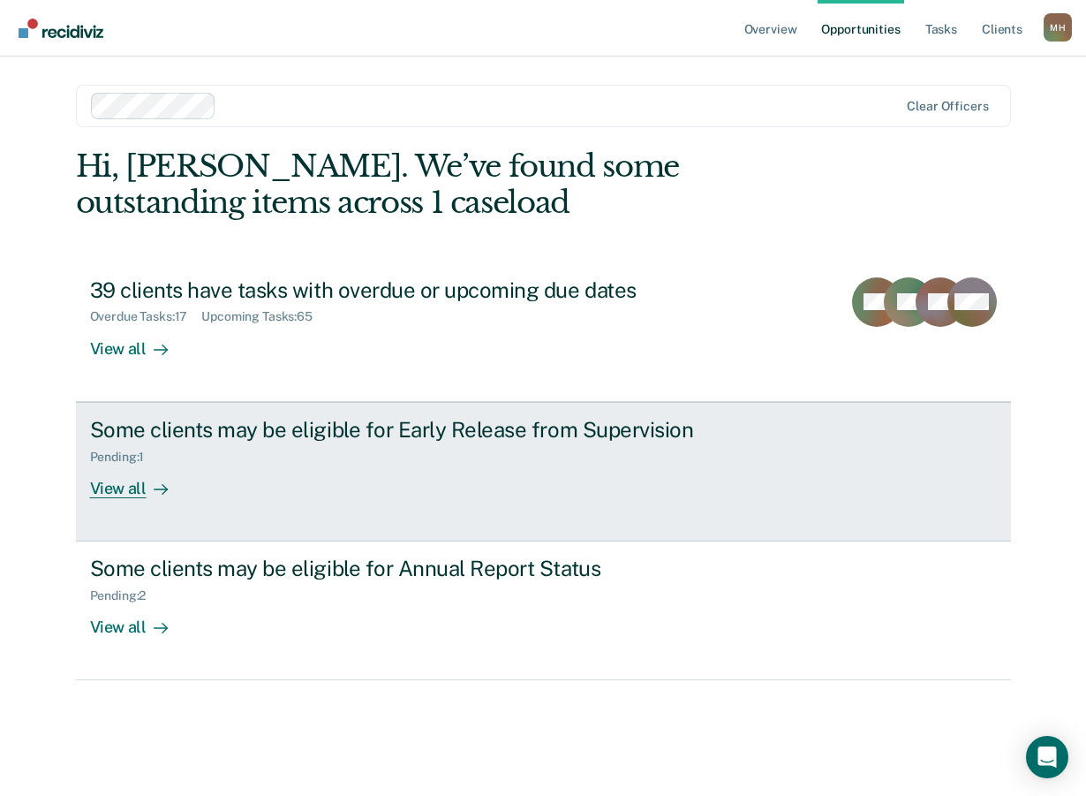
click at [126, 458] on div "Pending : 1" at bounding box center [124, 456] width 69 height 15
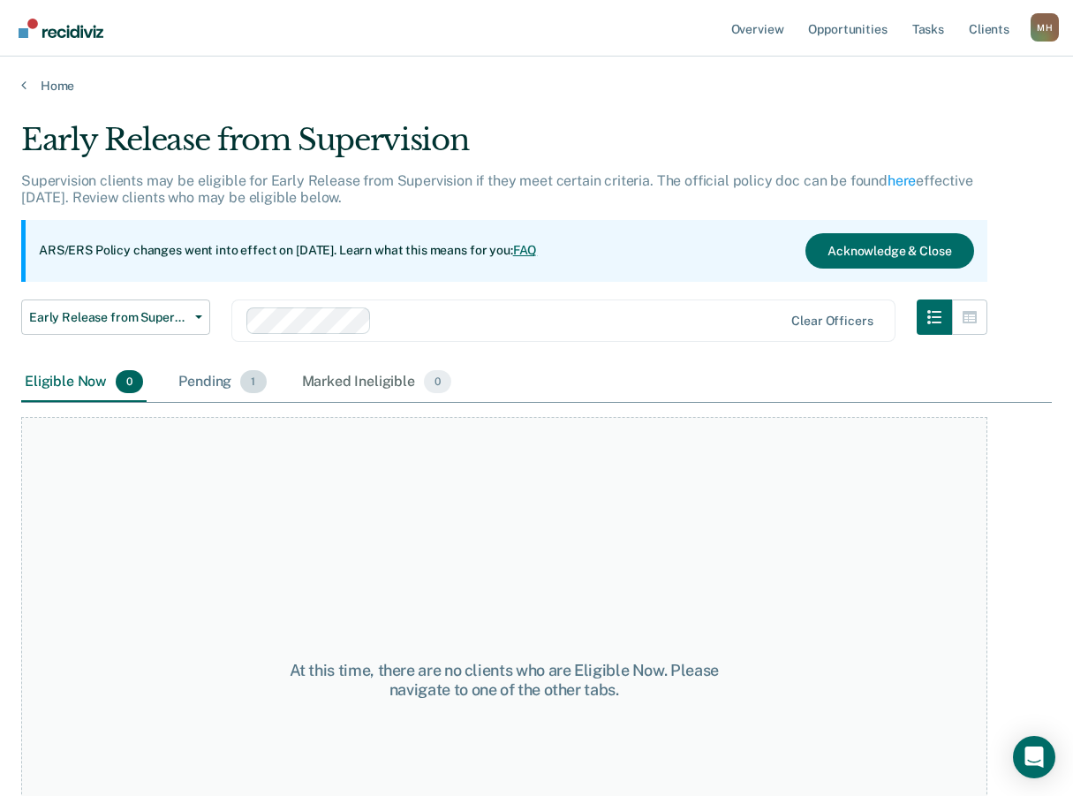
click at [225, 384] on div "Pending 1" at bounding box center [222, 382] width 94 height 39
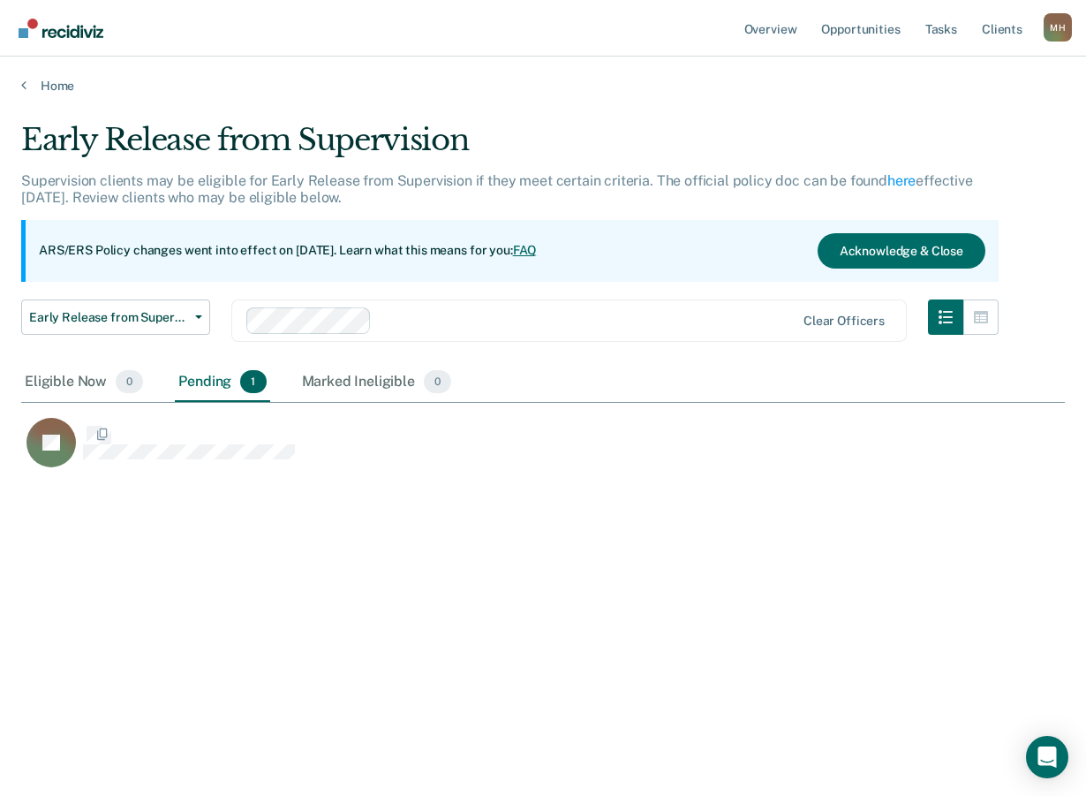
scroll to position [528, 1031]
click at [24, 82] on icon at bounding box center [23, 85] width 5 height 14
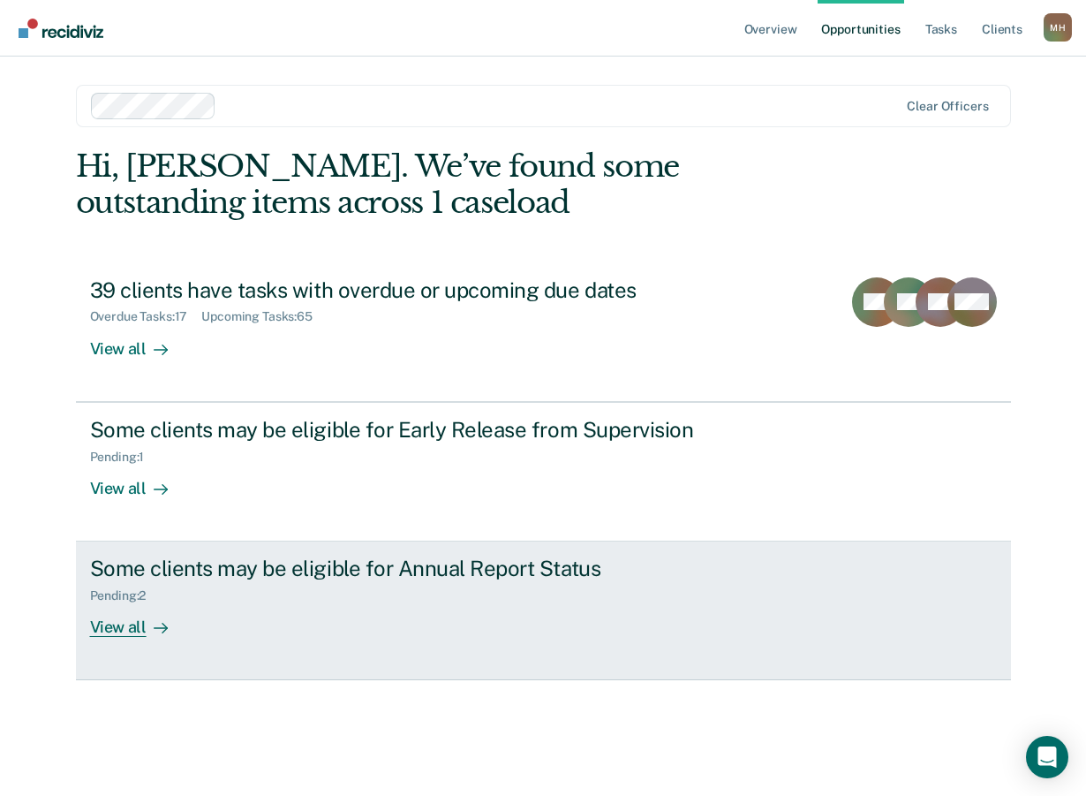
click at [126, 597] on div "Pending : 2" at bounding box center [125, 595] width 71 height 15
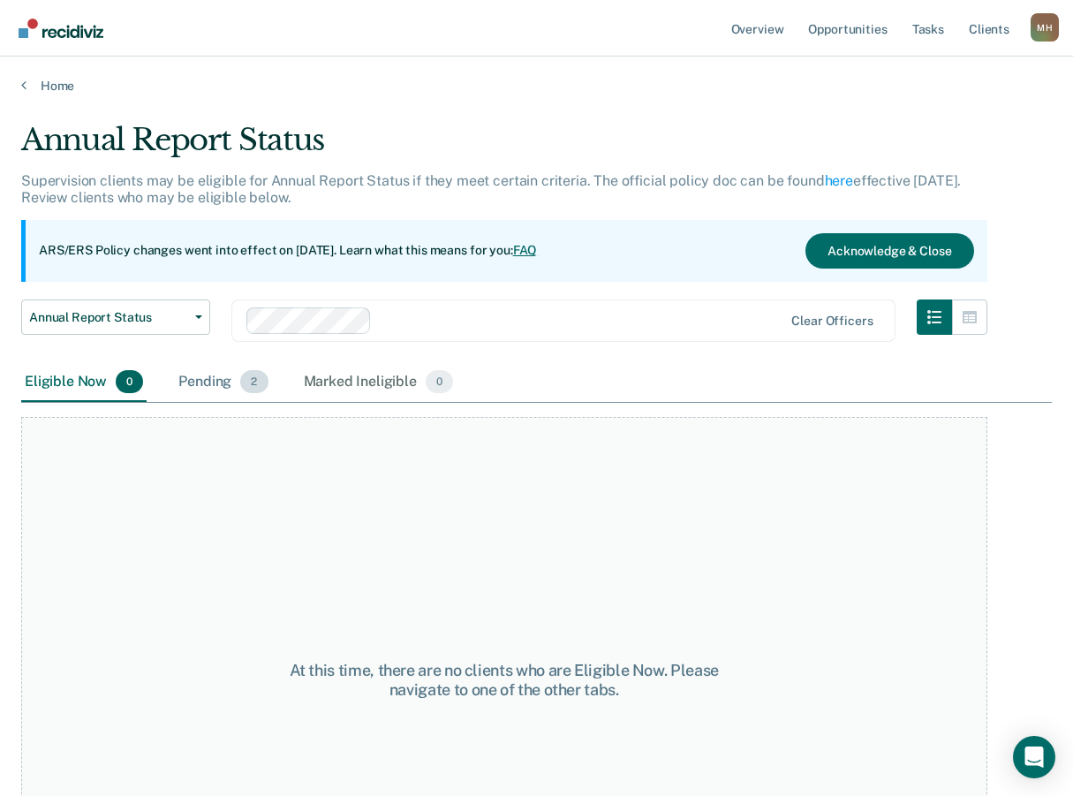
click at [209, 385] on div "Pending 2" at bounding box center [223, 382] width 96 height 39
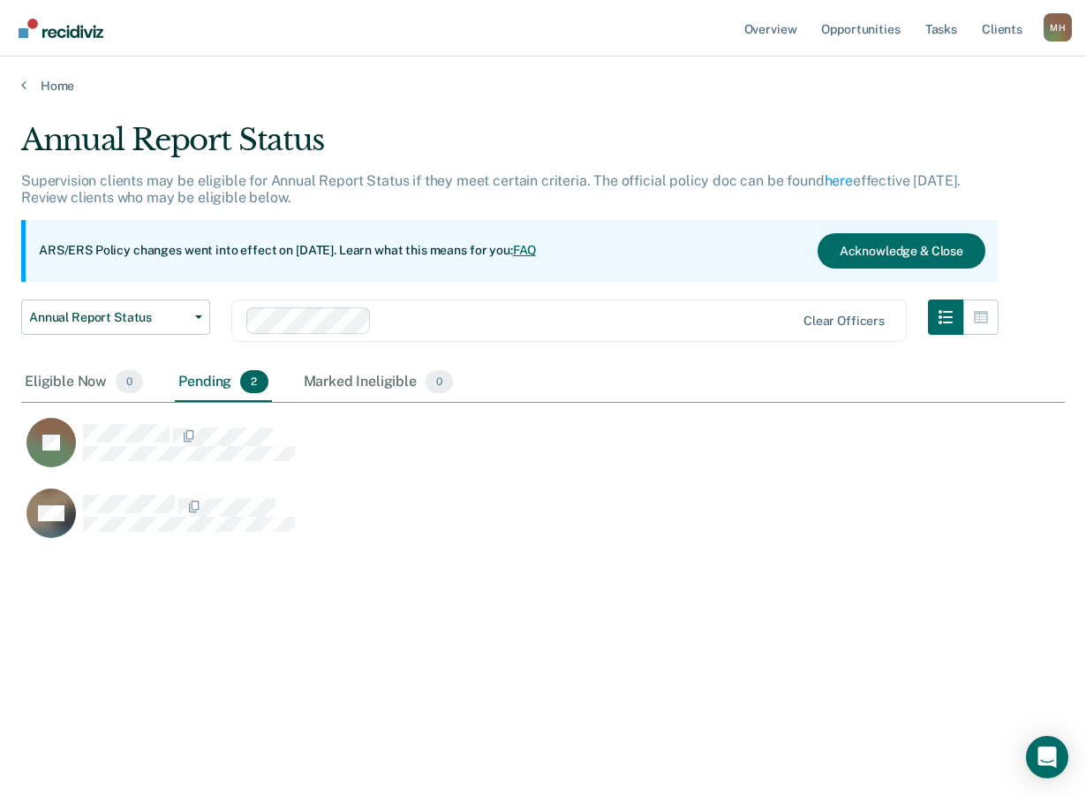
scroll to position [528, 1031]
click at [24, 88] on icon at bounding box center [23, 85] width 5 height 14
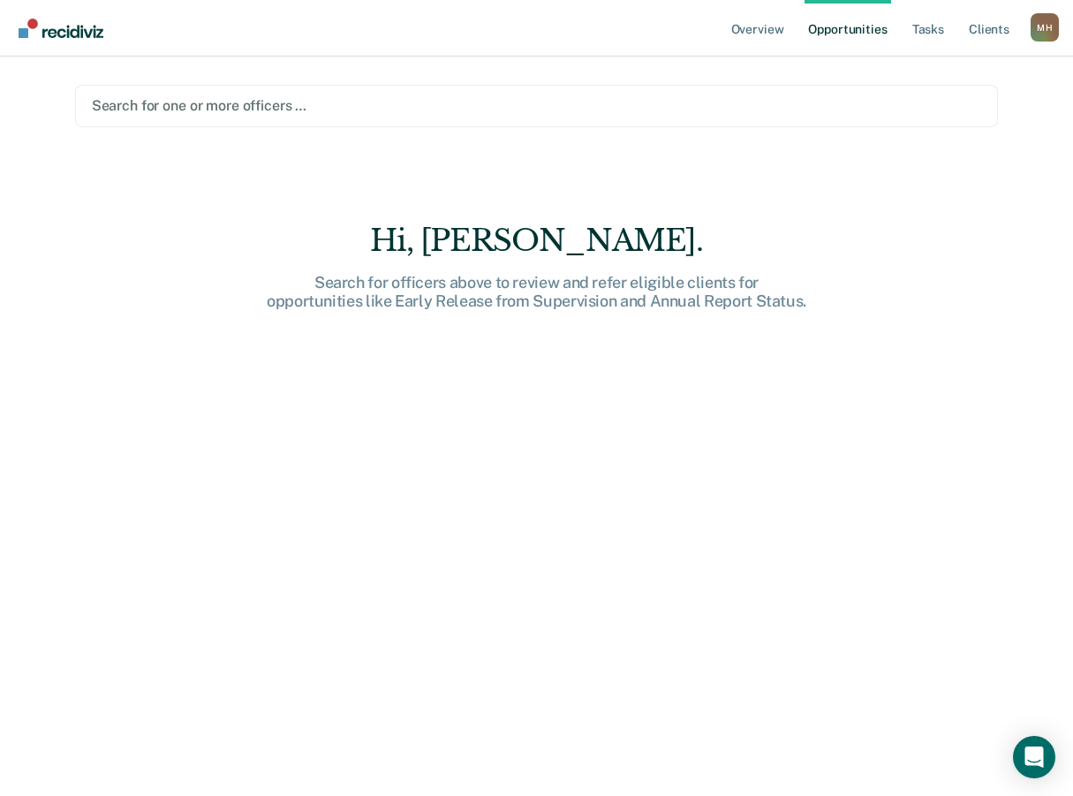
click at [179, 105] on div at bounding box center [537, 105] width 890 height 20
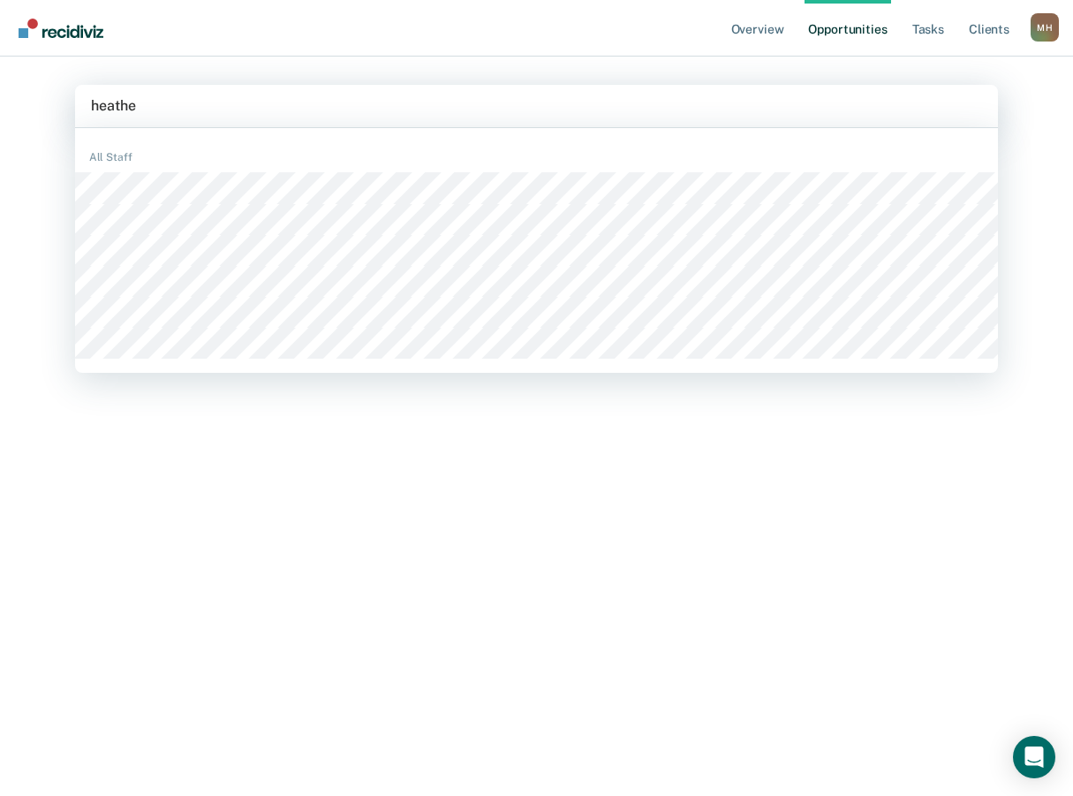
type input "[PERSON_NAME]"
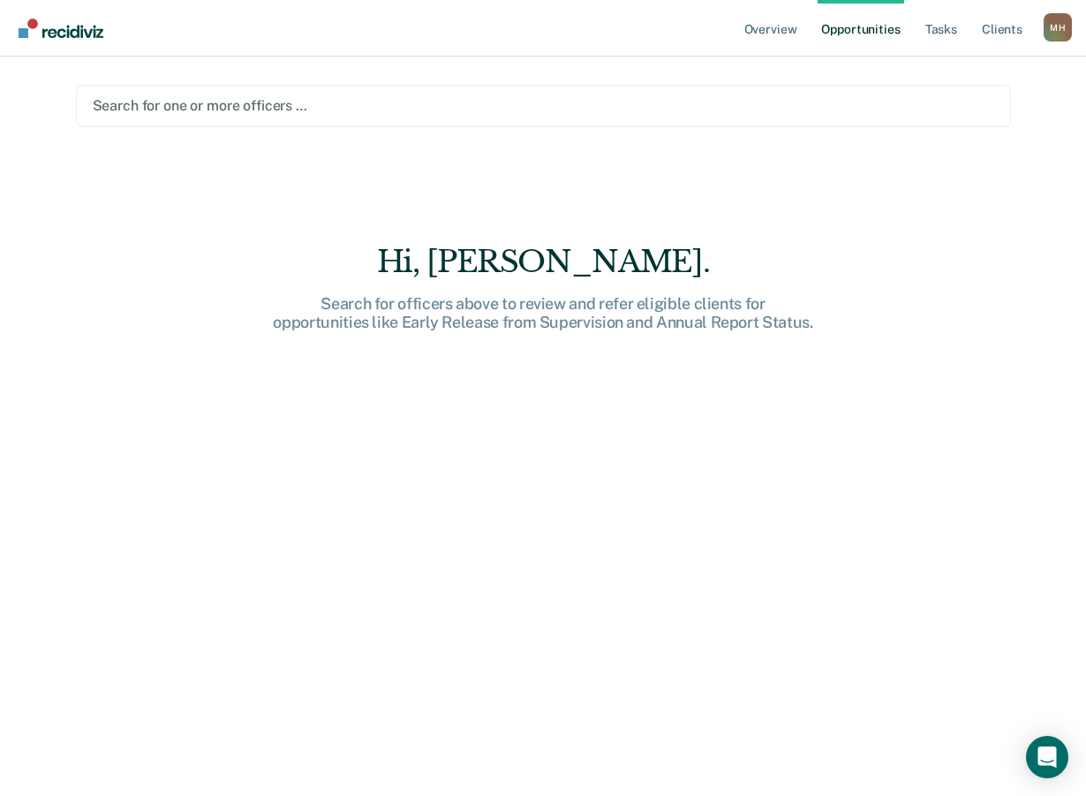
click at [184, 103] on div at bounding box center [544, 105] width 902 height 20
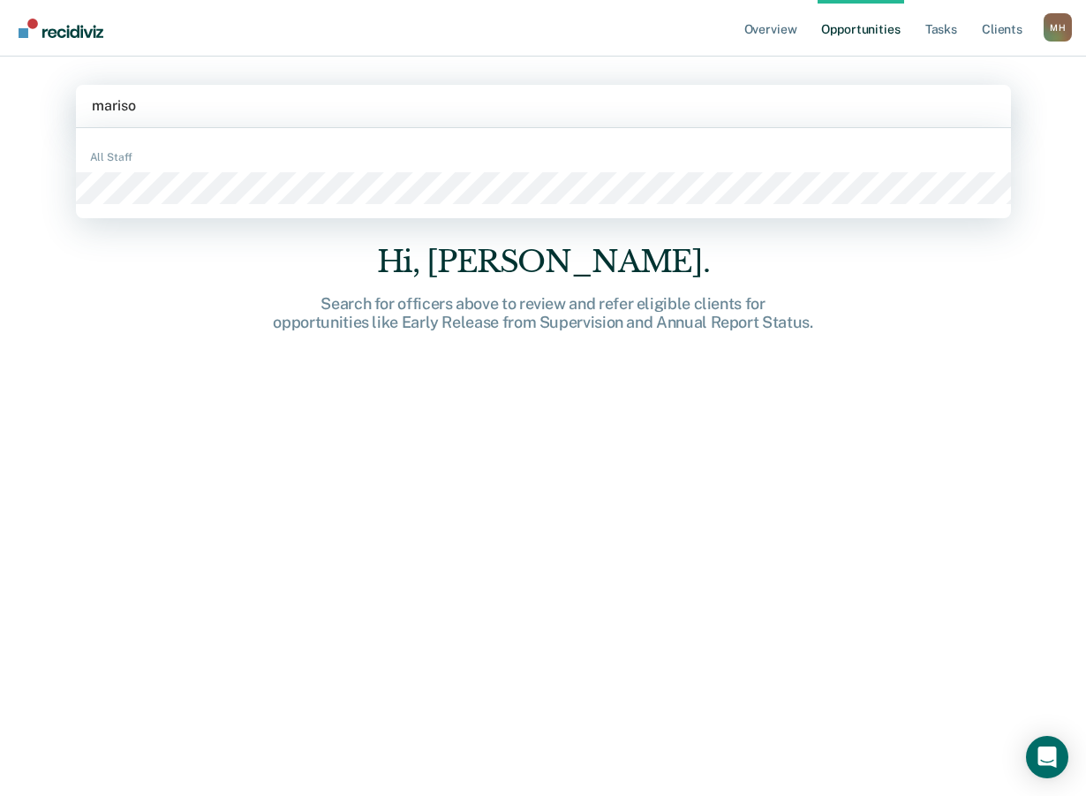
type input "[PERSON_NAME]"
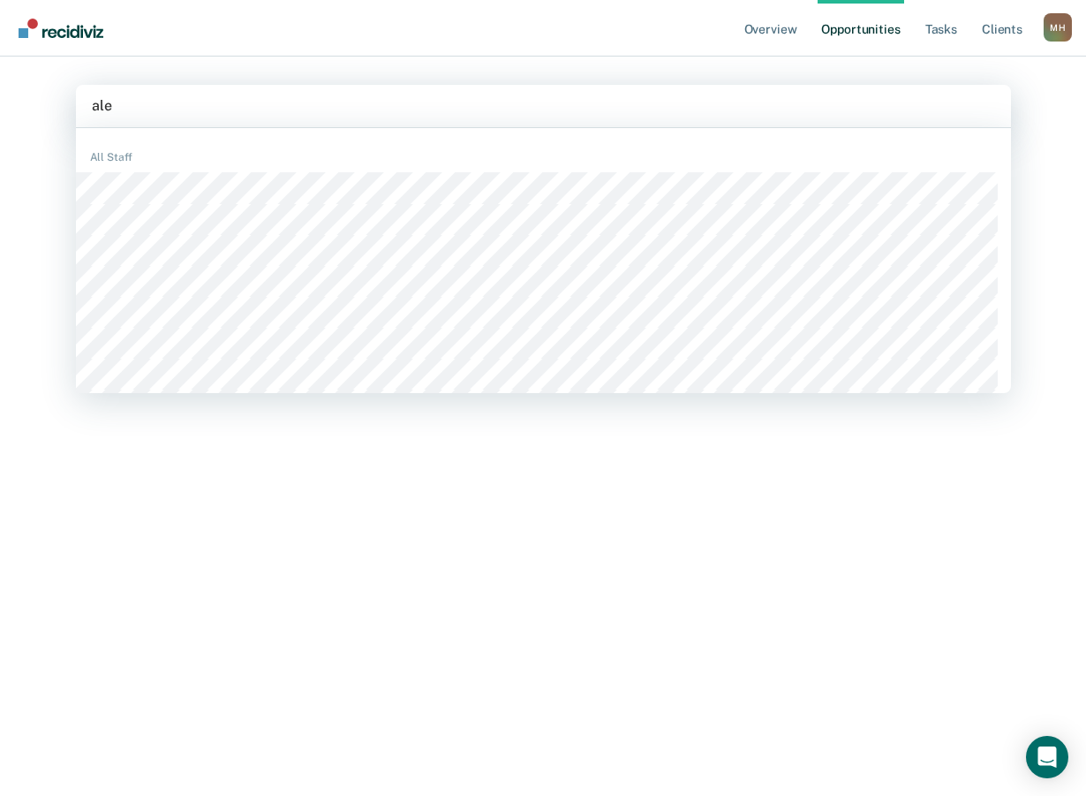
type input "[PERSON_NAME]"
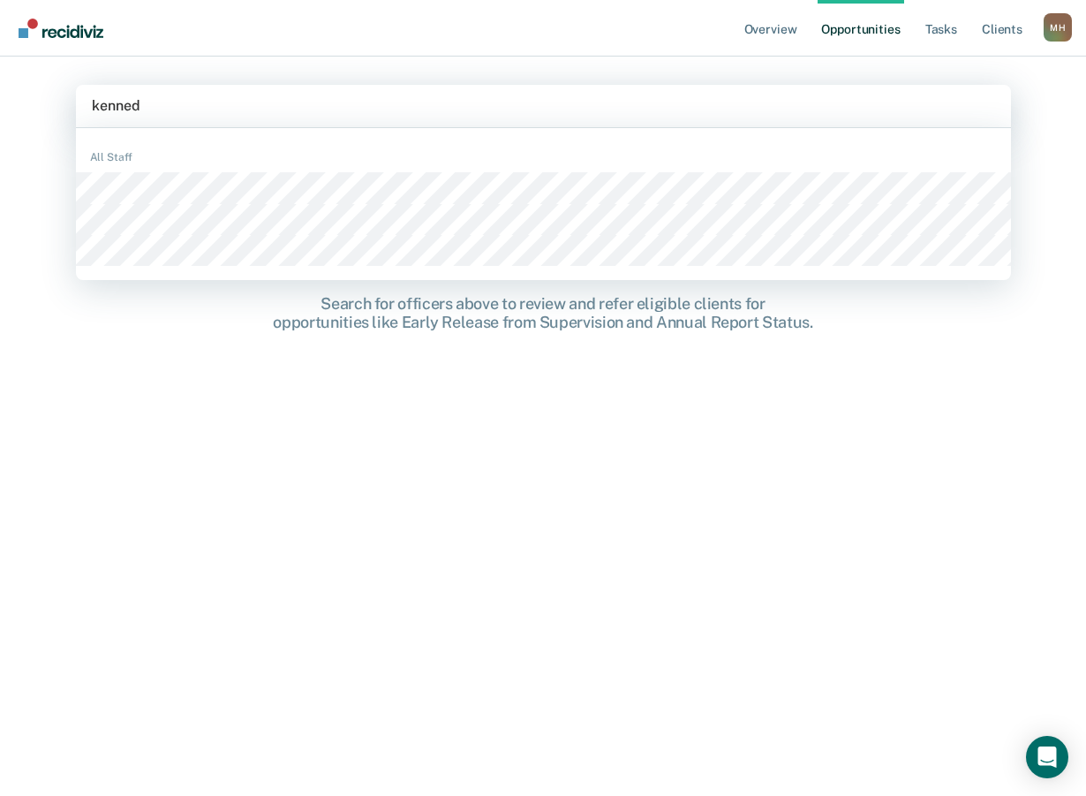
type input "[PERSON_NAME]"
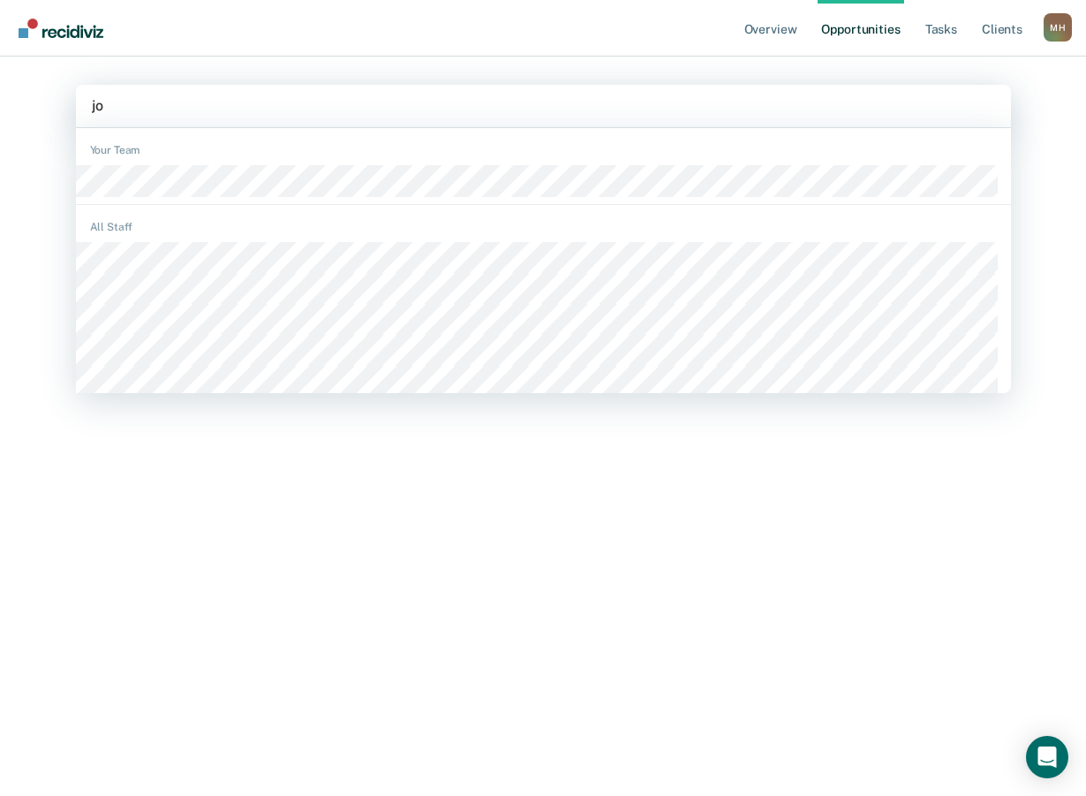
type input "joa"
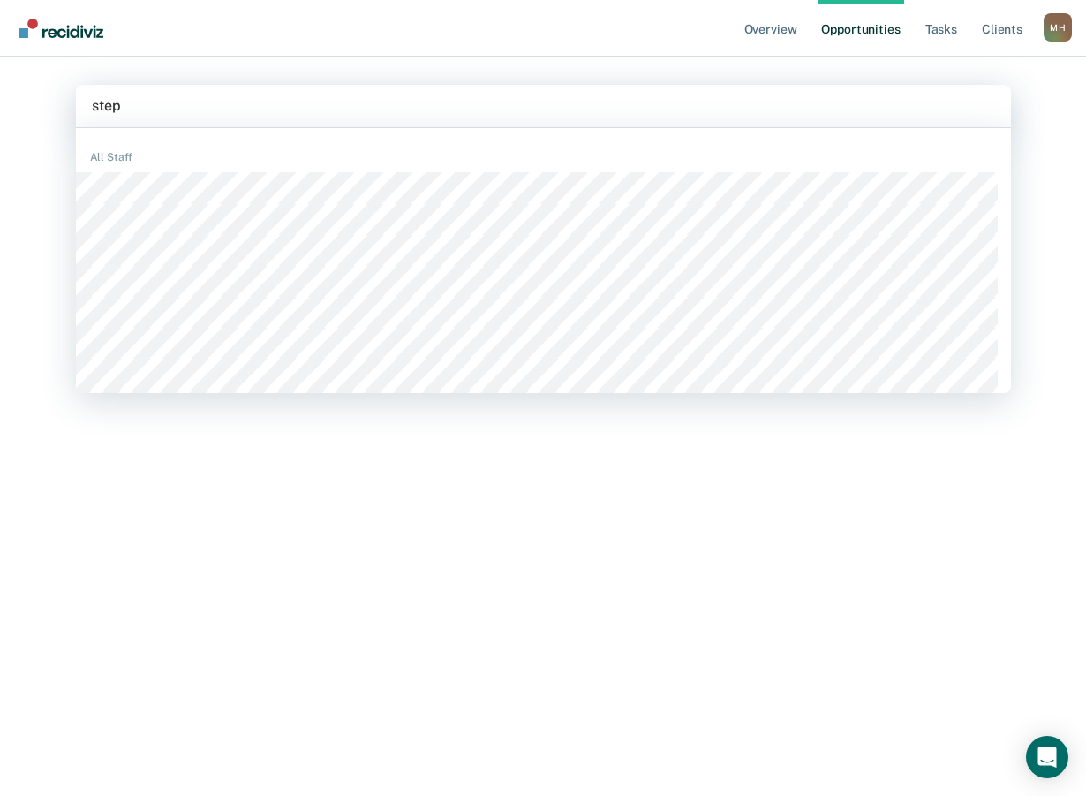
type input "steph"
type input "[PERSON_NAME]"
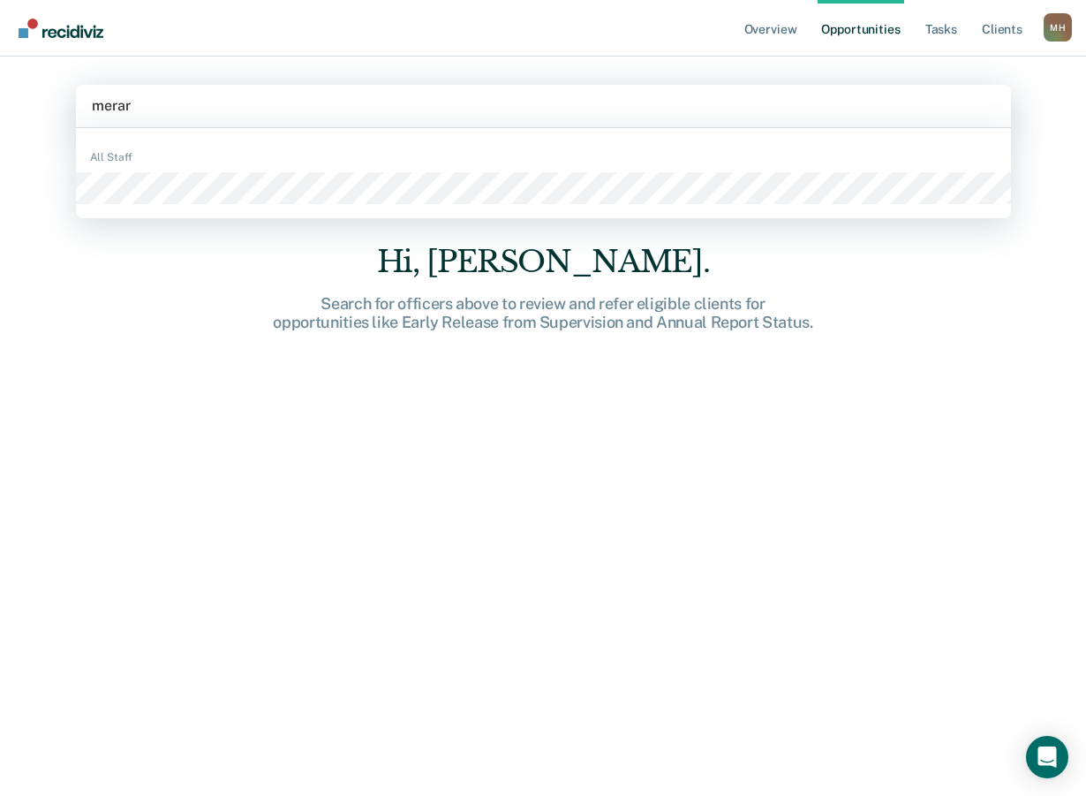
type input "[PERSON_NAME]"
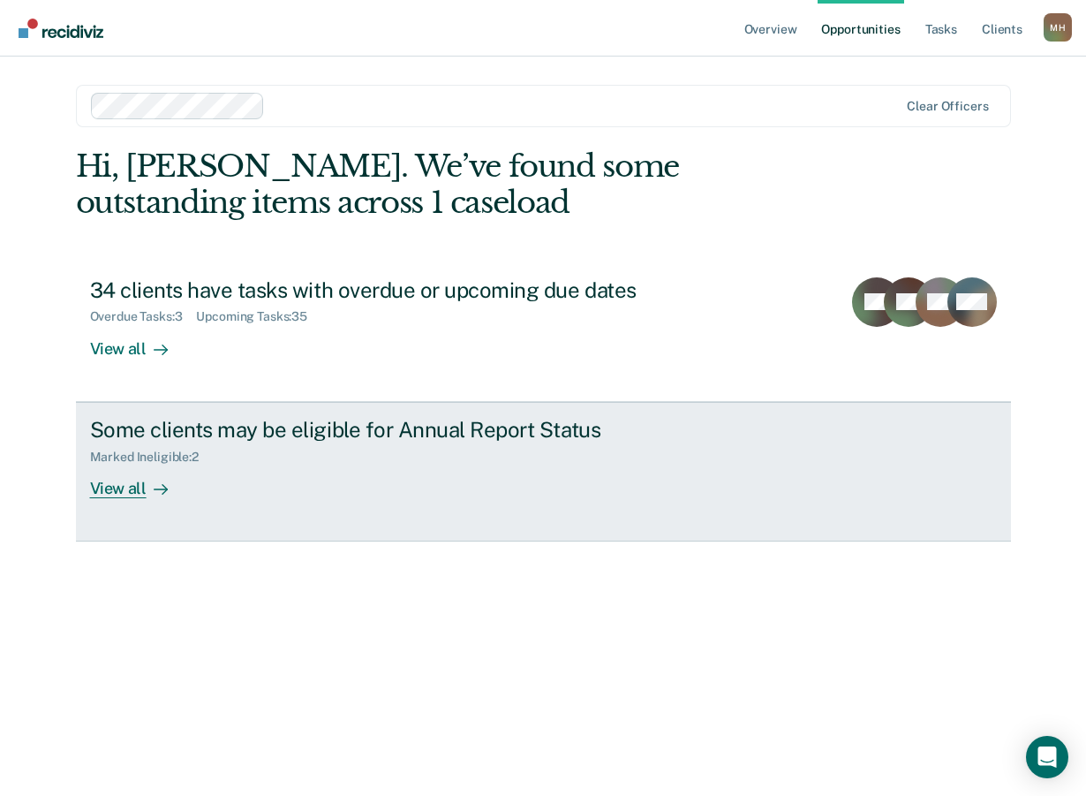
click at [179, 459] on div "Marked Ineligible : 2" at bounding box center [151, 456] width 123 height 15
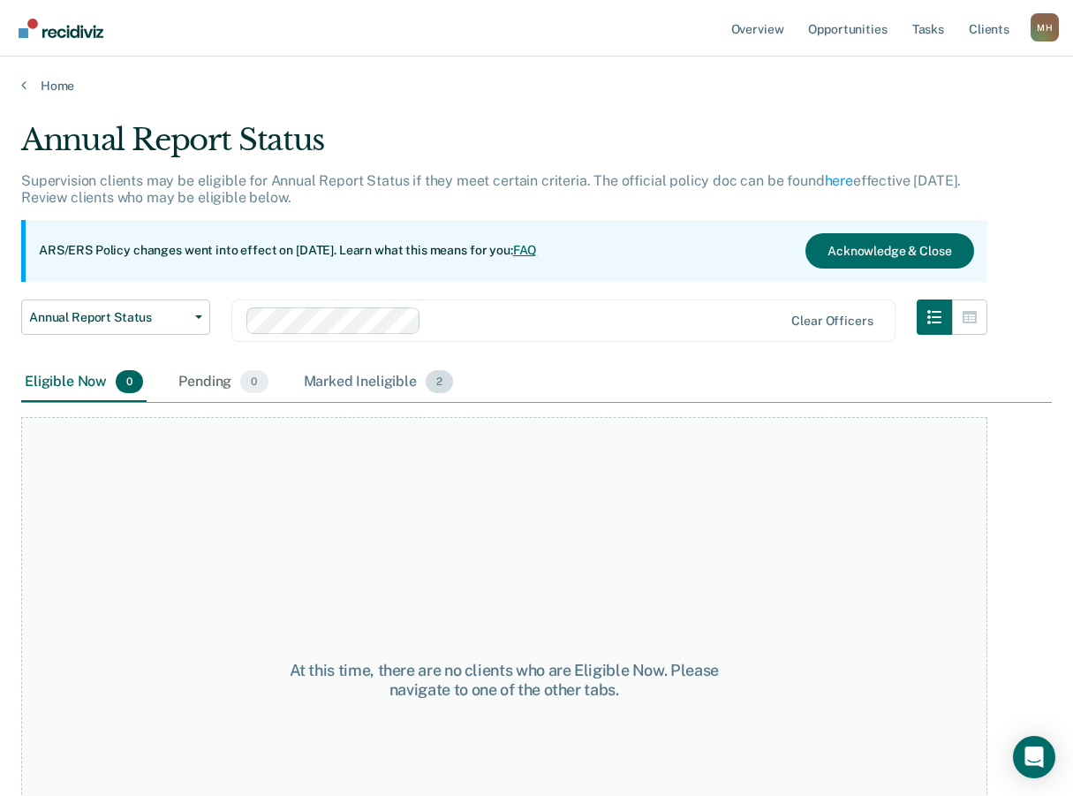
click at [370, 383] on div "Marked Ineligible 2" at bounding box center [378, 382] width 157 height 39
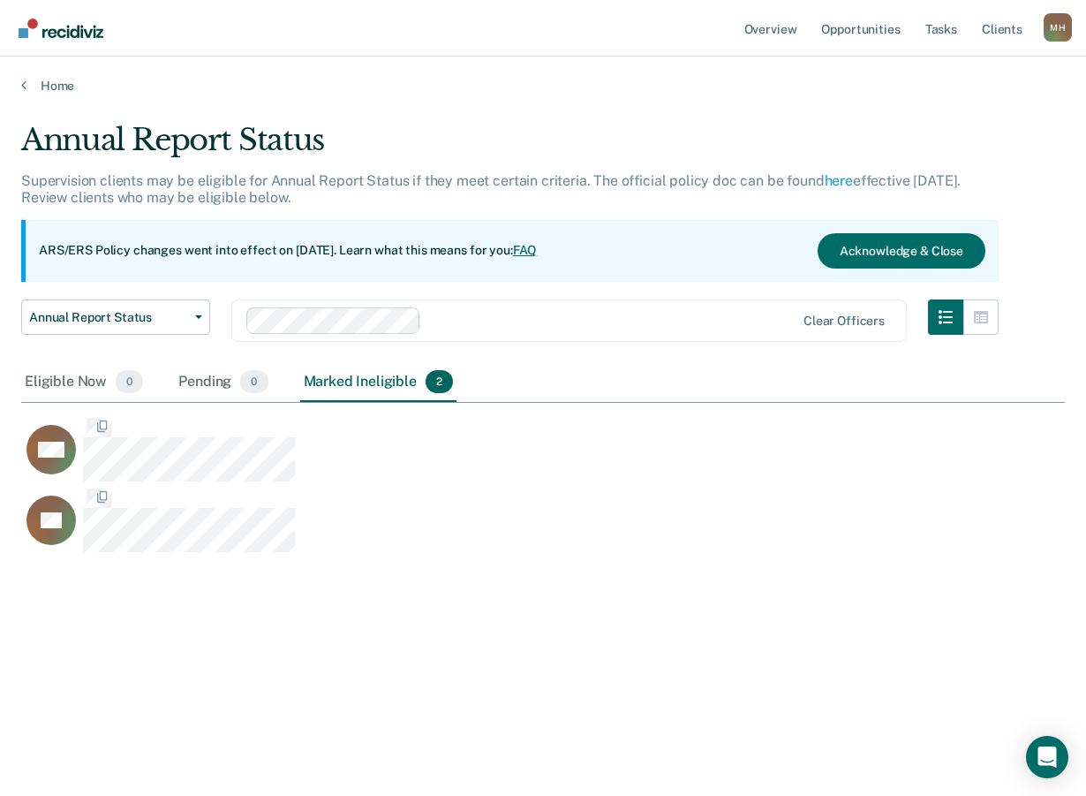
scroll to position [528, 1031]
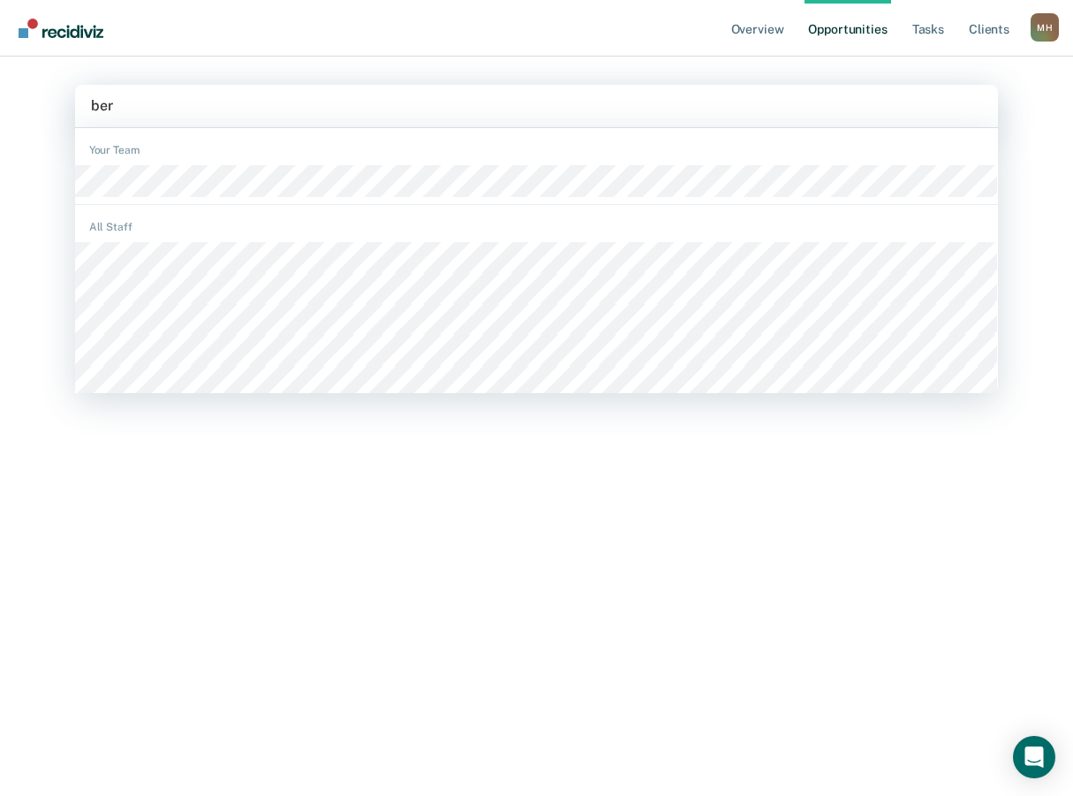
type input "bern"
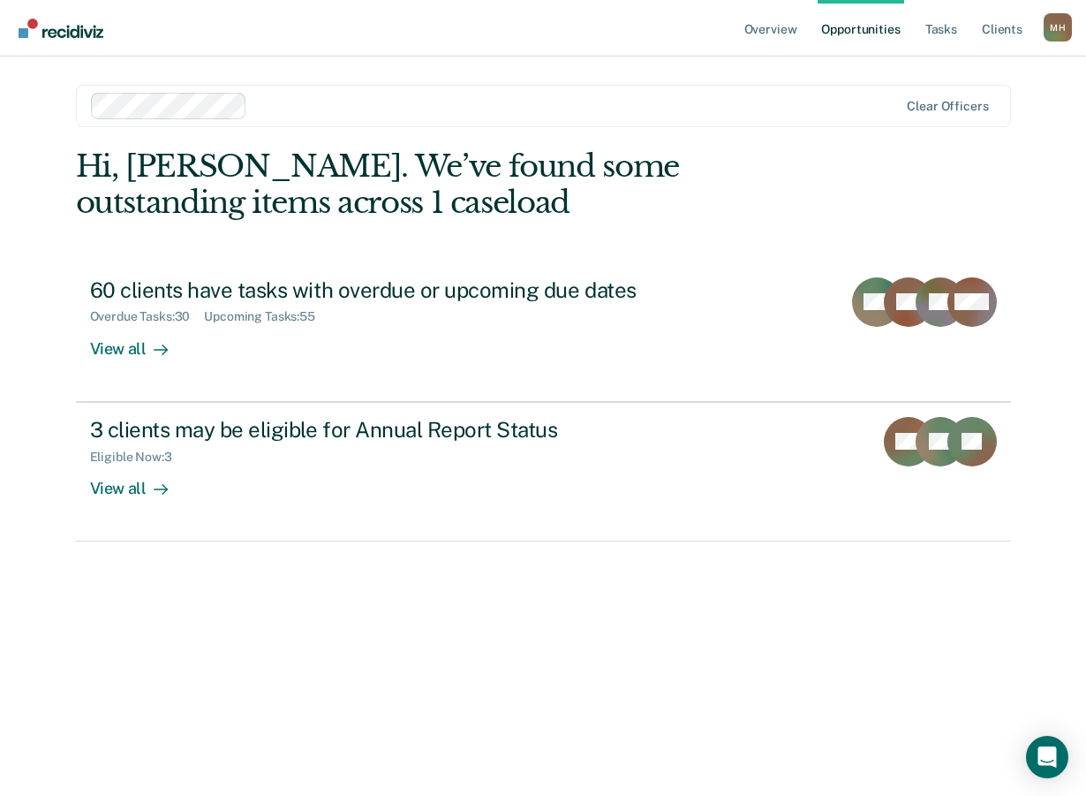
click at [442, 37] on nav "Overview Opportunities Tasks Client s [PERSON_NAME] [PERSON_NAME] Profile How i…" at bounding box center [543, 28] width 1086 height 57
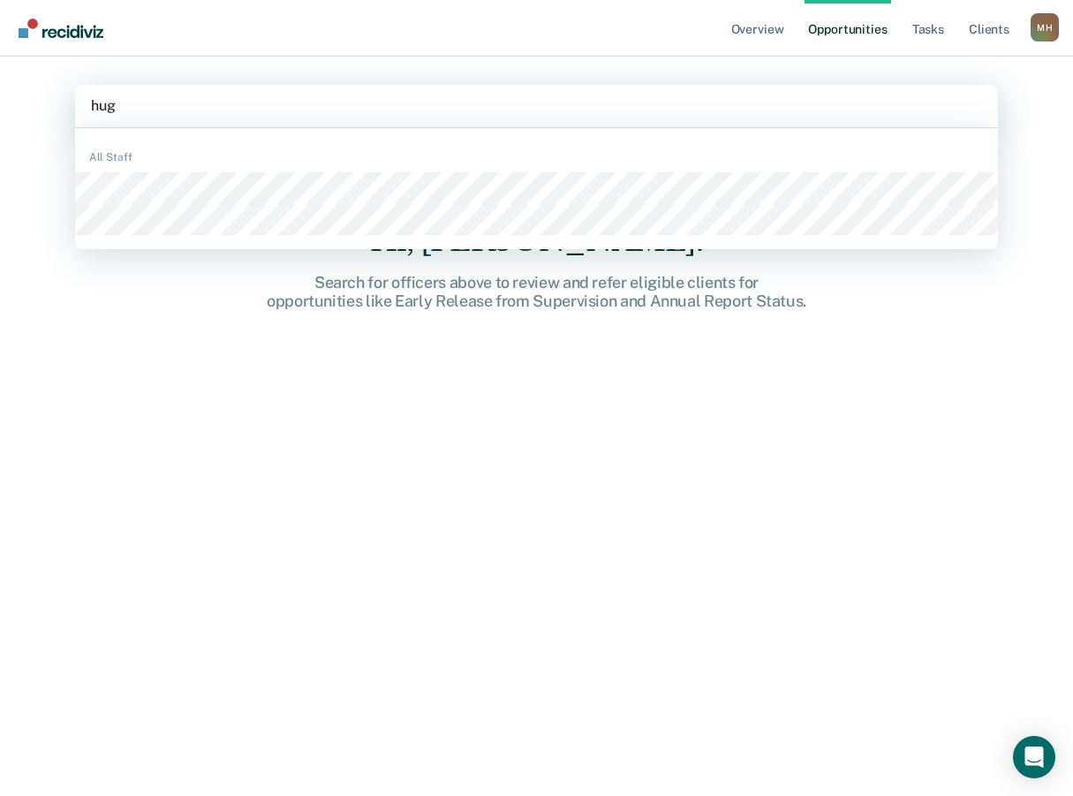
type input "[PERSON_NAME]"
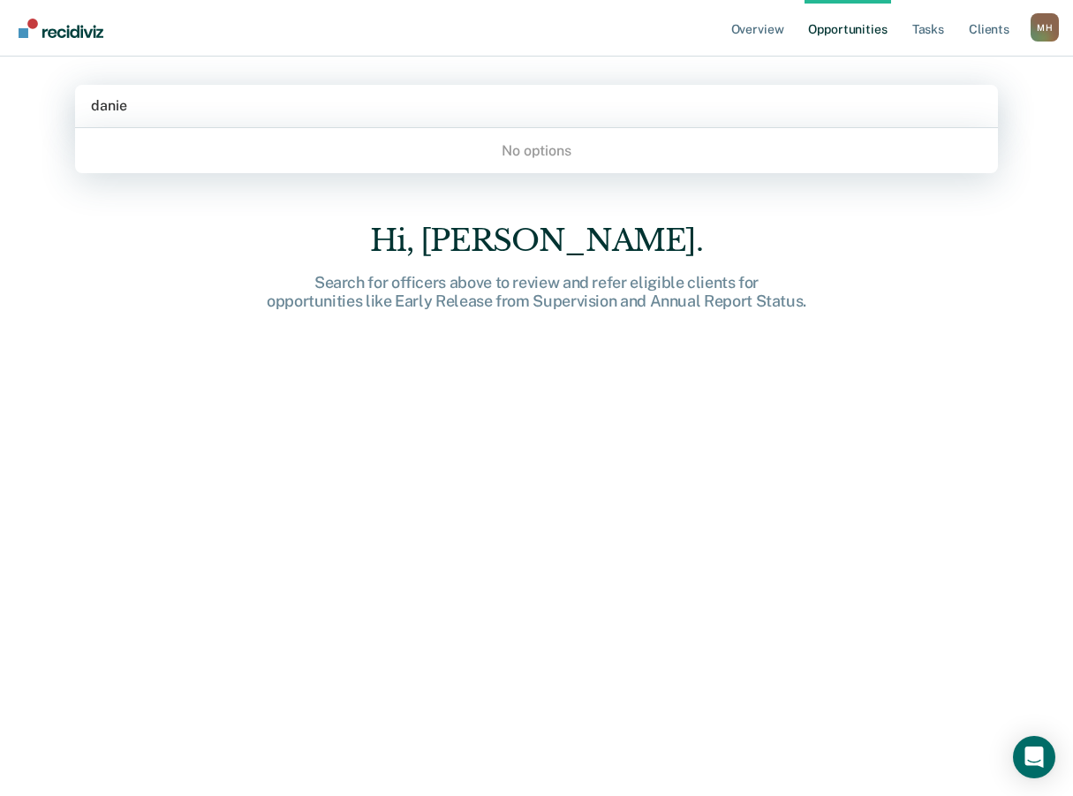
type input "[PERSON_NAME]"
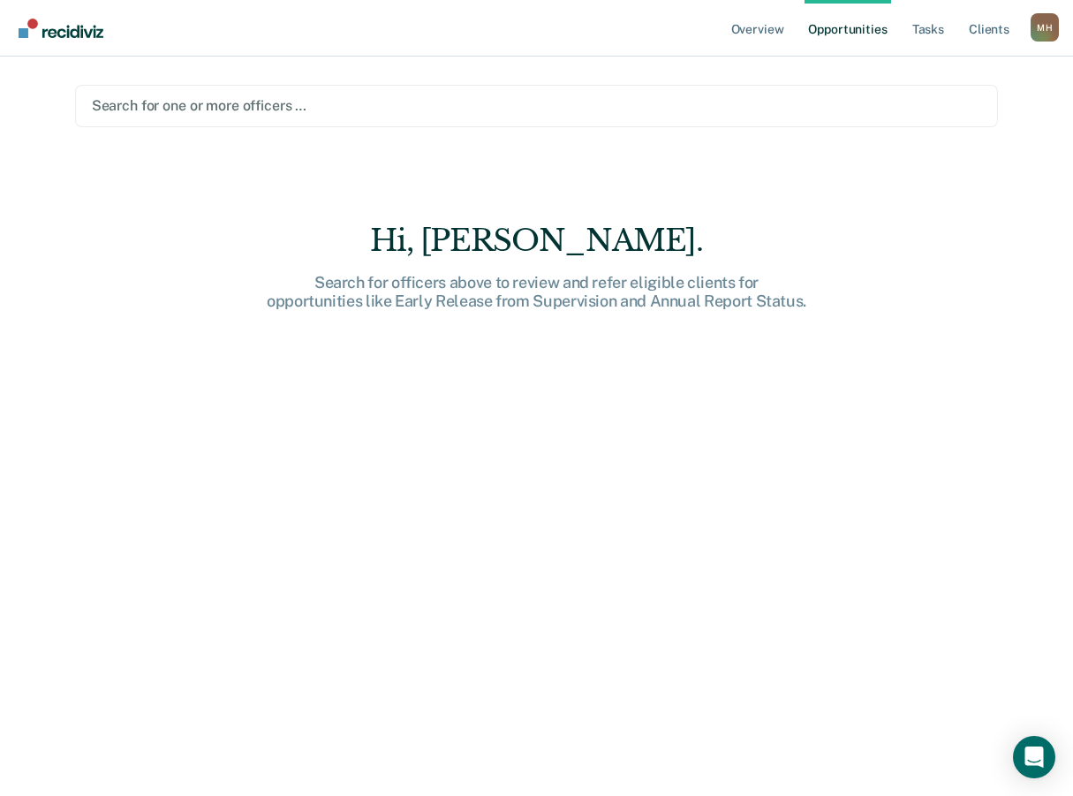
click at [182, 98] on div at bounding box center [537, 105] width 890 height 20
click at [164, 109] on div at bounding box center [537, 105] width 890 height 20
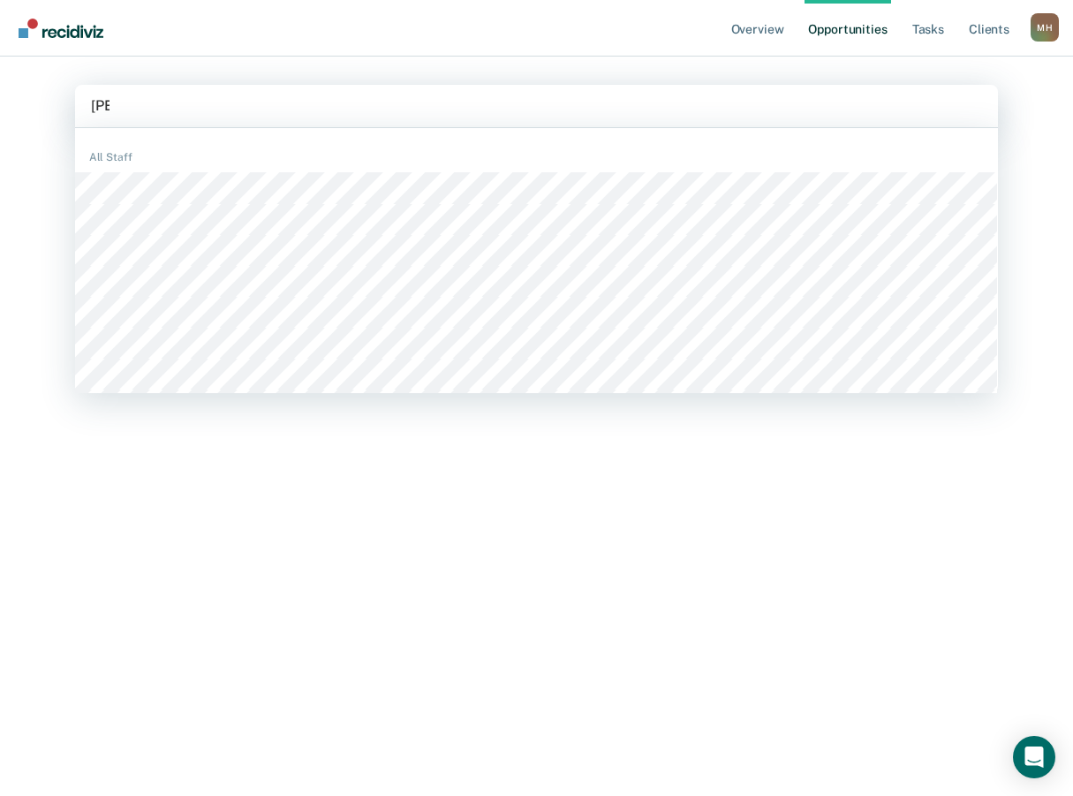
type input "[PERSON_NAME]"
